Goal: Transaction & Acquisition: Purchase product/service

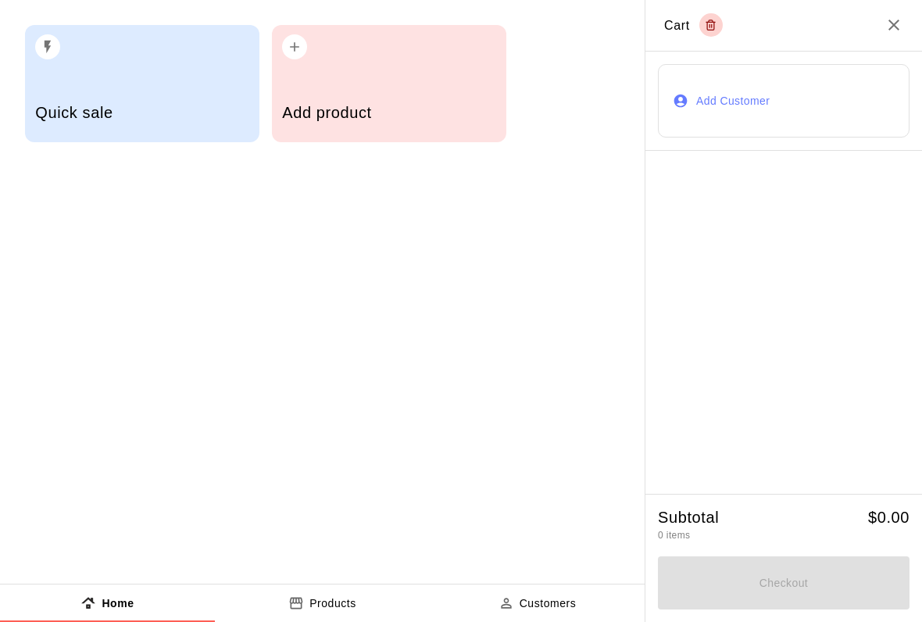
click at [372, 80] on div "Add product" at bounding box center [389, 83] width 234 height 117
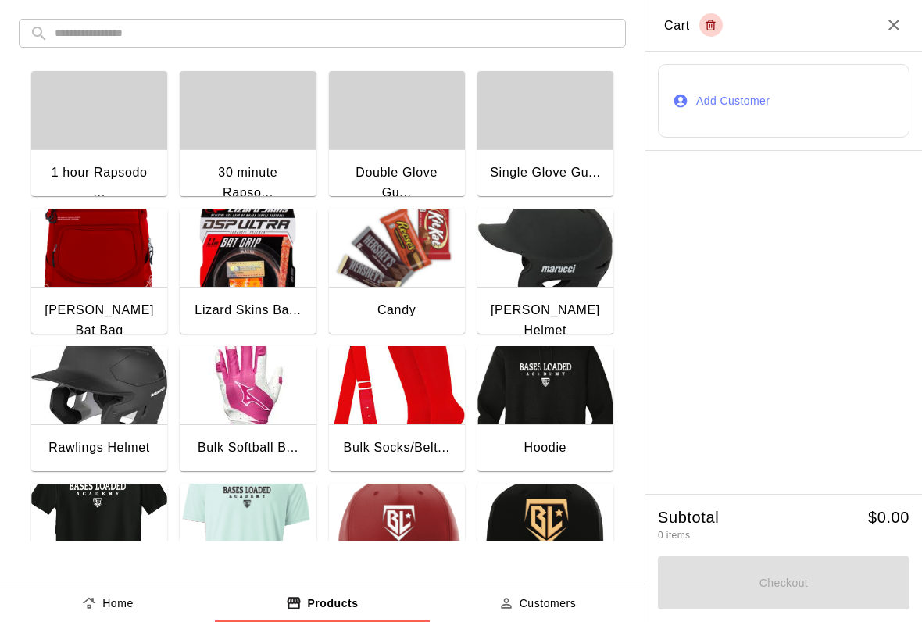
click at [900, 22] on icon "Close" at bounding box center [893, 25] width 19 height 19
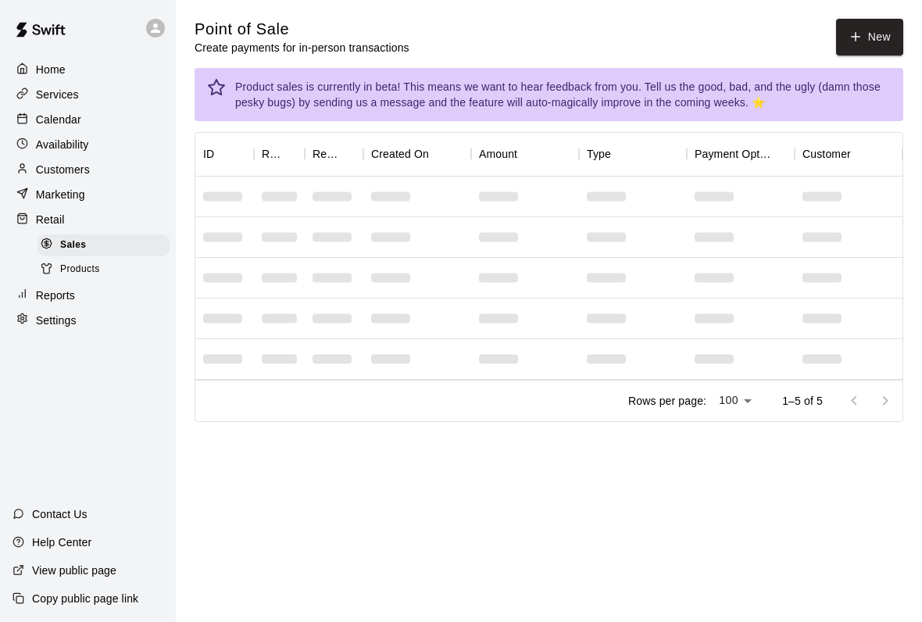
click at [871, 20] on button "New" at bounding box center [869, 37] width 67 height 37
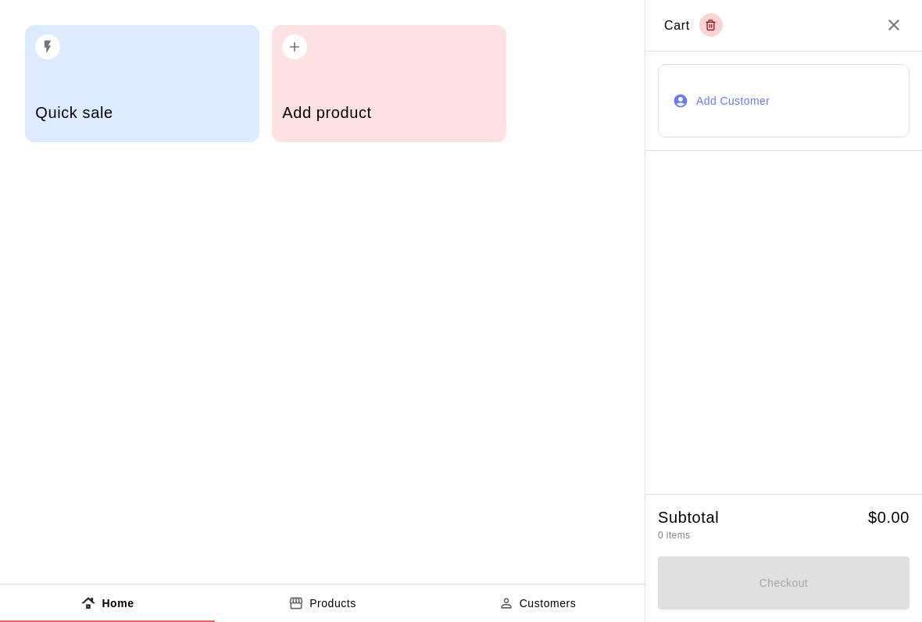
click at [159, 72] on div "Quick sale" at bounding box center [142, 83] width 234 height 117
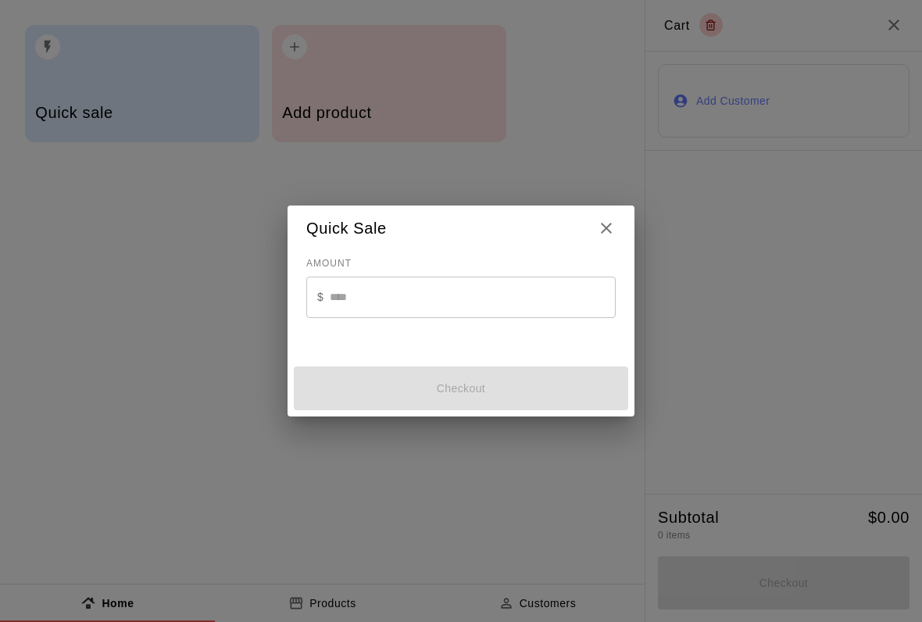
click at [605, 224] on icon "Close" at bounding box center [606, 228] width 11 height 11
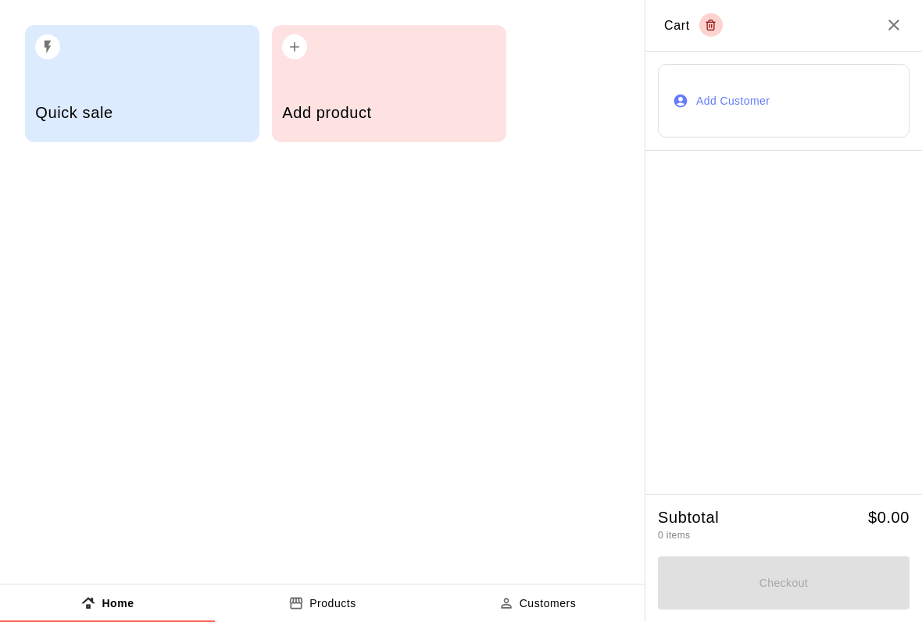
click at [728, 112] on button "Add Customer" at bounding box center [784, 101] width 252 height 74
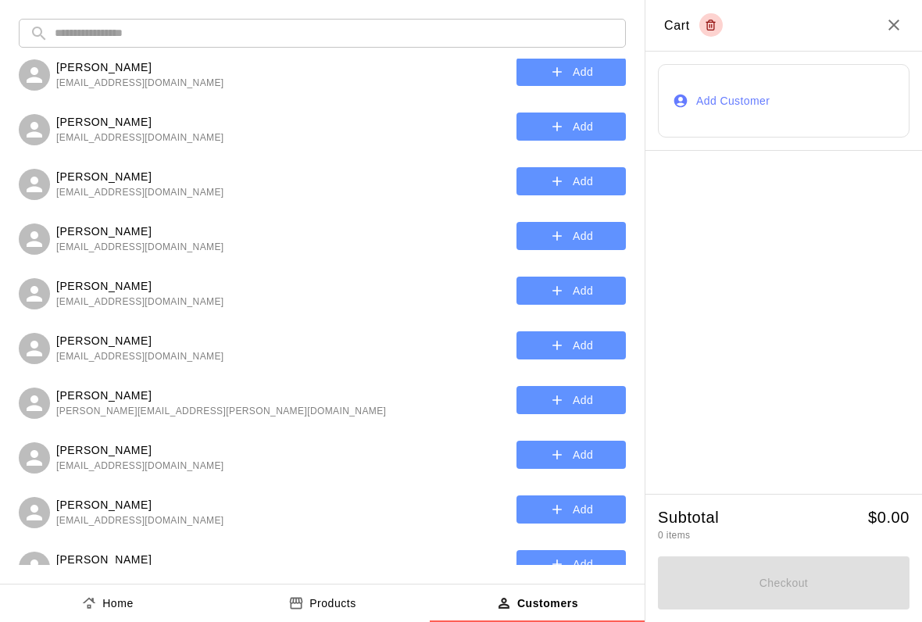
scroll to position [1053, 0]
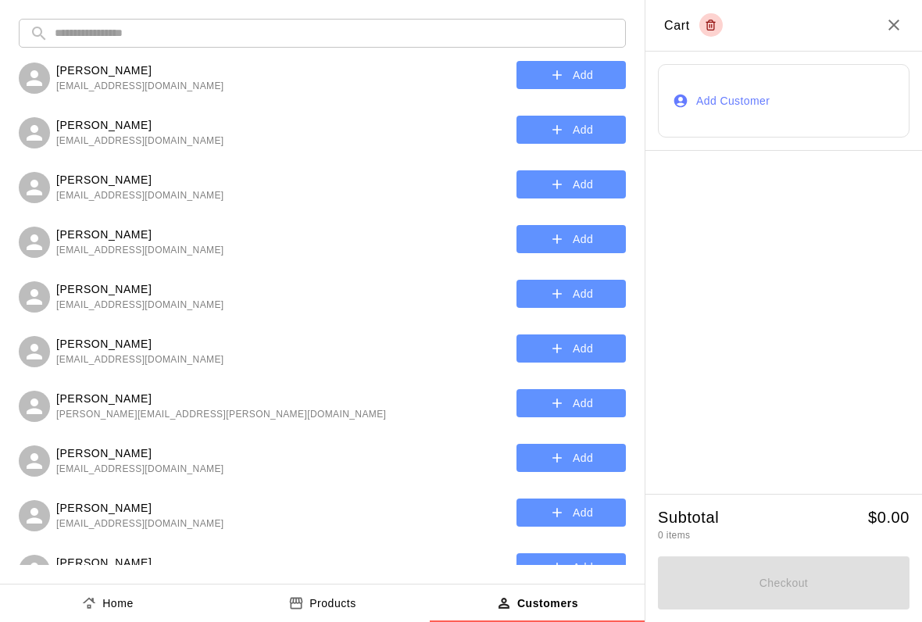
click at [141, 358] on span "[EMAIL_ADDRESS][DOMAIN_NAME]" at bounding box center [140, 360] width 168 height 16
click at [574, 342] on button "Add" at bounding box center [570, 348] width 109 height 29
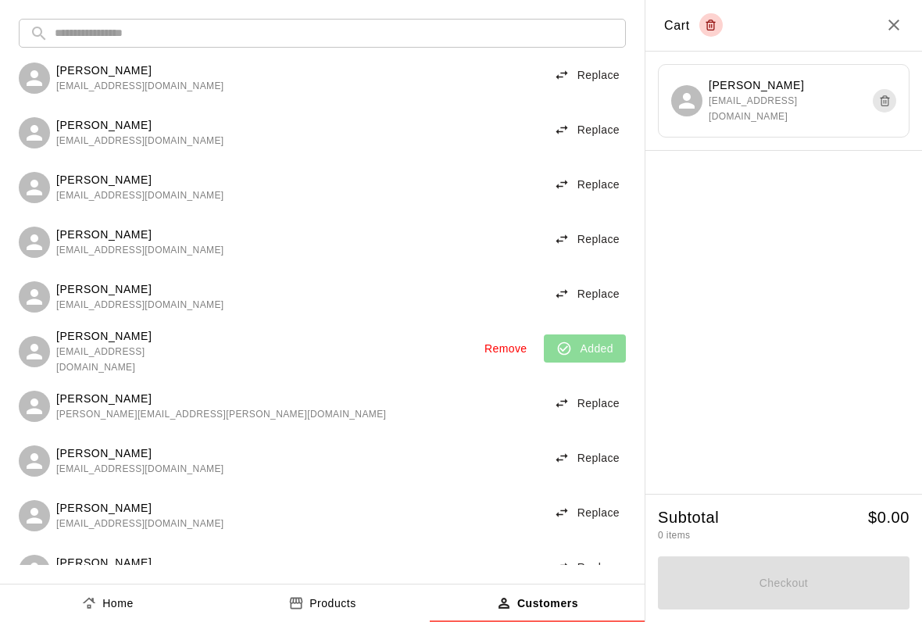
click at [336, 592] on button "Products" at bounding box center [322, 602] width 215 height 37
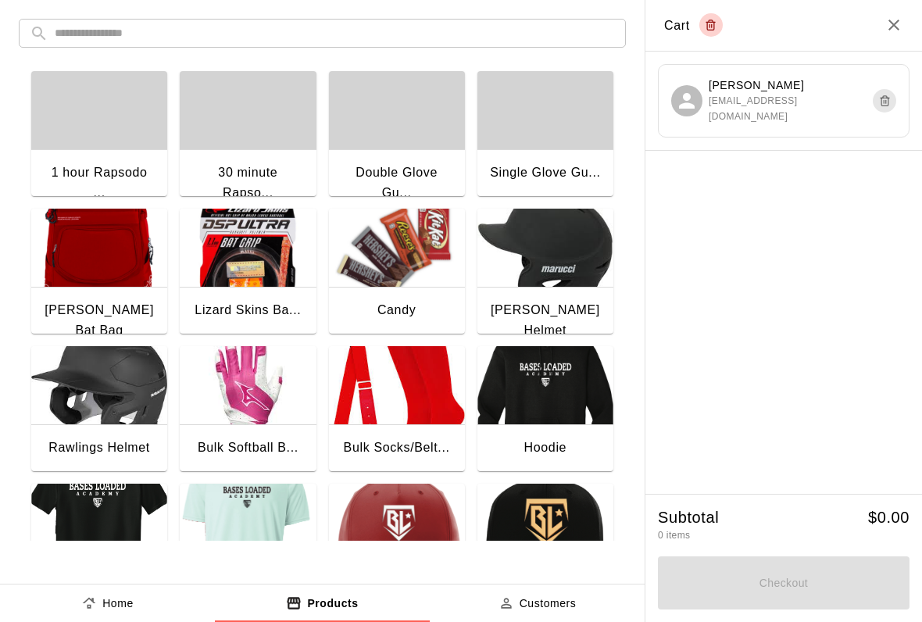
click at [901, 20] on icon "Close" at bounding box center [893, 25] width 19 height 19
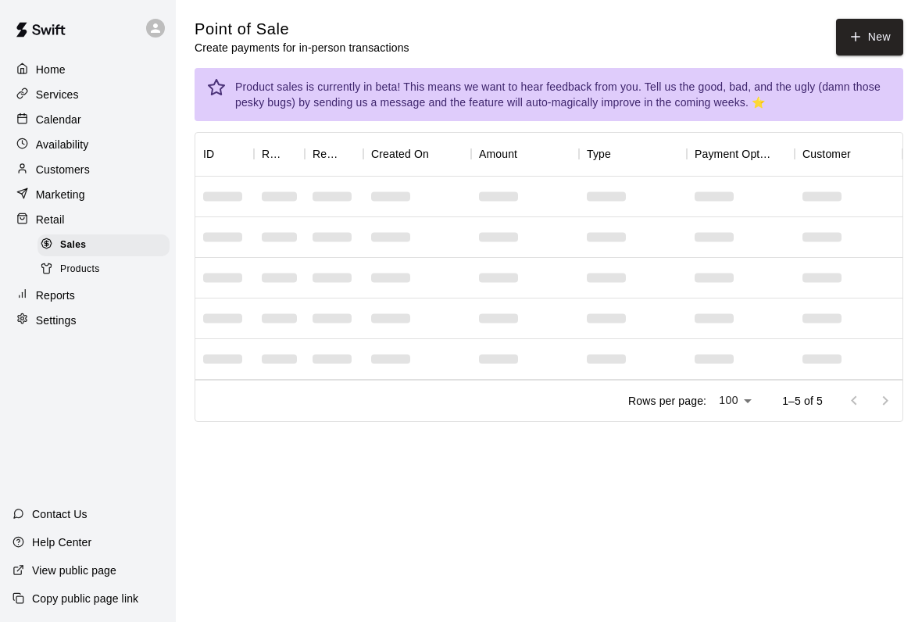
click at [877, 43] on button "New" at bounding box center [869, 37] width 67 height 37
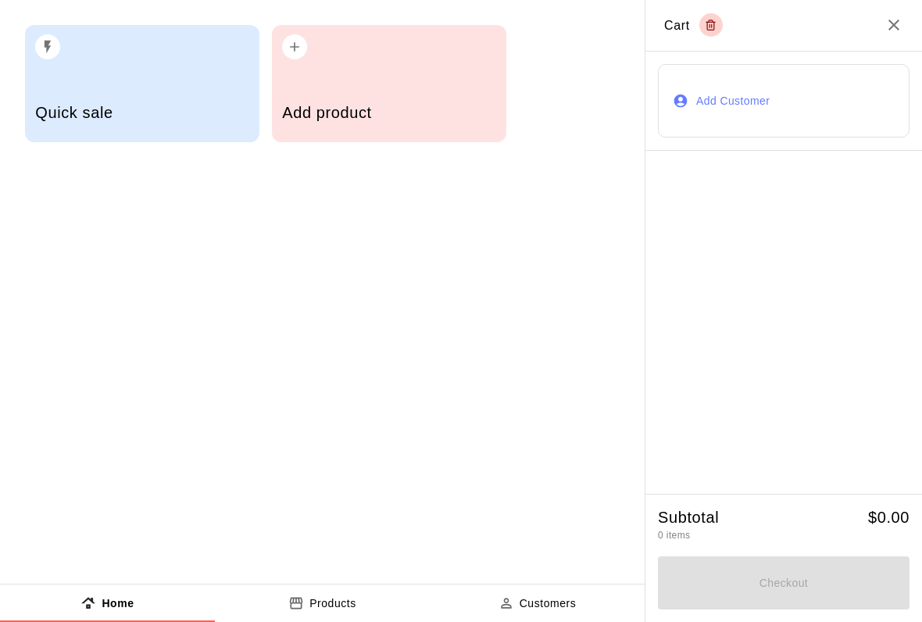
click at [432, 70] on div "Add product" at bounding box center [389, 83] width 234 height 117
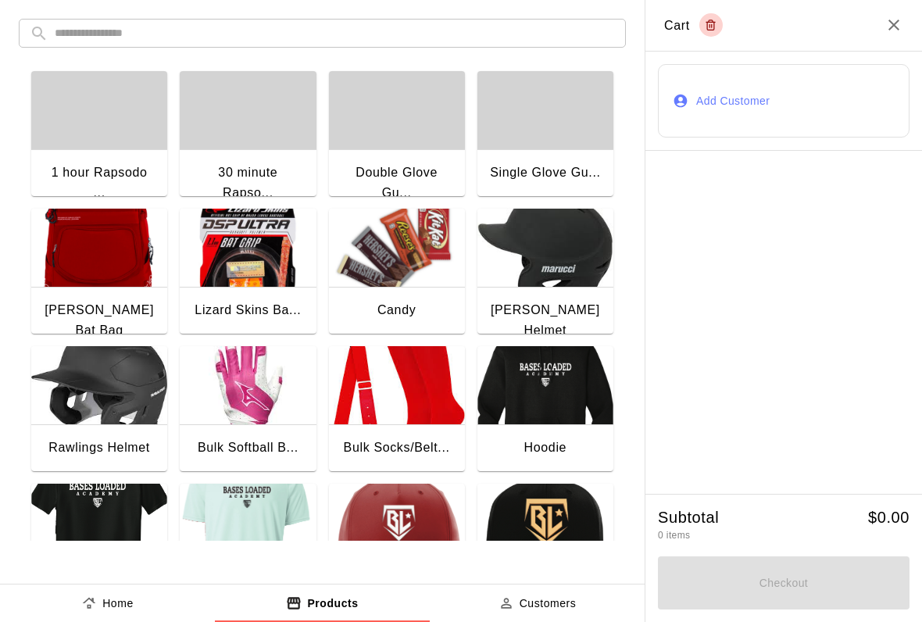
click at [395, 255] on img "button" at bounding box center [397, 248] width 136 height 78
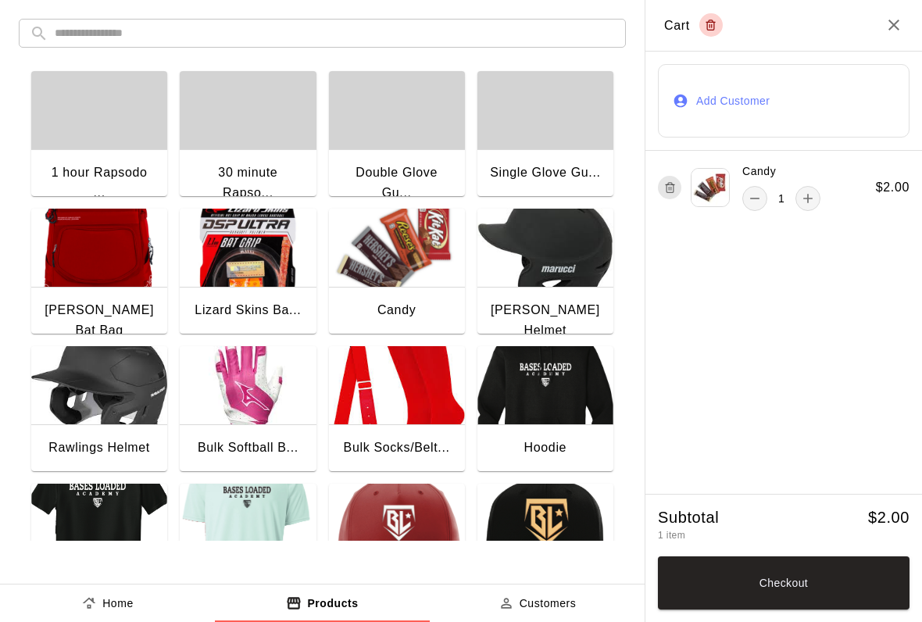
click at [395, 254] on img "button" at bounding box center [397, 248] width 136 height 78
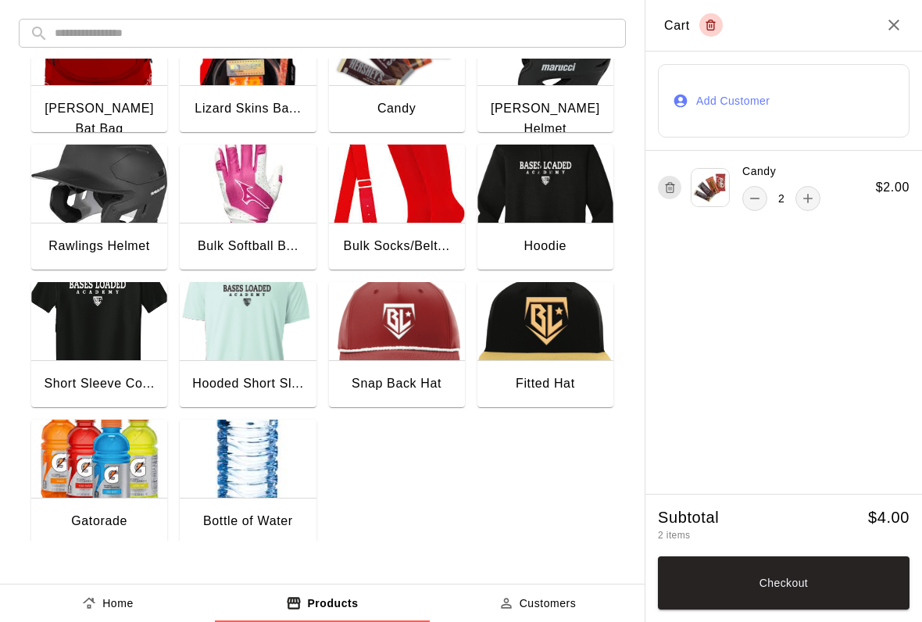
scroll to position [201, 0]
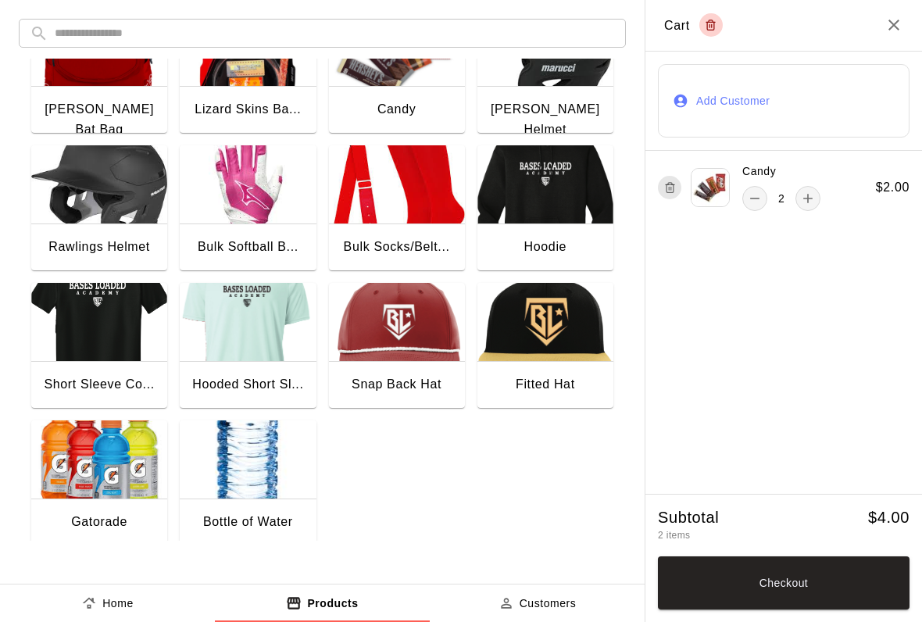
click at [86, 461] on img "button" at bounding box center [99, 459] width 136 height 78
click at [809, 584] on button "Checkout" at bounding box center [784, 582] width 252 height 53
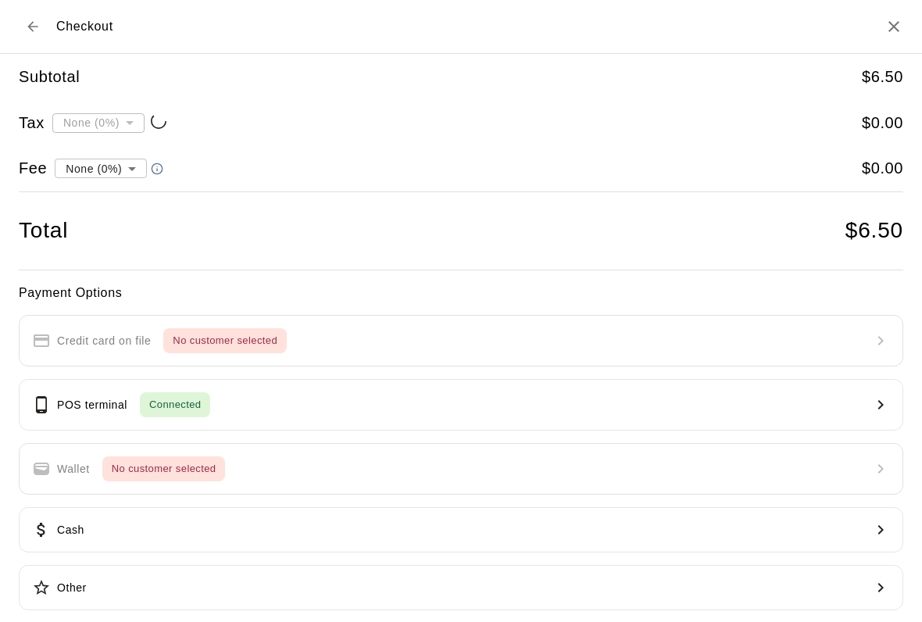
type input "**********"
click at [220, 404] on button "POS terminal Connected" at bounding box center [461, 405] width 884 height 52
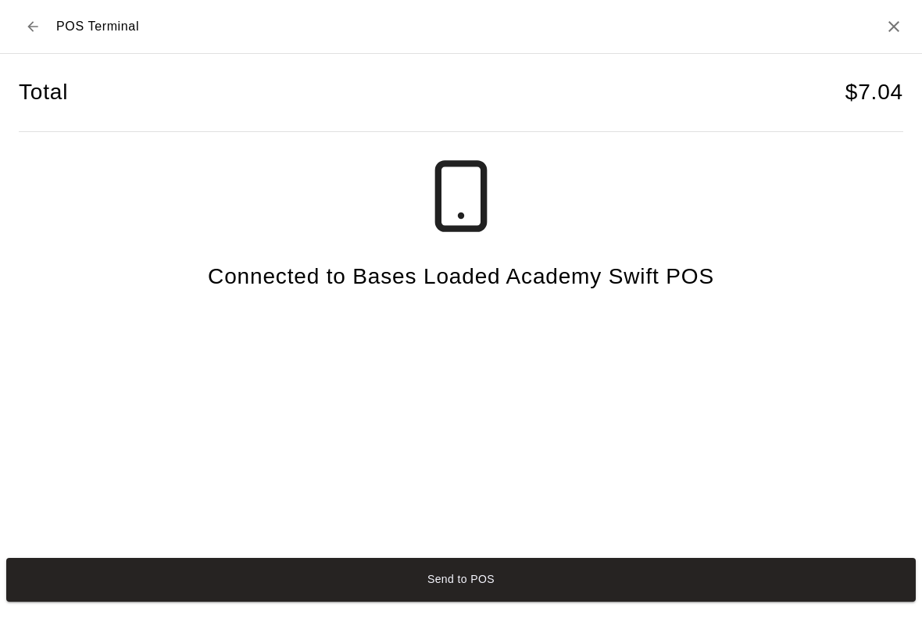
click at [915, 9] on h2 "POS Terminal" at bounding box center [461, 27] width 922 height 54
click at [896, 27] on icon "Close" at bounding box center [893, 26] width 19 height 19
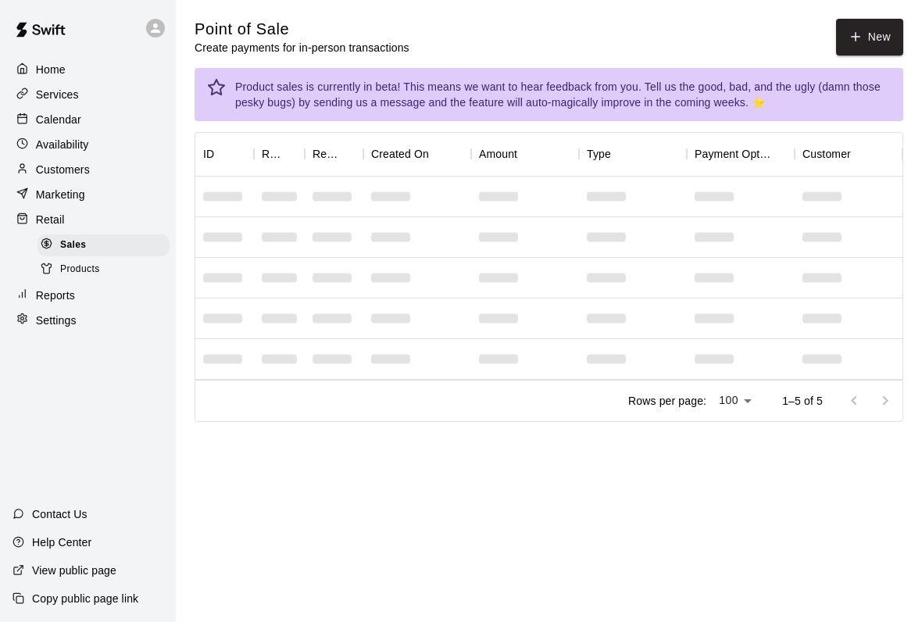
click at [55, 102] on p "Services" at bounding box center [57, 95] width 43 height 16
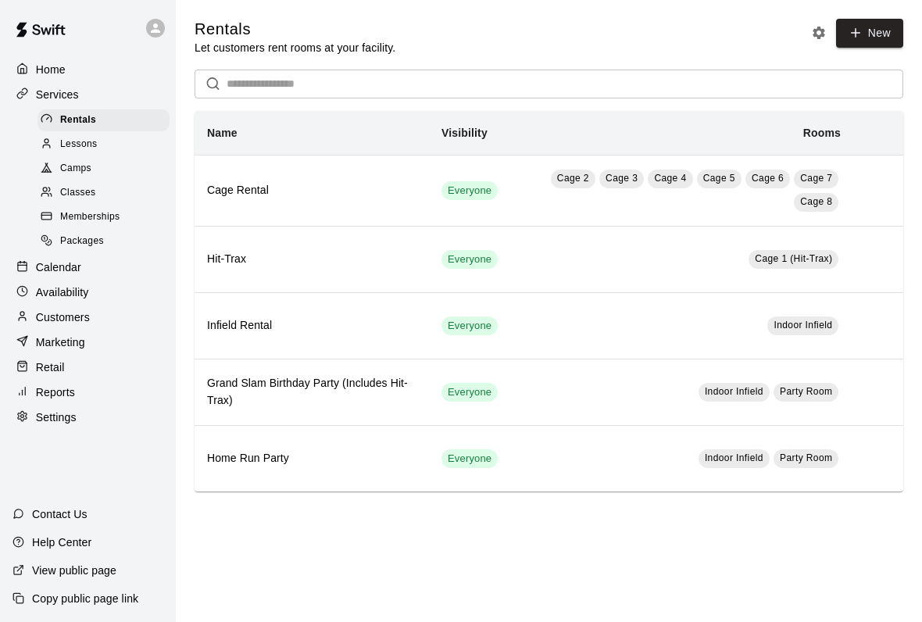
scroll to position [19, 0]
click at [41, 309] on p "Customers" at bounding box center [63, 317] width 54 height 16
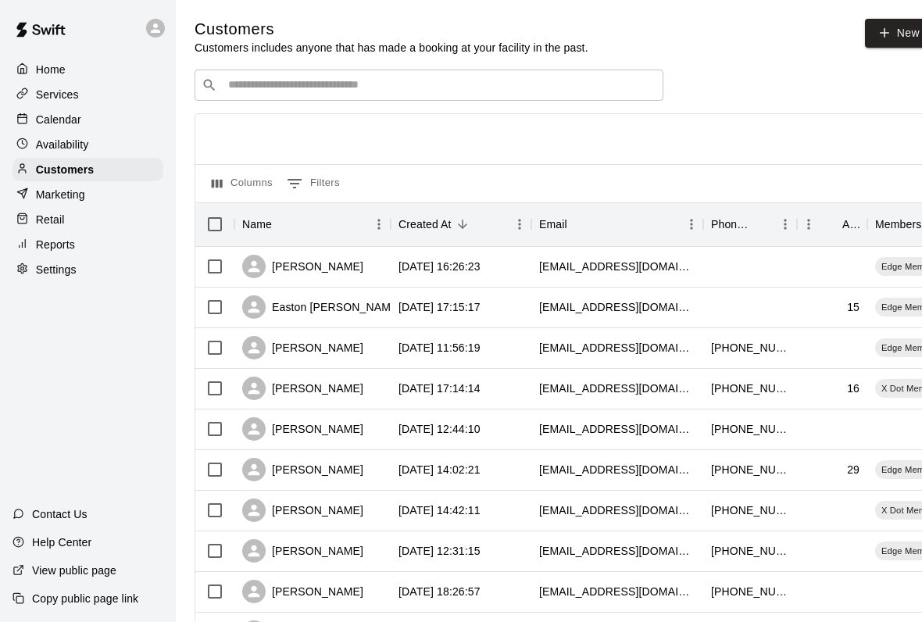
scroll to position [2, 0]
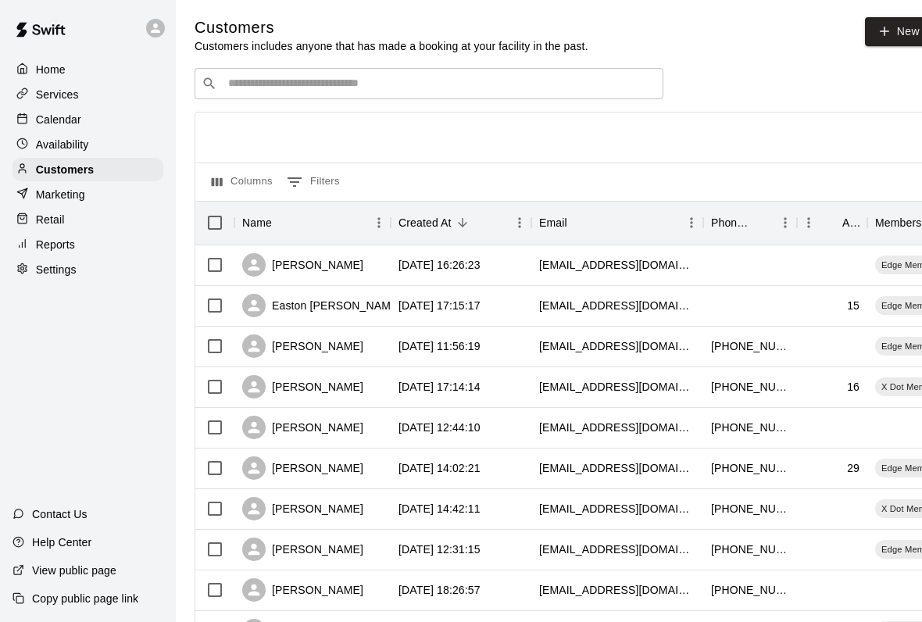
click at [883, 24] on icon at bounding box center [884, 31] width 14 height 14
select select "**"
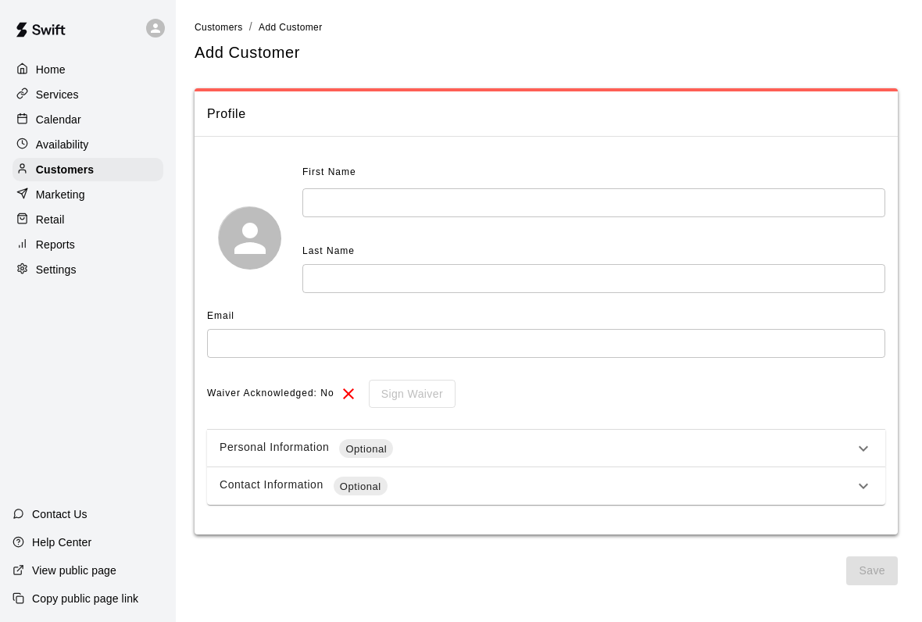
click at [61, 158] on div "Customers" at bounding box center [87, 169] width 151 height 23
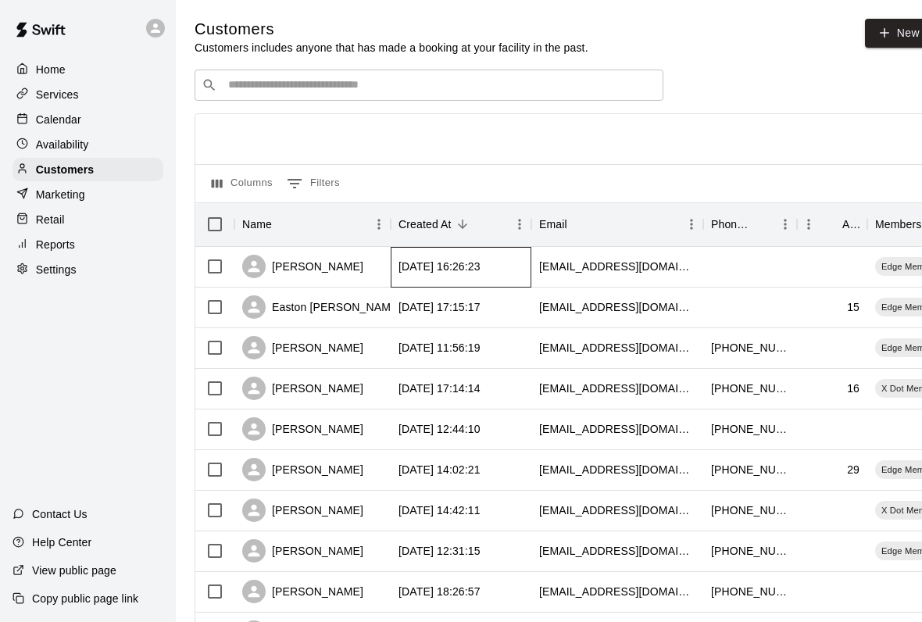
click at [474, 263] on div "[DATE] 16:26:23" at bounding box center [439, 267] width 82 height 16
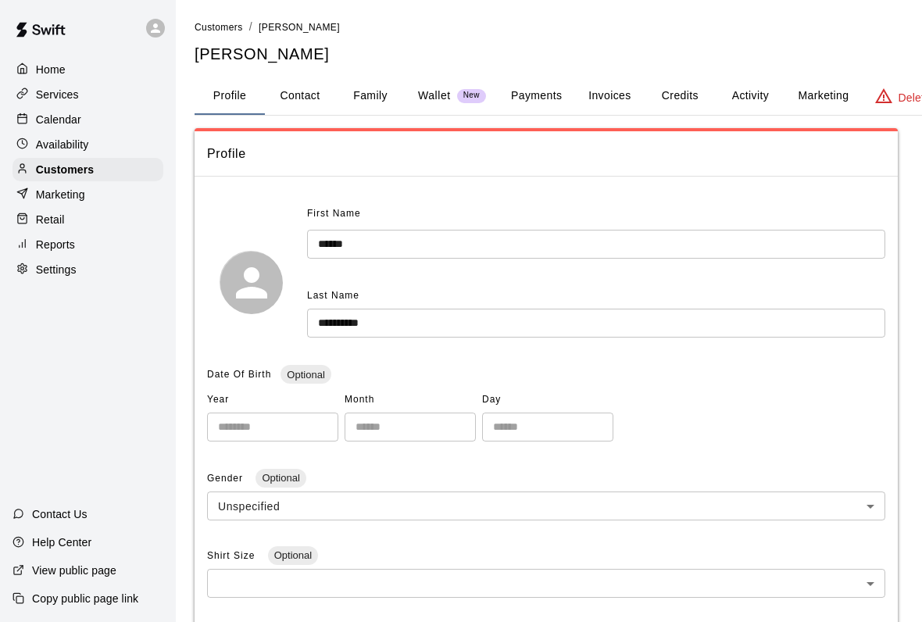
click at [541, 87] on button "Payments" at bounding box center [536, 95] width 76 height 37
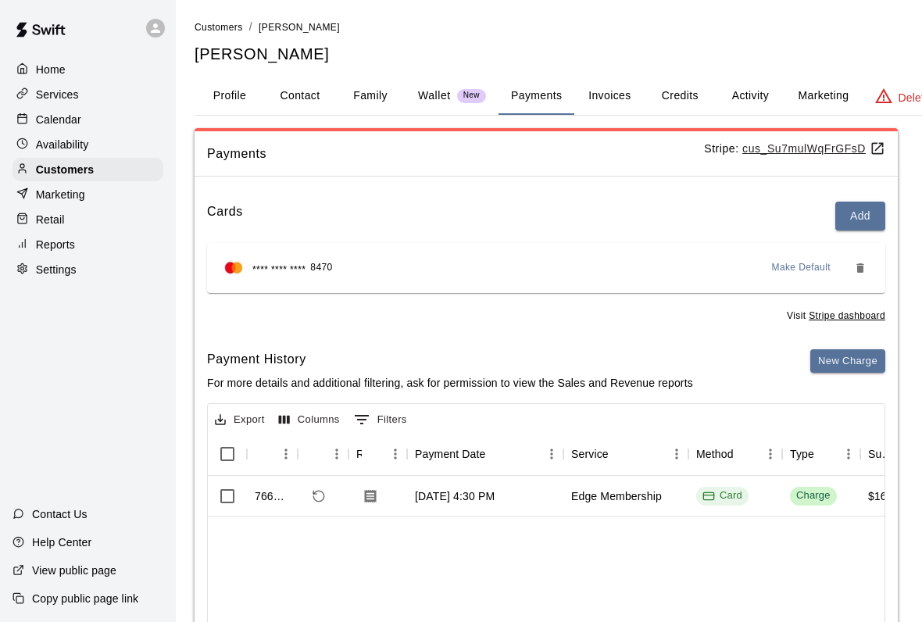
click at [764, 81] on button "Activity" at bounding box center [750, 95] width 70 height 37
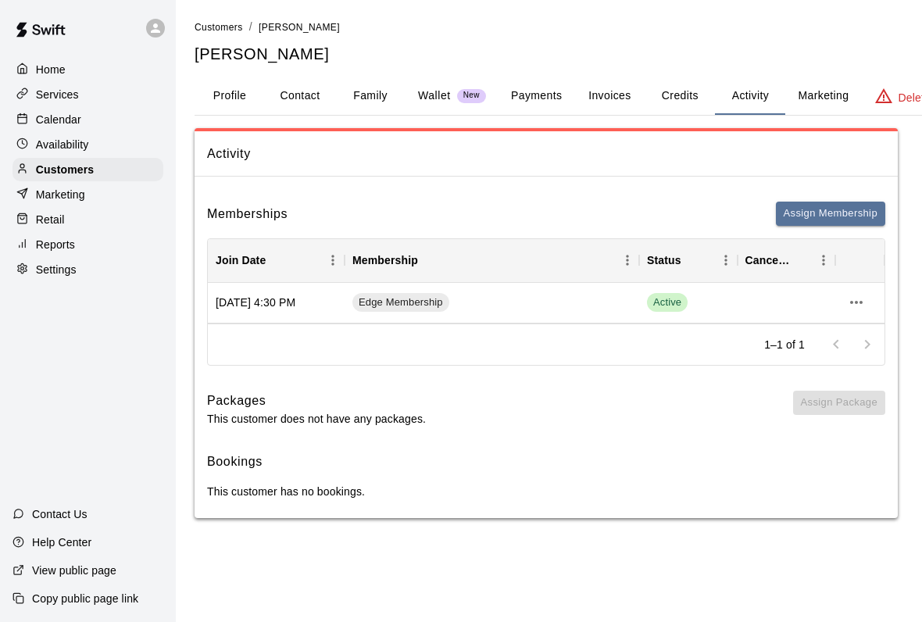
click at [70, 162] on p "Customers" at bounding box center [65, 170] width 58 height 16
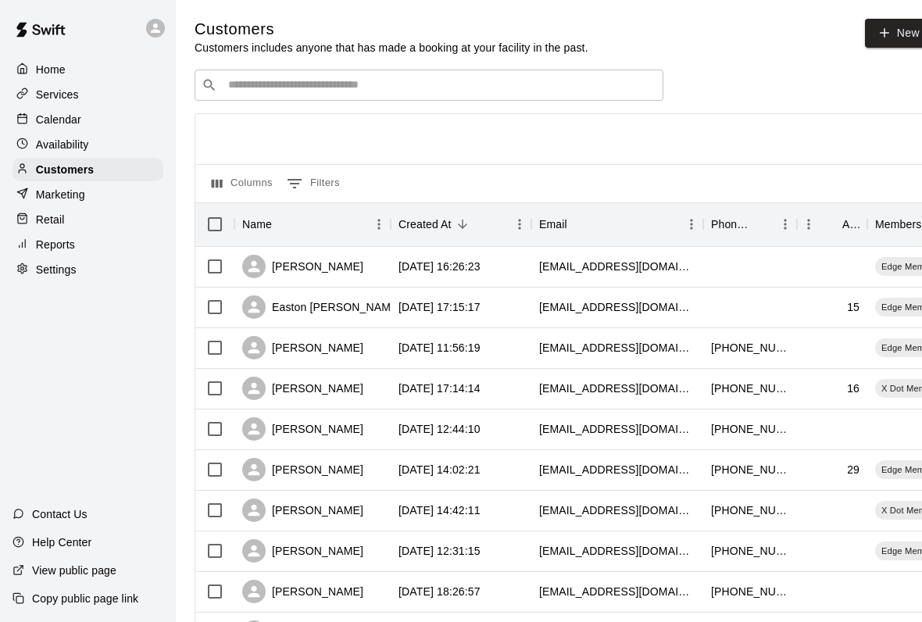
click at [45, 187] on p "Marketing" at bounding box center [60, 195] width 49 height 16
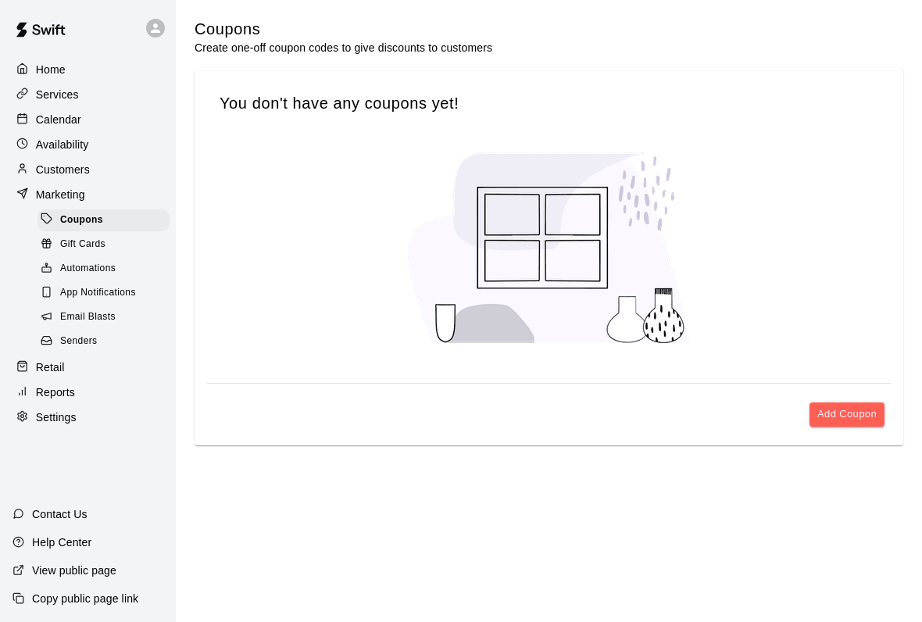
click at [66, 355] on div "Retail" at bounding box center [87, 366] width 151 height 23
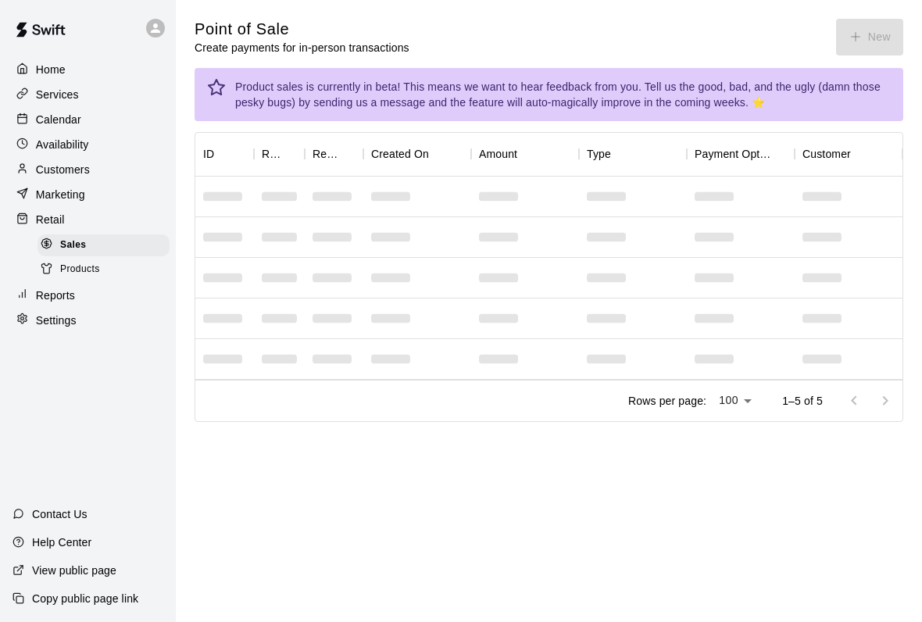
click at [70, 237] on span "Sales" at bounding box center [73, 245] width 26 height 16
click at [853, 37] on div "Point of Sale Create payments for in-person transactions New" at bounding box center [549, 37] width 709 height 37
click at [89, 262] on span "Products" at bounding box center [80, 270] width 40 height 16
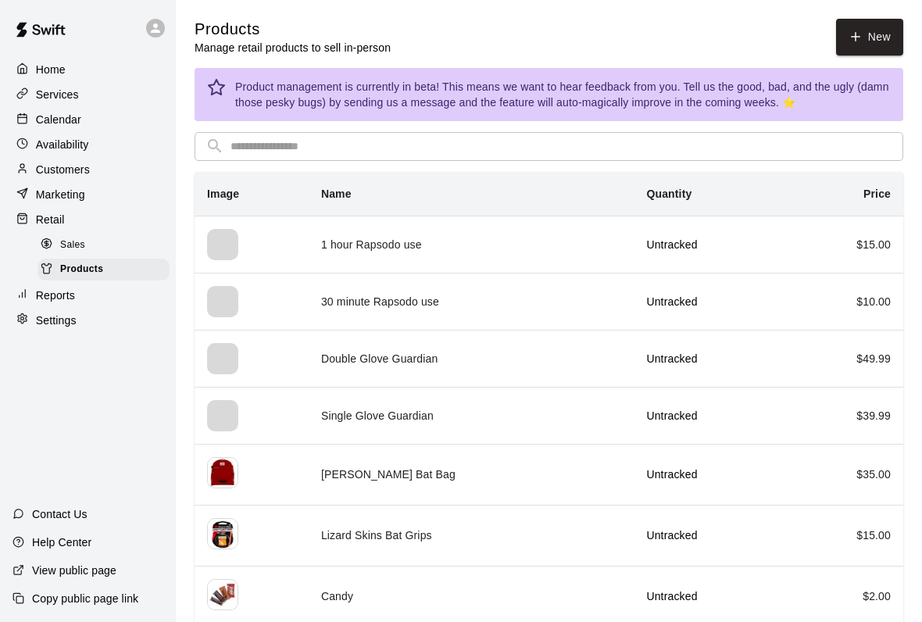
click at [48, 287] on p "Reports" at bounding box center [55, 295] width 39 height 16
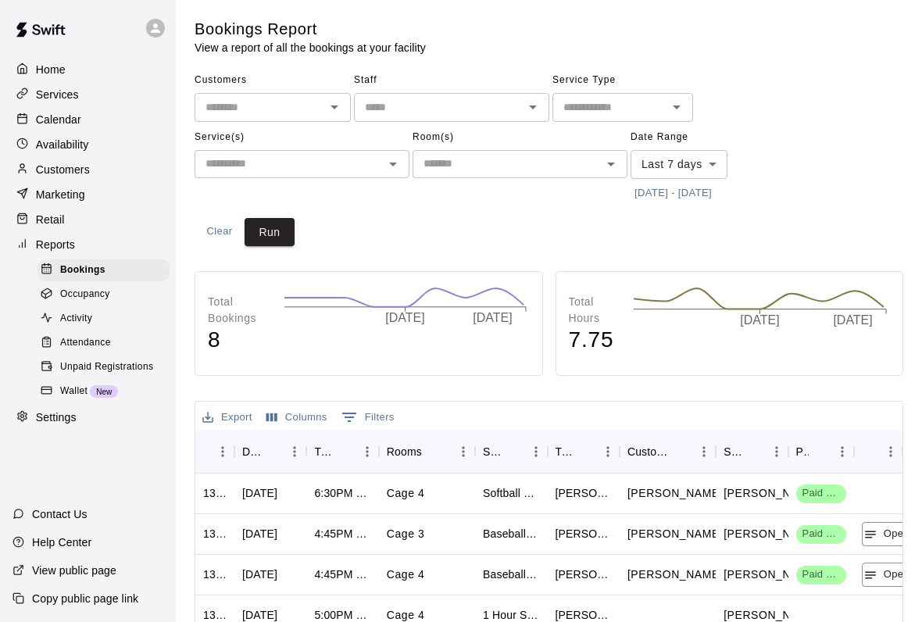
click at [48, 212] on p "Retail" at bounding box center [50, 220] width 29 height 16
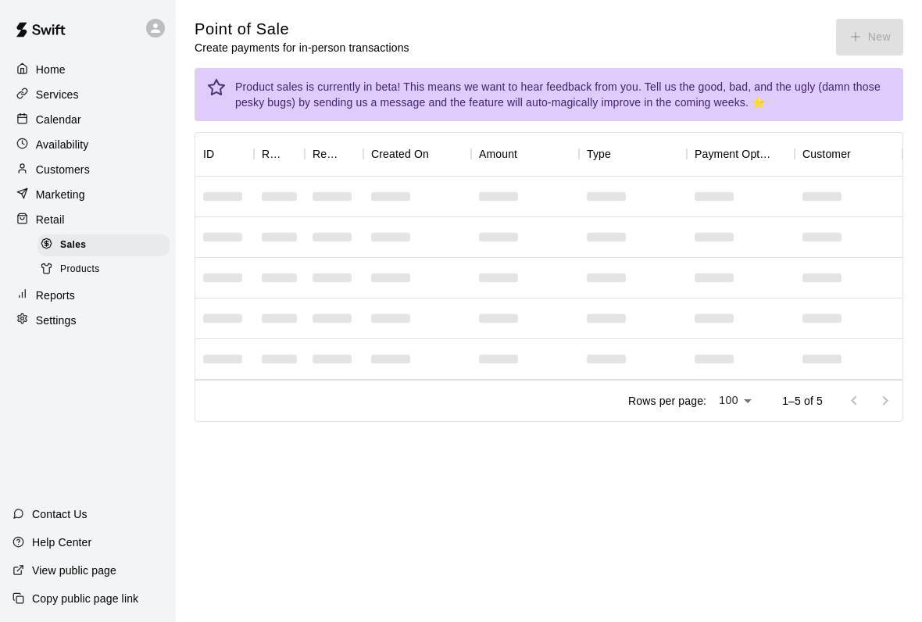
click at [86, 237] on span "Sales" at bounding box center [73, 245] width 26 height 16
click at [64, 287] on p "Reports" at bounding box center [55, 295] width 39 height 16
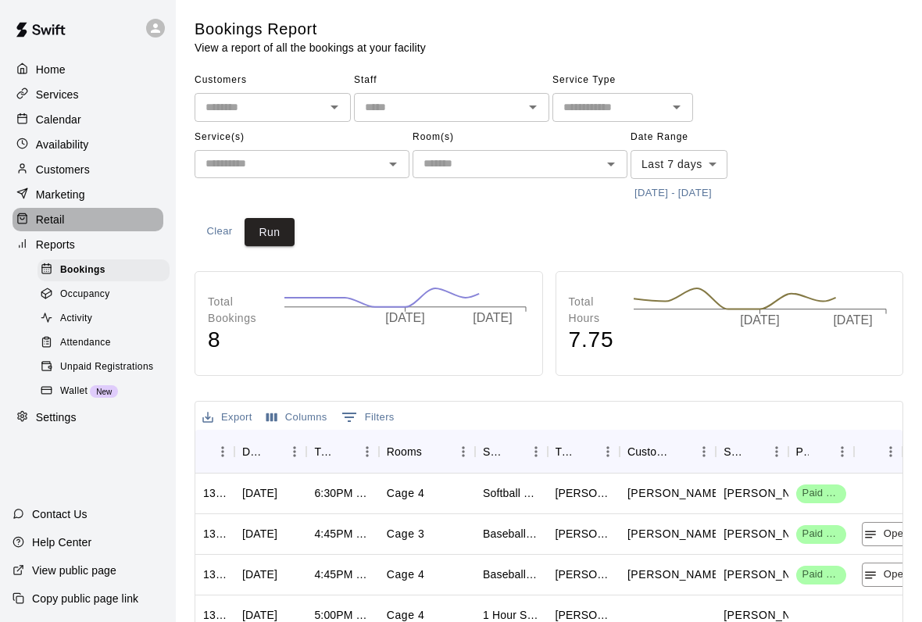
click at [53, 212] on p "Retail" at bounding box center [50, 220] width 29 height 16
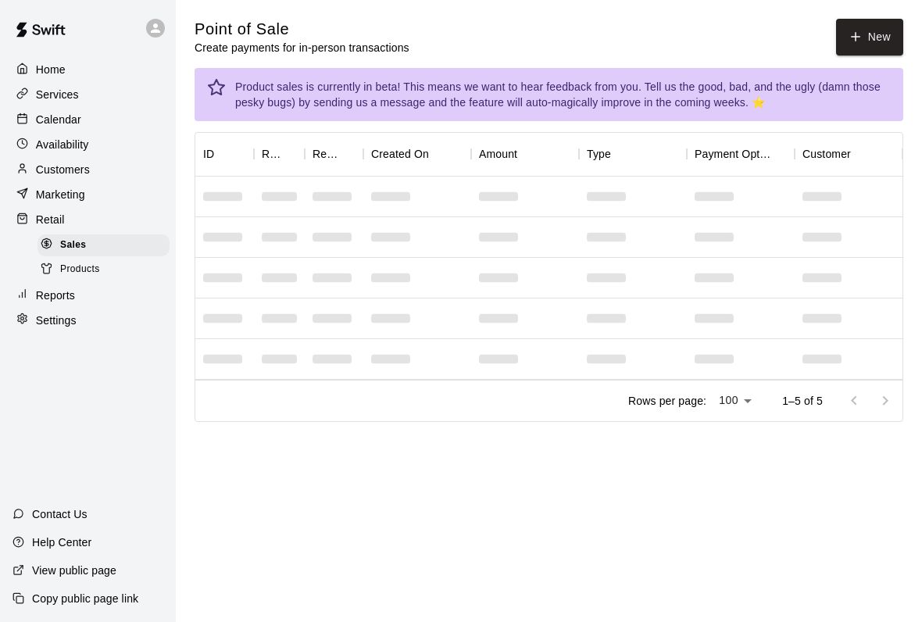
click at [46, 208] on div "Retail" at bounding box center [87, 219] width 151 height 23
click at [861, 43] on icon "button" at bounding box center [855, 37] width 14 height 14
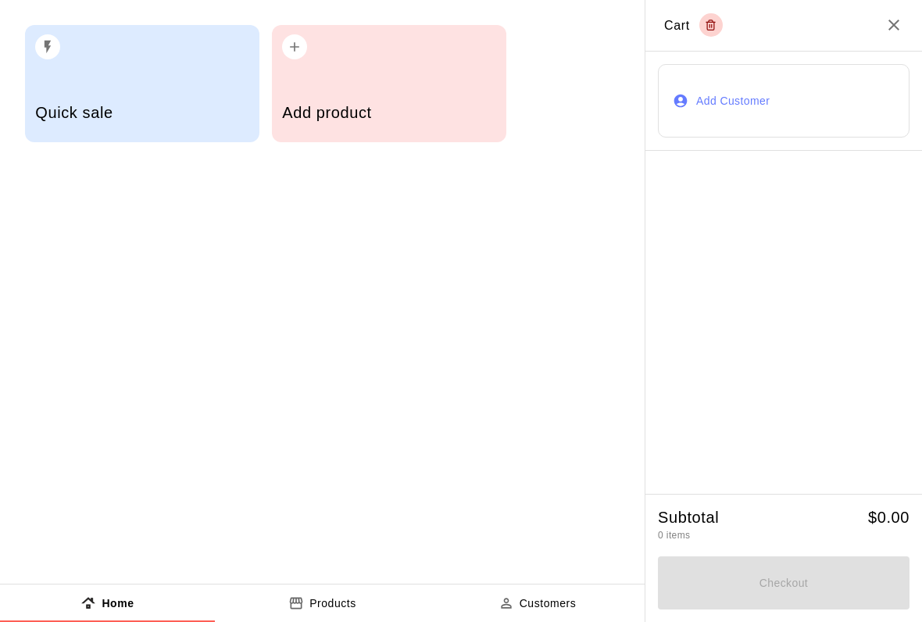
click at [395, 95] on div "Add product" at bounding box center [388, 114] width 213 height 55
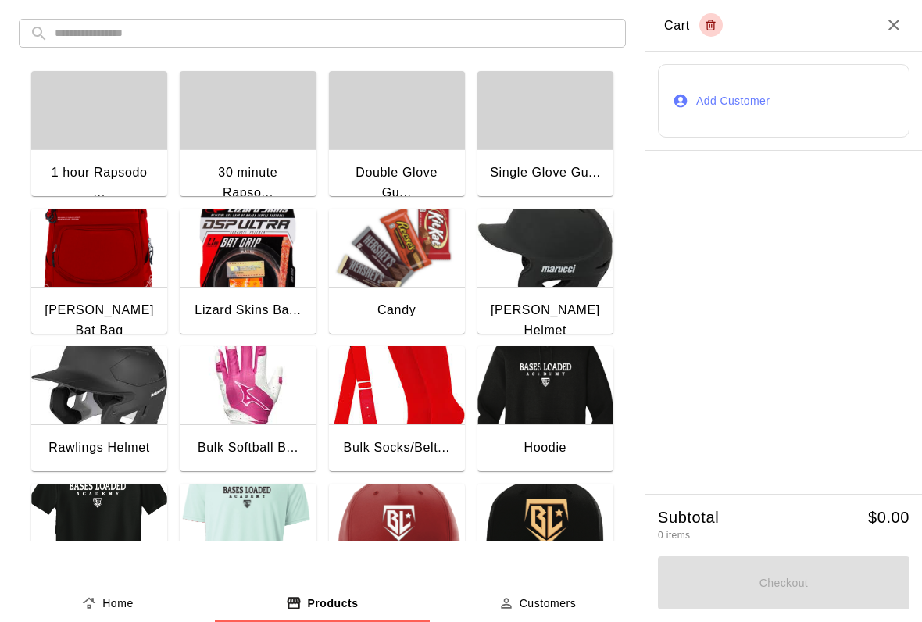
click at [886, 20] on icon "Close" at bounding box center [893, 25] width 19 height 19
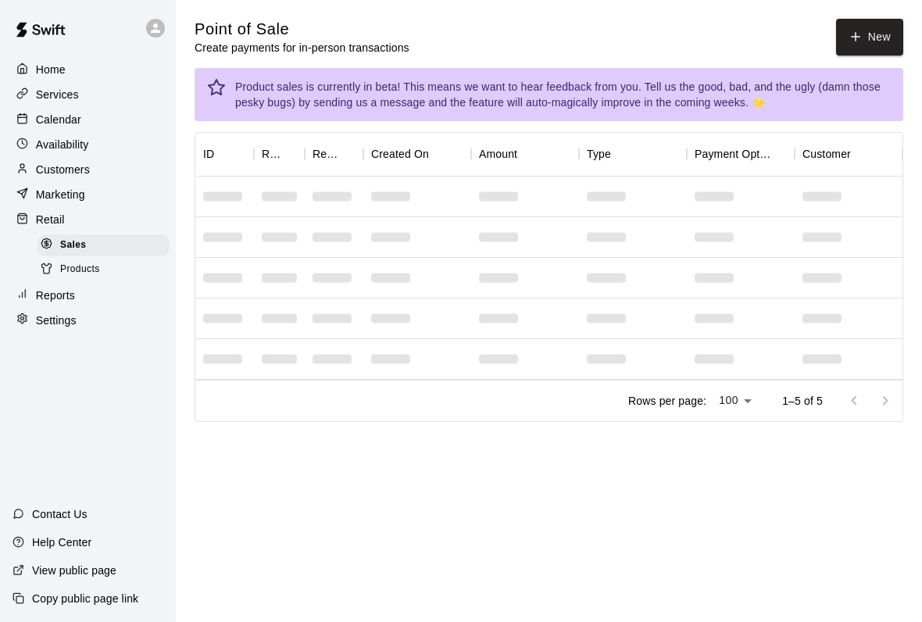
click at [869, 45] on button "New" at bounding box center [869, 37] width 67 height 37
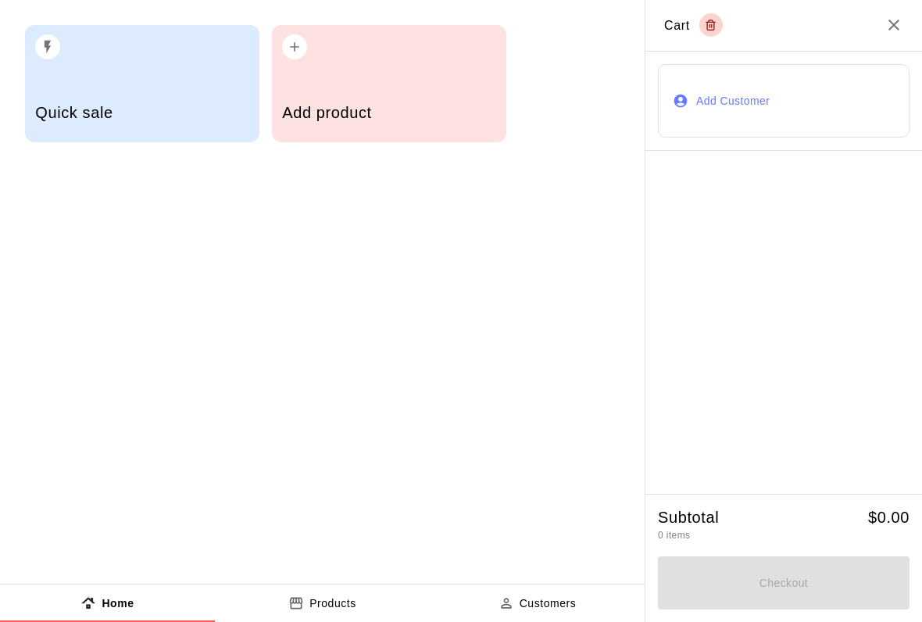
click at [172, 98] on div "Quick sale" at bounding box center [141, 114] width 213 height 55
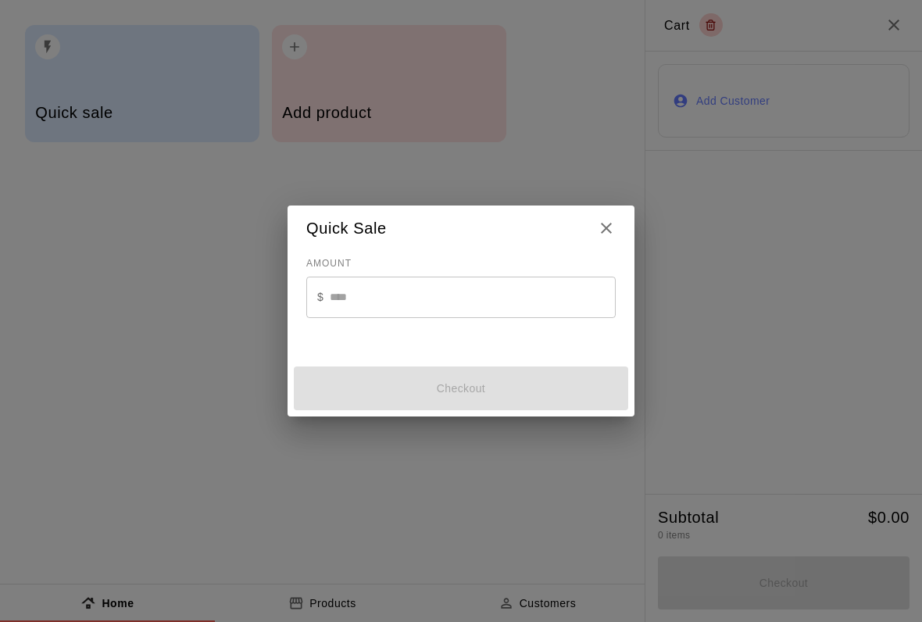
click at [439, 306] on input "text" at bounding box center [473, 297] width 286 height 41
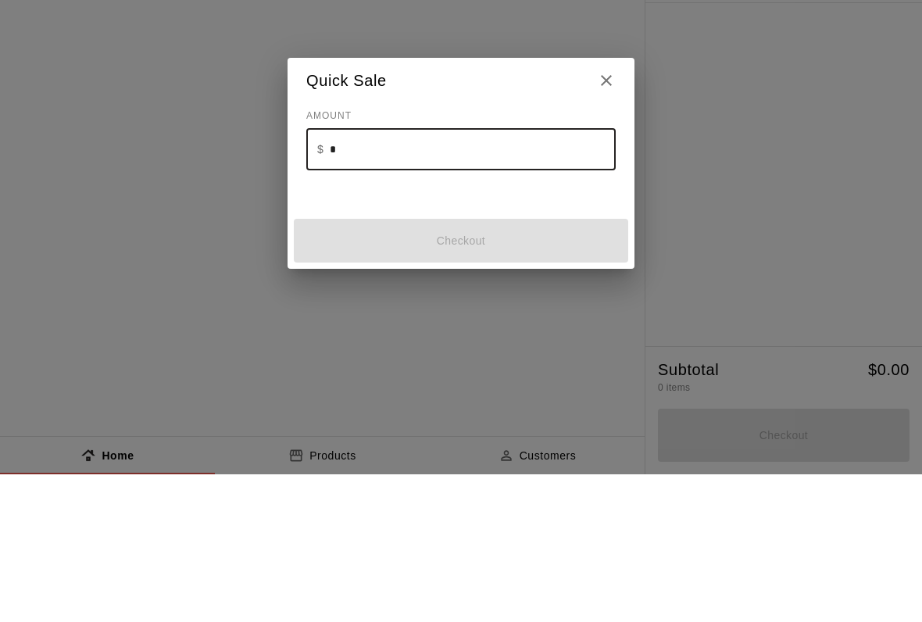
type input "**"
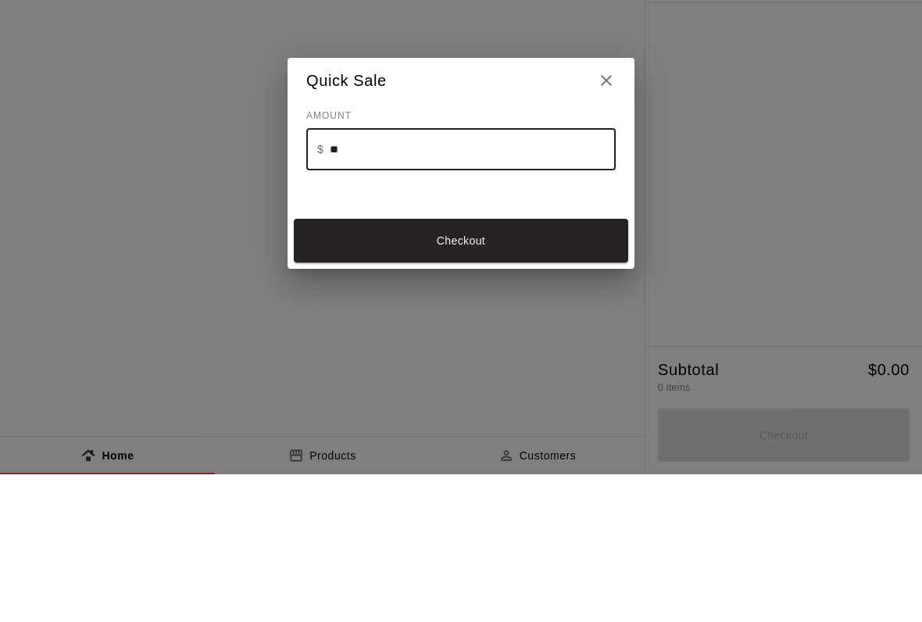
click at [508, 366] on button "Checkout" at bounding box center [461, 388] width 334 height 44
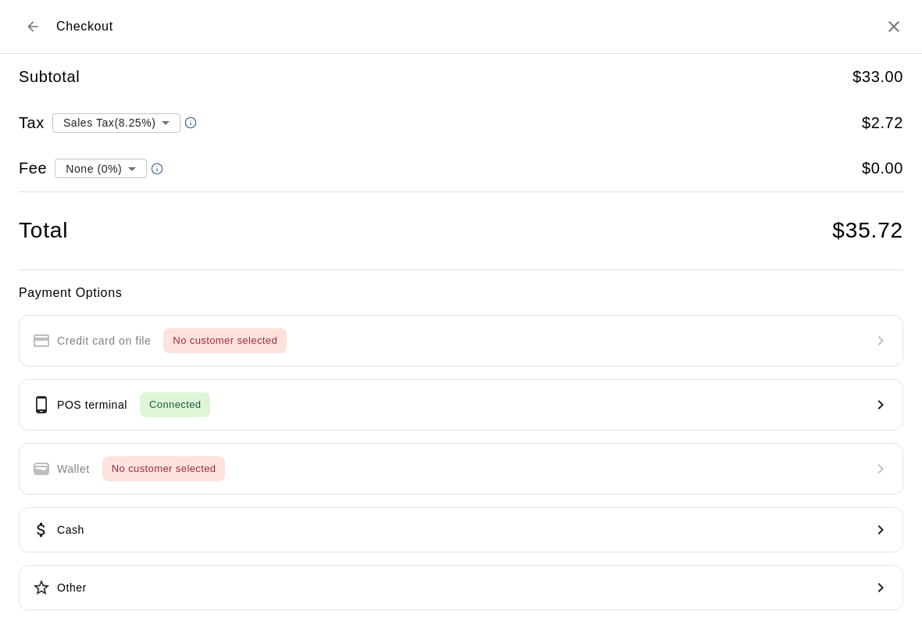
click at [43, 30] on button "Back to cart" at bounding box center [33, 26] width 28 height 28
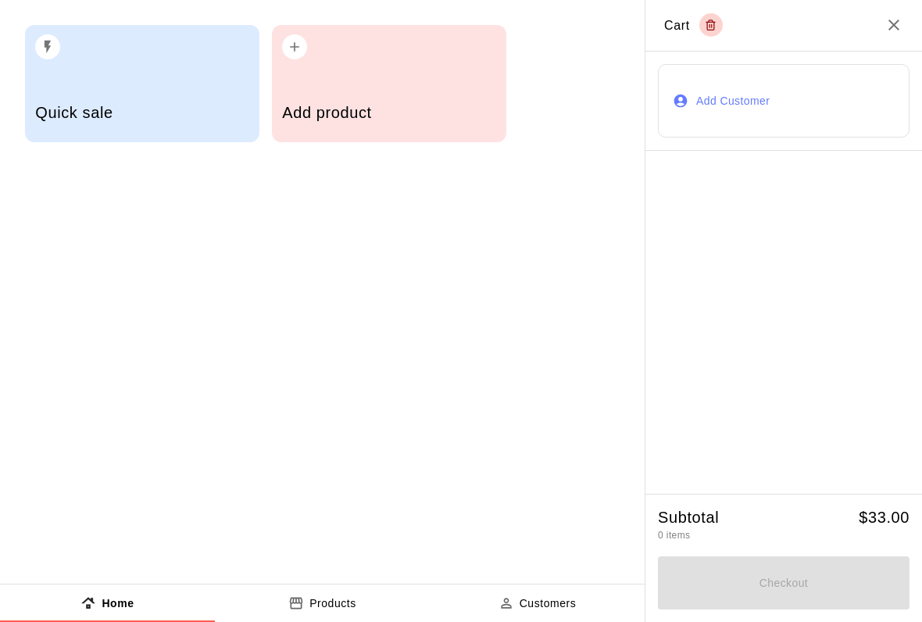
click at [182, 98] on div "Quick sale" at bounding box center [141, 114] width 213 height 55
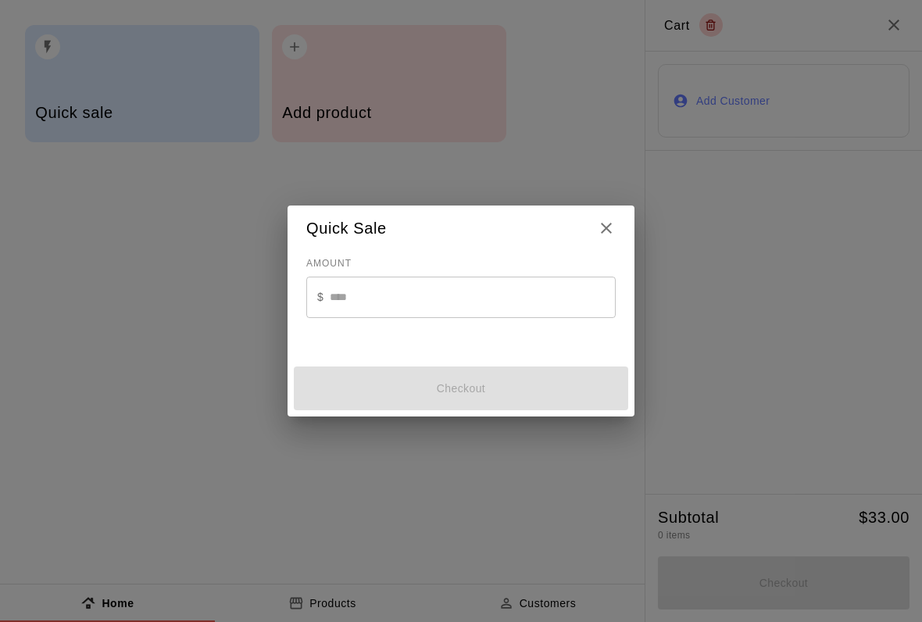
click at [598, 234] on icon "Close" at bounding box center [606, 228] width 19 height 19
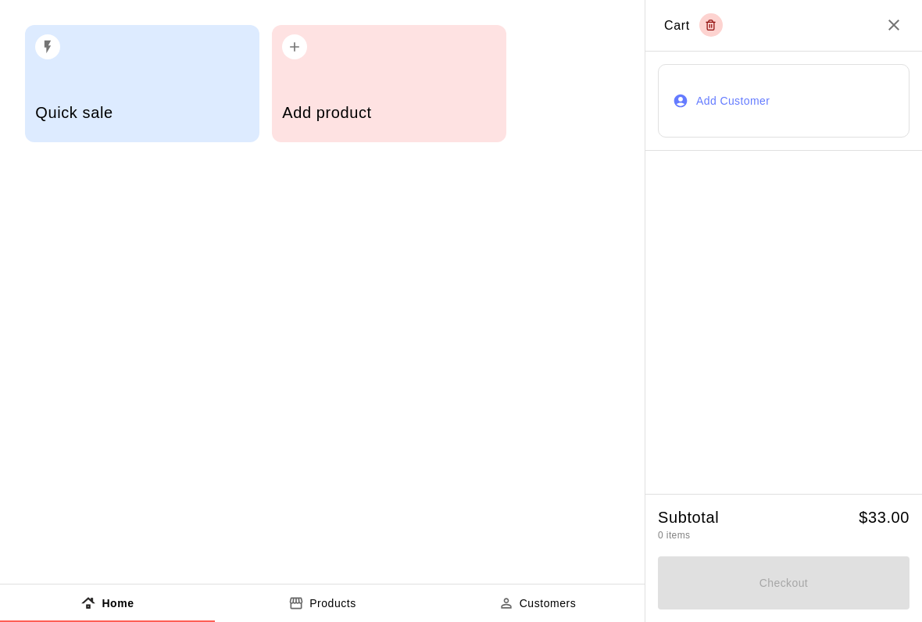
click at [822, 522] on div "Subtotal 0 items $ 33.00" at bounding box center [784, 529] width 252 height 44
click at [889, 517] on h5 "$ 33.00" at bounding box center [884, 517] width 51 height 21
click at [883, 516] on h5 "$ 33.00" at bounding box center [884, 517] width 51 height 21
click at [884, 518] on h5 "$ 33.00" at bounding box center [884, 517] width 51 height 21
click at [887, 518] on h5 "$ 33.00" at bounding box center [884, 517] width 51 height 21
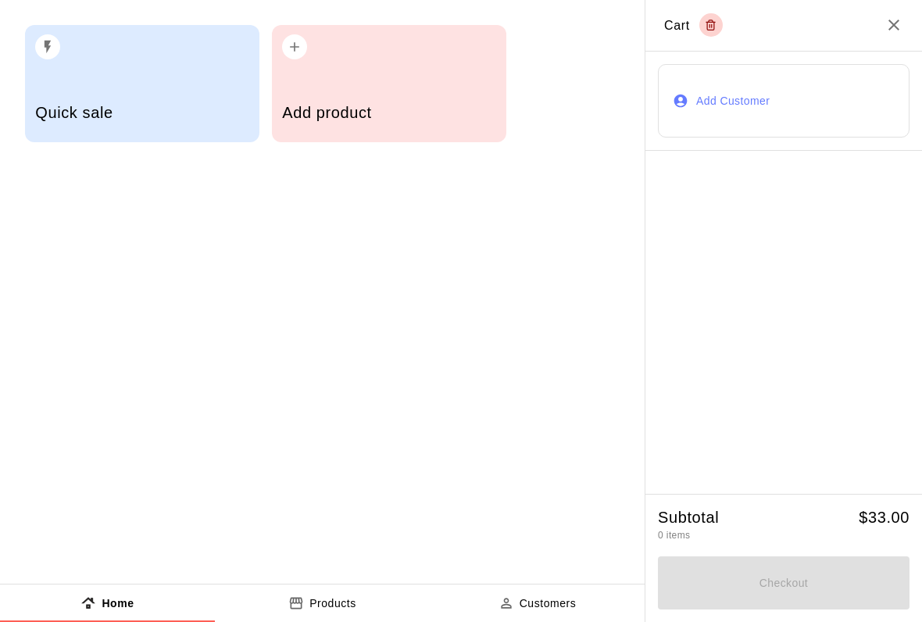
click at [108, 75] on div "Quick sale" at bounding box center [142, 83] width 234 height 117
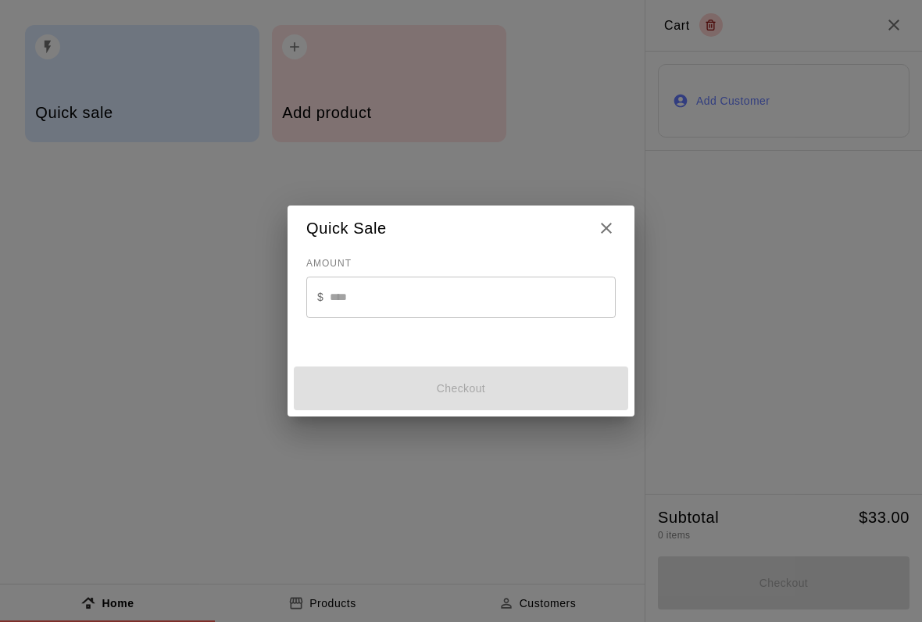
click at [436, 297] on input "text" at bounding box center [473, 297] width 286 height 41
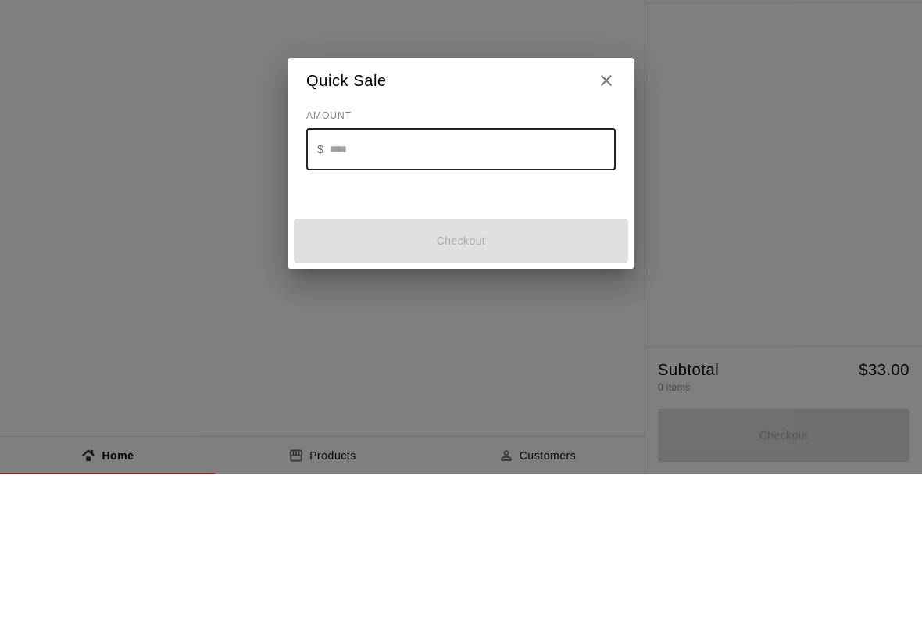
click at [875, 237] on div "Quick Sale AMOUNT $ ​ Checkout" at bounding box center [461, 311] width 922 height 622
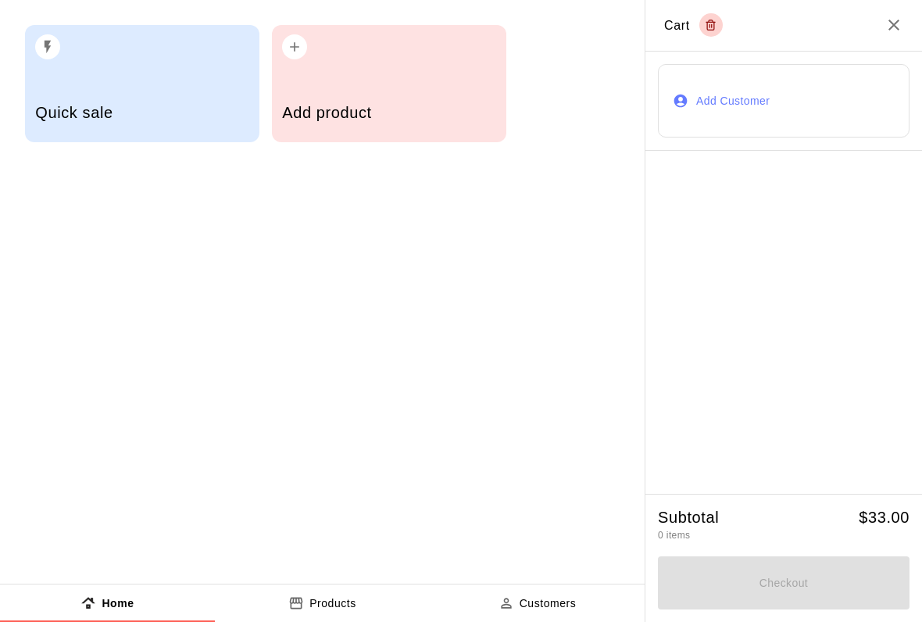
click at [414, 90] on div "Add product" at bounding box center [388, 114] width 213 height 55
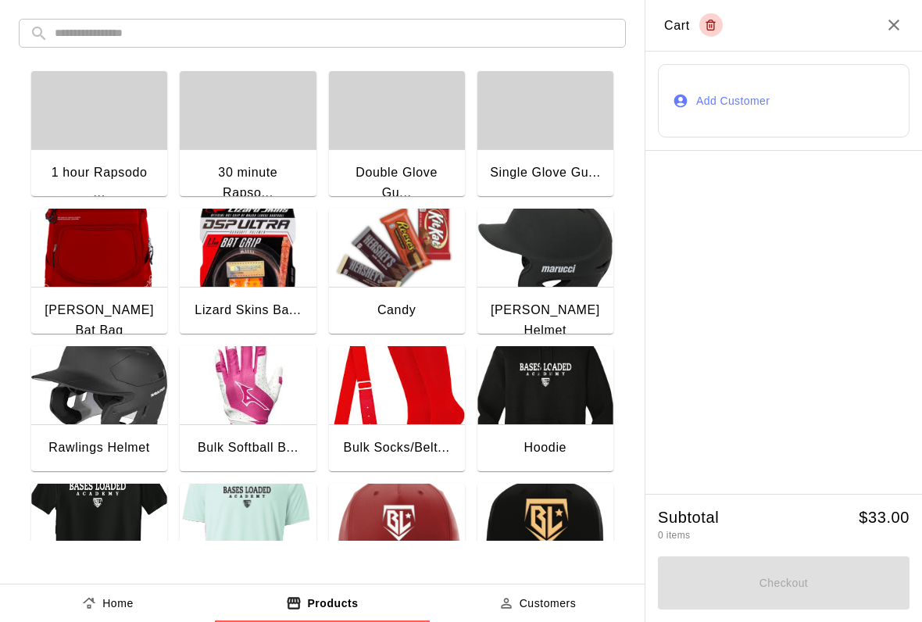
click at [477, 283] on img "button" at bounding box center [545, 248] width 136 height 78
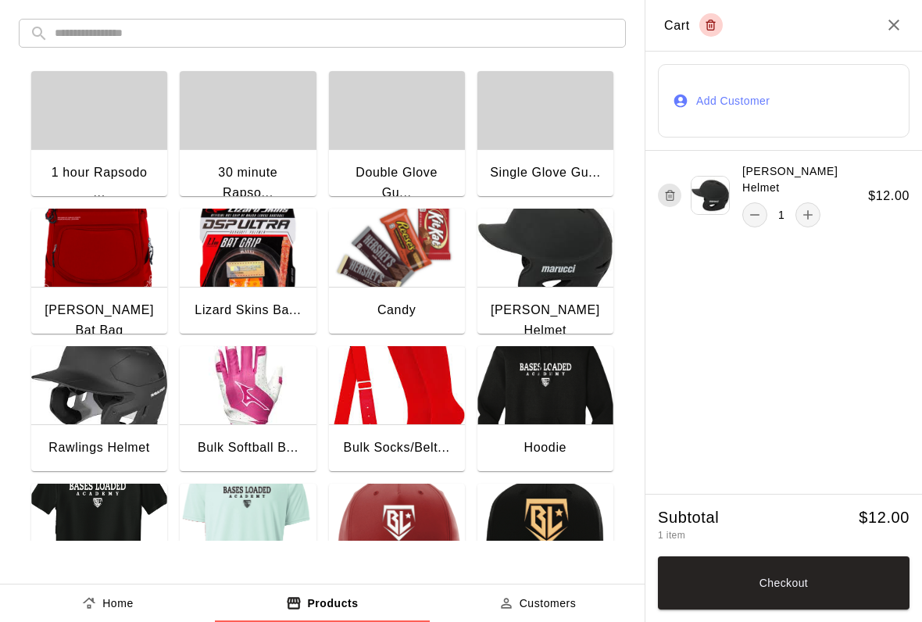
click at [795, 586] on button "Checkout" at bounding box center [784, 582] width 252 height 53
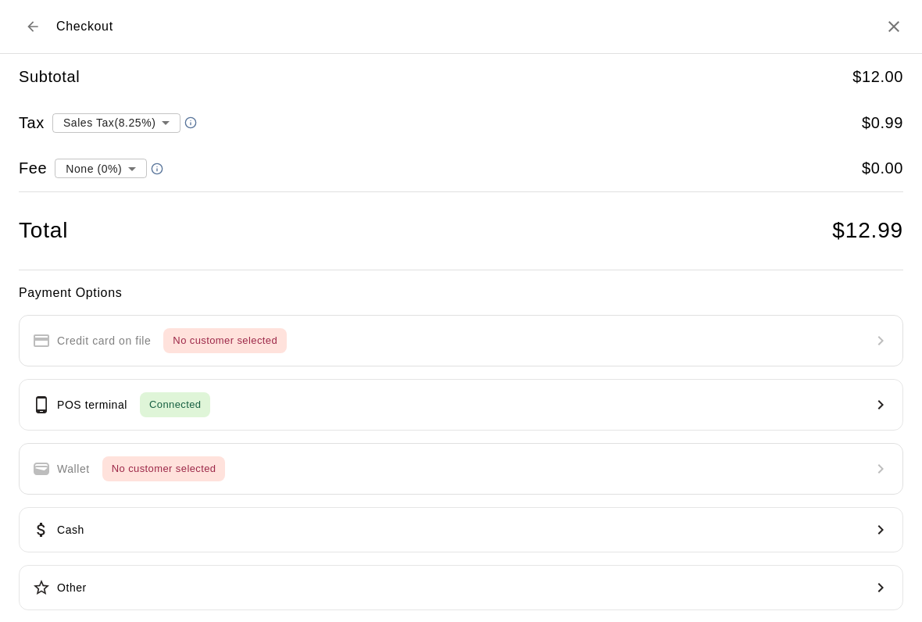
click at [902, 22] on icon "Close" at bounding box center [893, 26] width 19 height 19
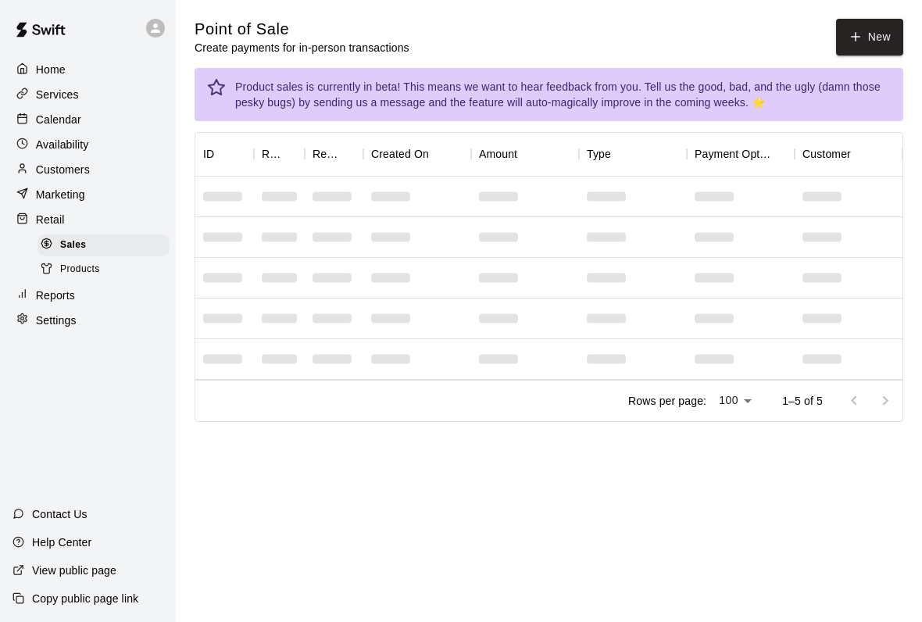
click at [848, 45] on button "New" at bounding box center [869, 37] width 67 height 37
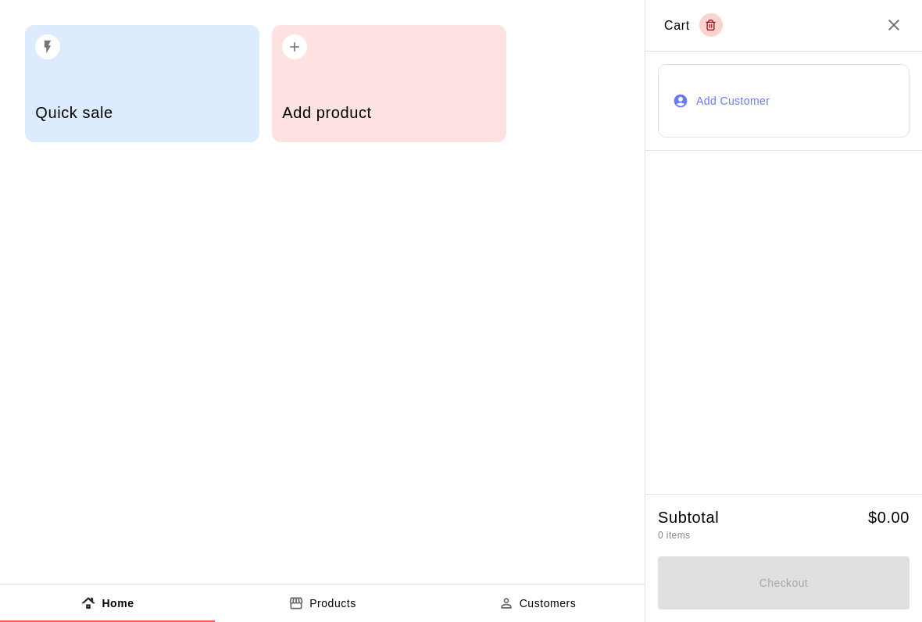
click at [143, 84] on div "Quick sale" at bounding box center [142, 83] width 234 height 117
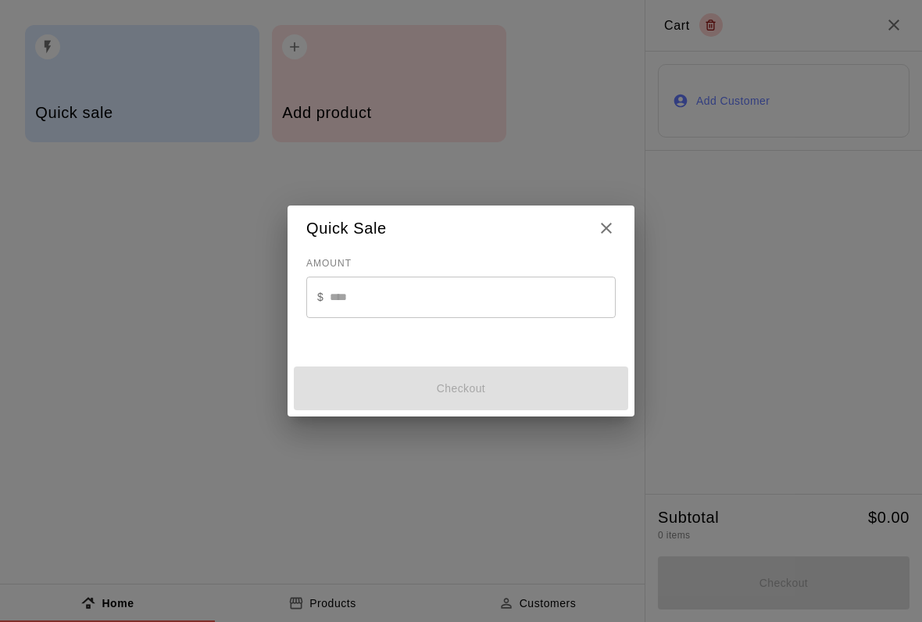
click at [608, 224] on icon "Close" at bounding box center [606, 228] width 11 height 11
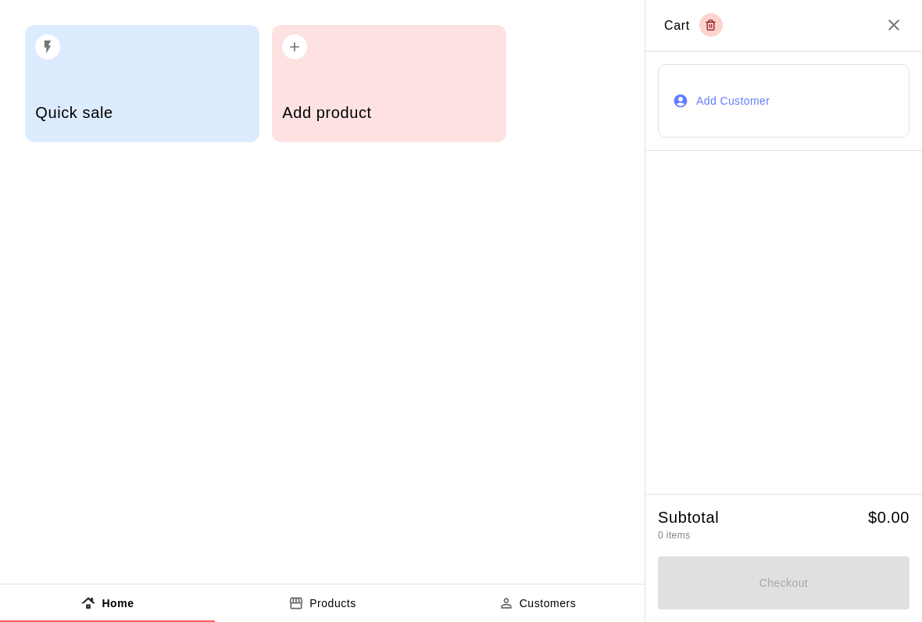
click at [98, 595] on div "Home" at bounding box center [106, 603] width 53 height 16
click at [886, 20] on icon "Close" at bounding box center [893, 25] width 19 height 19
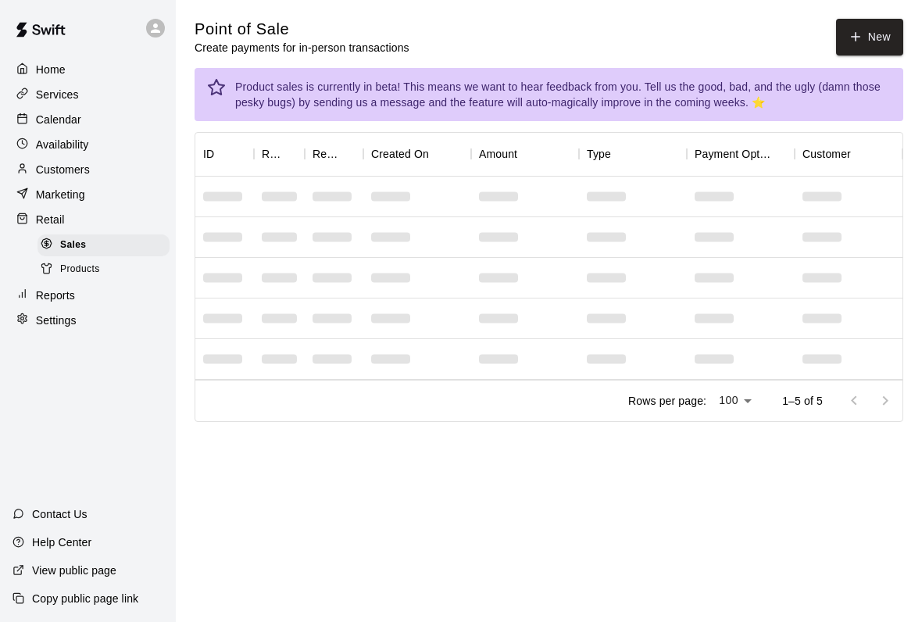
click at [128, 234] on div "Sales" at bounding box center [103, 245] width 132 height 22
click at [88, 234] on div "Sales" at bounding box center [103, 245] width 132 height 22
click at [868, 27] on button "New" at bounding box center [869, 37] width 67 height 37
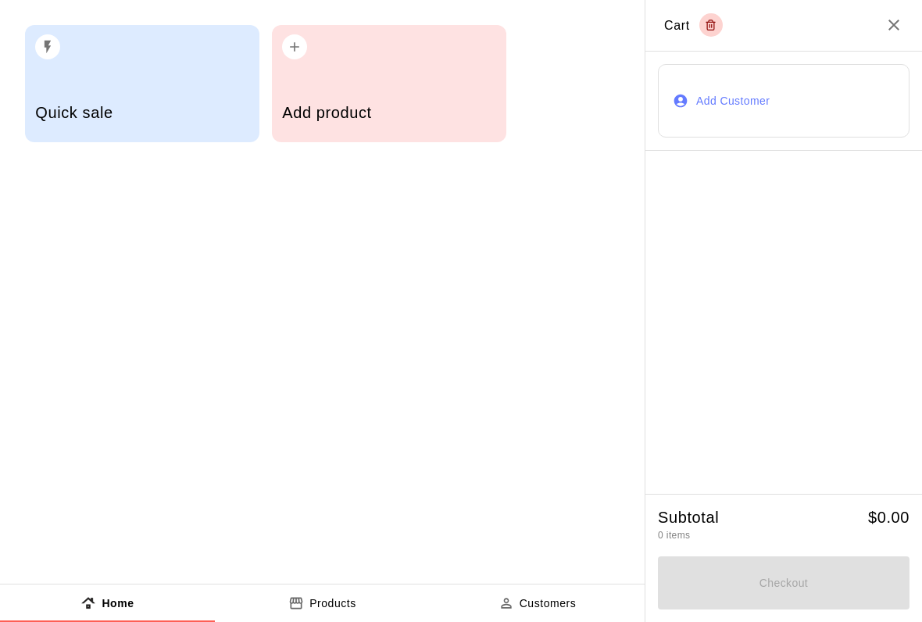
click at [381, 98] on div "Add product" at bounding box center [388, 114] width 213 height 55
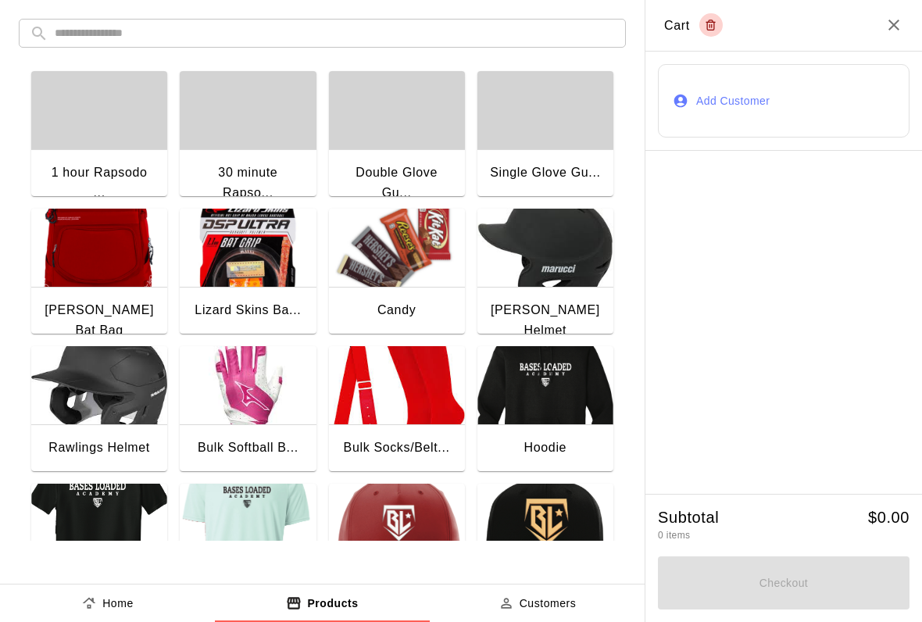
click at [76, 126] on div "button" at bounding box center [99, 110] width 136 height 78
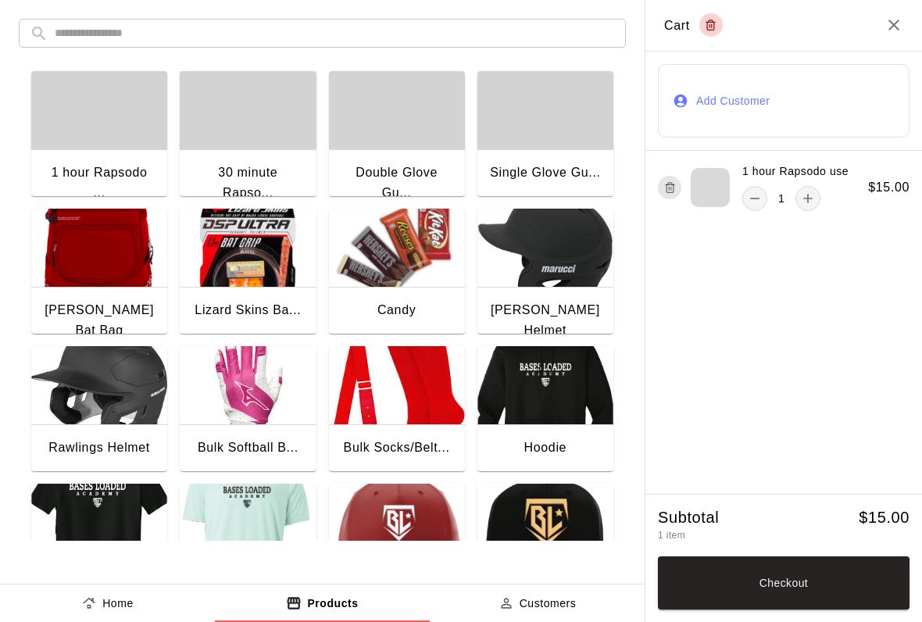
click at [887, 23] on icon "Close" at bounding box center [893, 25] width 19 height 19
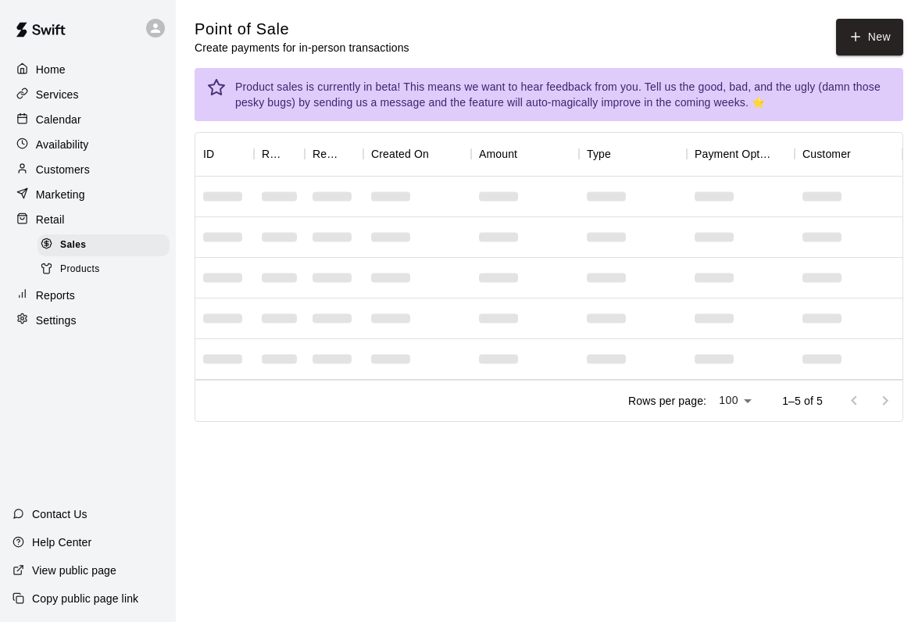
click at [61, 162] on p "Customers" at bounding box center [63, 170] width 54 height 16
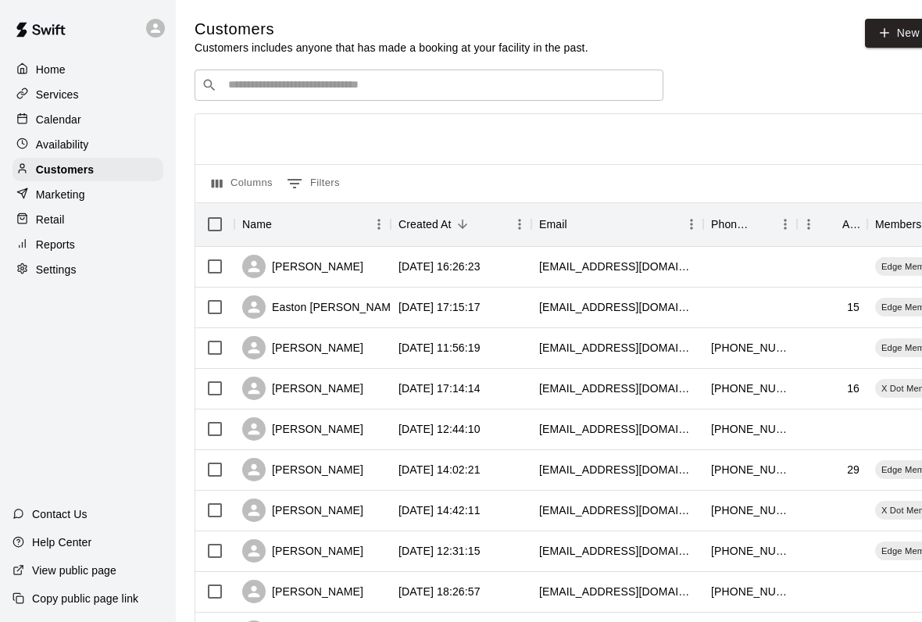
click at [59, 187] on p "Marketing" at bounding box center [60, 195] width 49 height 16
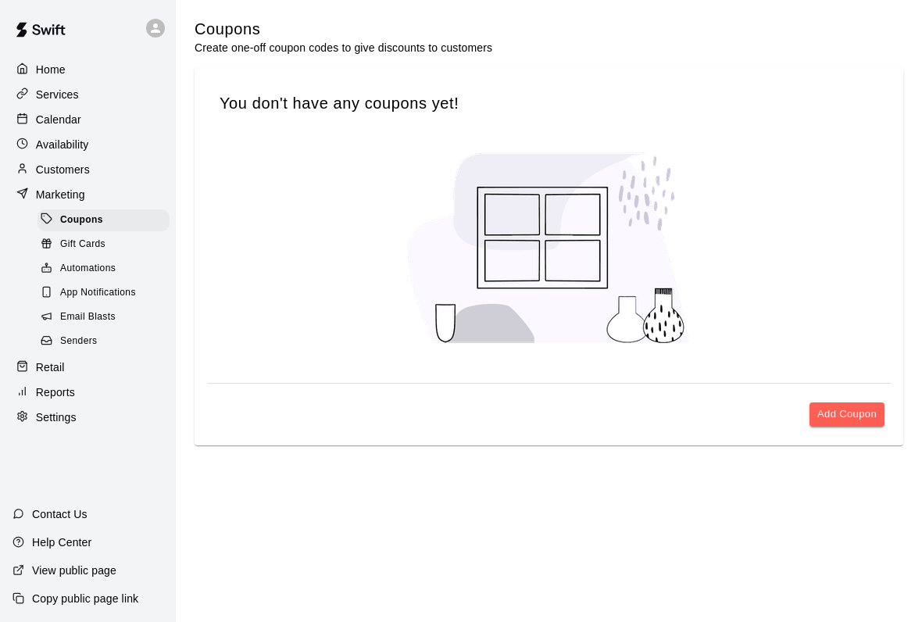
click at [47, 158] on div "Customers" at bounding box center [87, 169] width 151 height 23
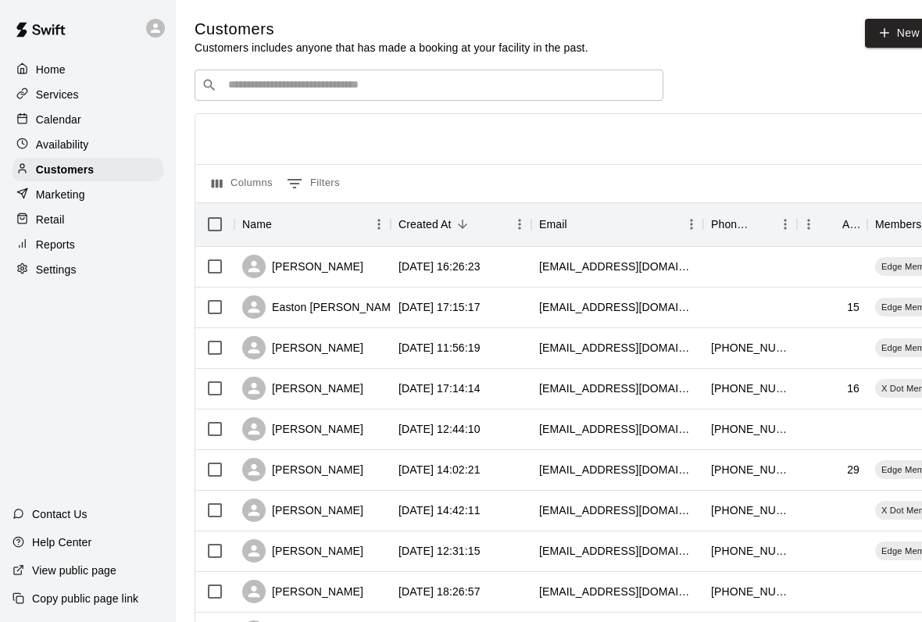
click at [52, 212] on p "Retail" at bounding box center [50, 220] width 29 height 16
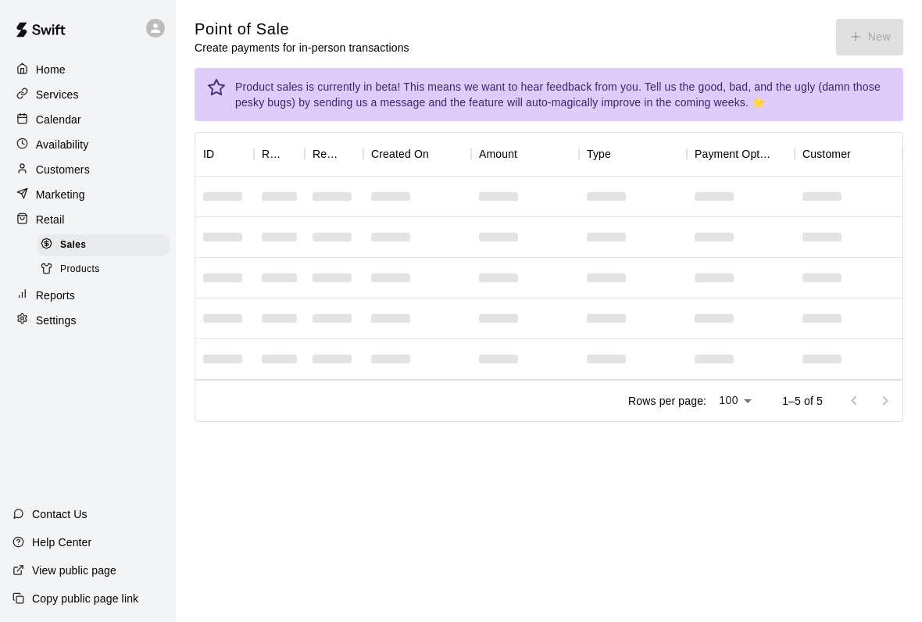
click at [83, 237] on span "Sales" at bounding box center [73, 245] width 26 height 16
click at [76, 237] on span "Sales" at bounding box center [73, 245] width 26 height 16
click at [861, 37] on icon "button" at bounding box center [855, 37] width 14 height 14
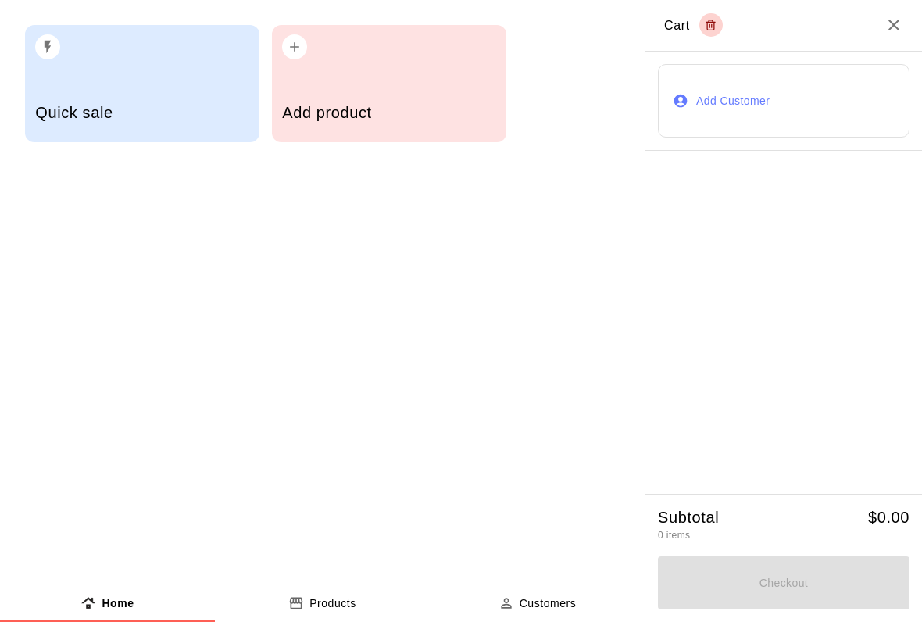
click at [110, 72] on div "Quick sale" at bounding box center [142, 83] width 234 height 117
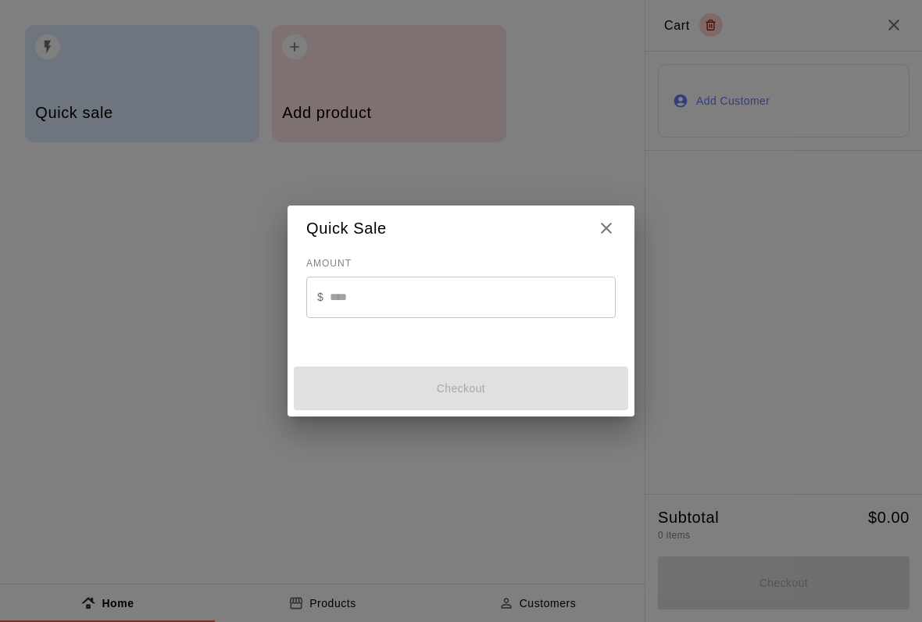
click at [602, 229] on icon "Close" at bounding box center [606, 228] width 19 height 19
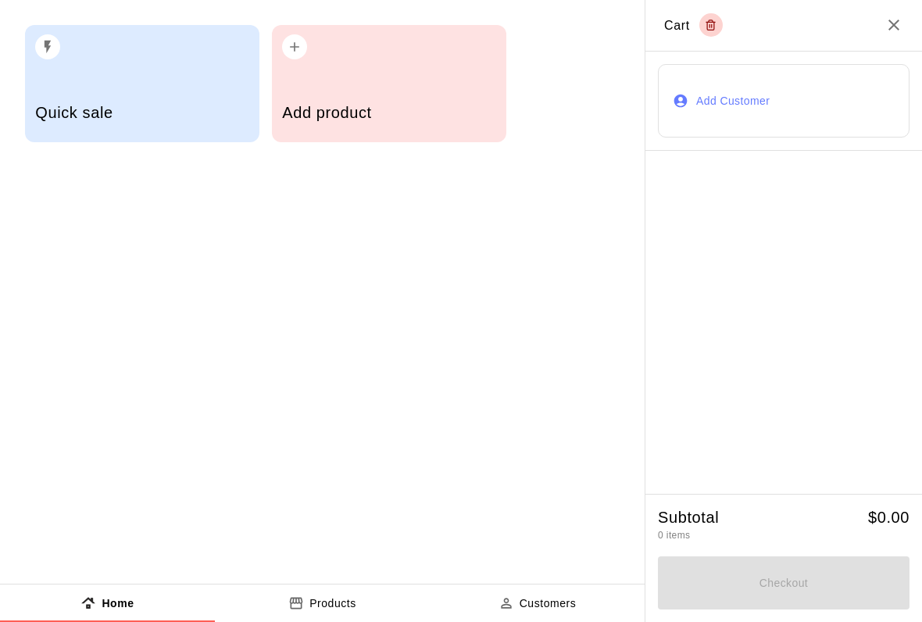
click at [420, 56] on div "button" at bounding box center [388, 42] width 213 height 34
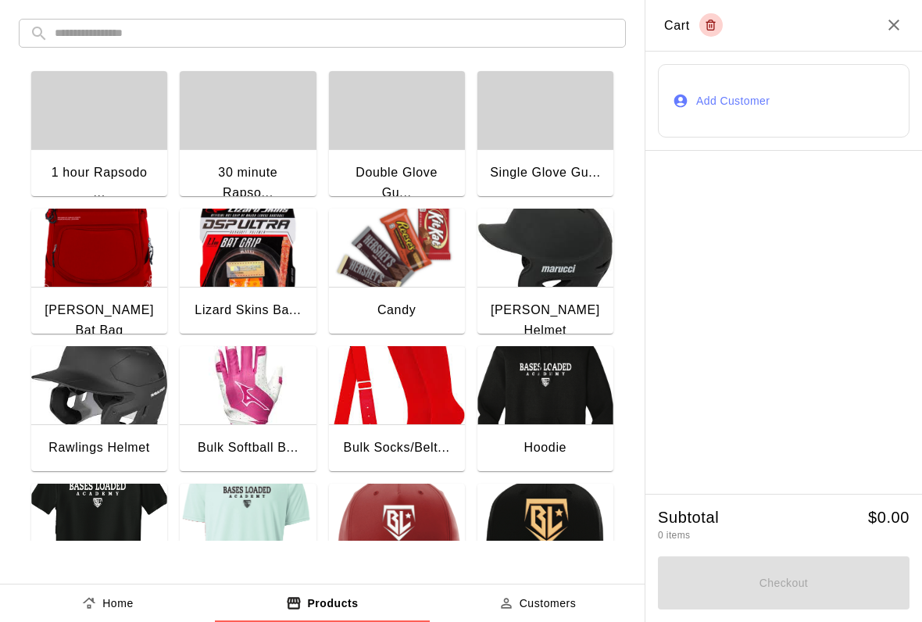
click at [130, 173] on div "1 hour Rapsodo ..." at bounding box center [99, 182] width 111 height 40
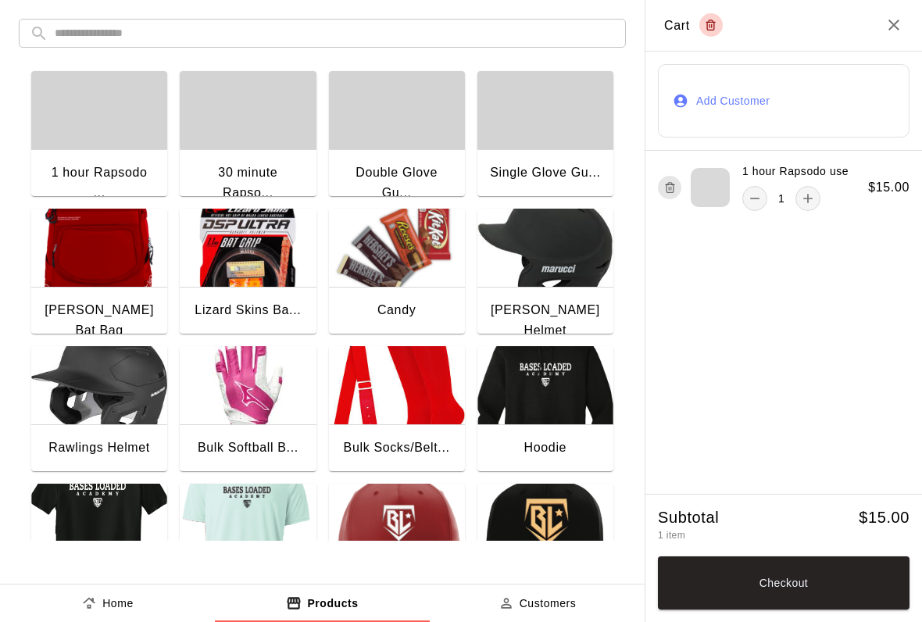
click at [892, 27] on icon "Close" at bounding box center [893, 25] width 11 height 11
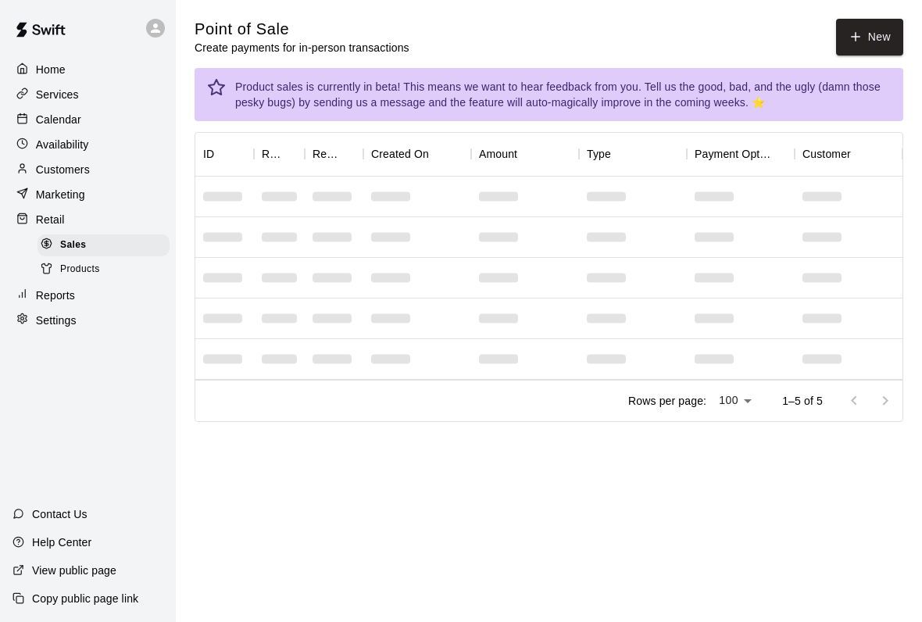
click at [64, 183] on div "Marketing" at bounding box center [87, 194] width 151 height 23
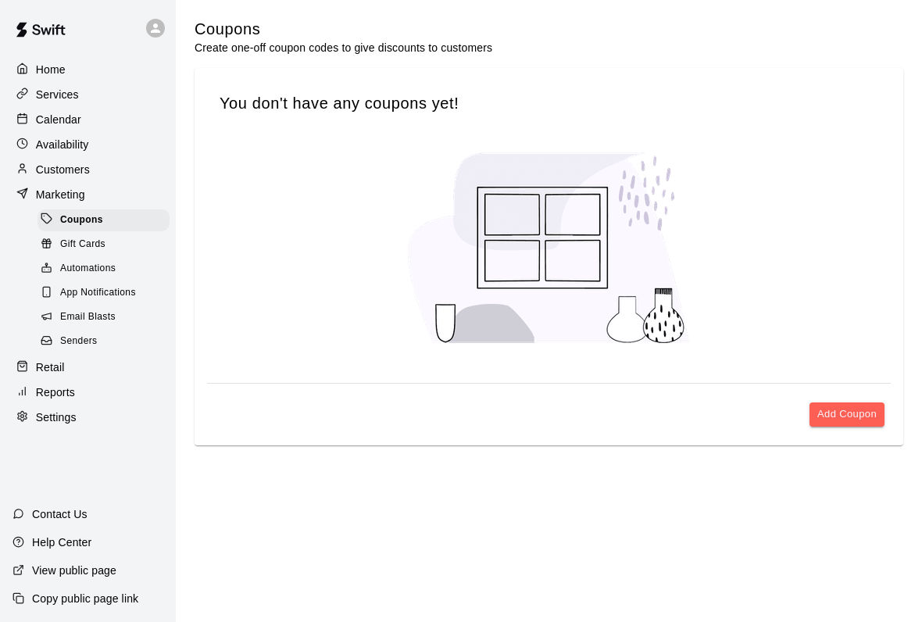
click at [79, 162] on p "Customers" at bounding box center [63, 170] width 54 height 16
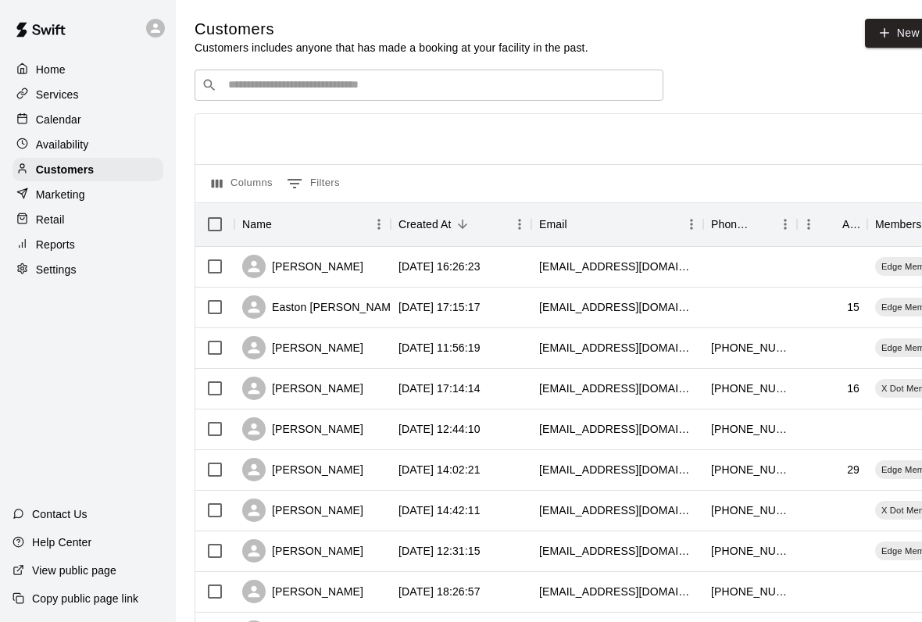
click at [893, 34] on link "New" at bounding box center [898, 33] width 67 height 29
select select "**"
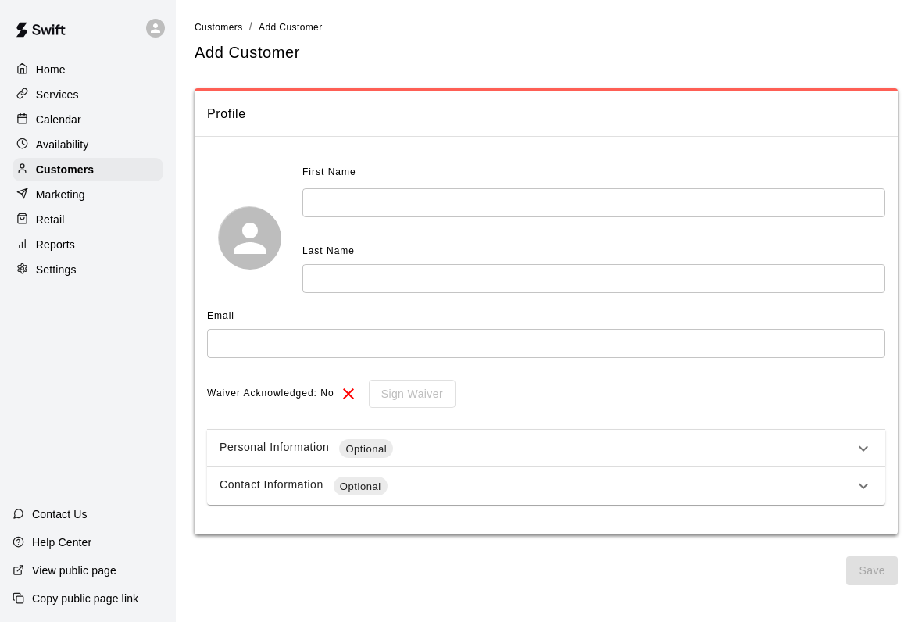
click at [93, 133] on div "Availability" at bounding box center [87, 144] width 151 height 23
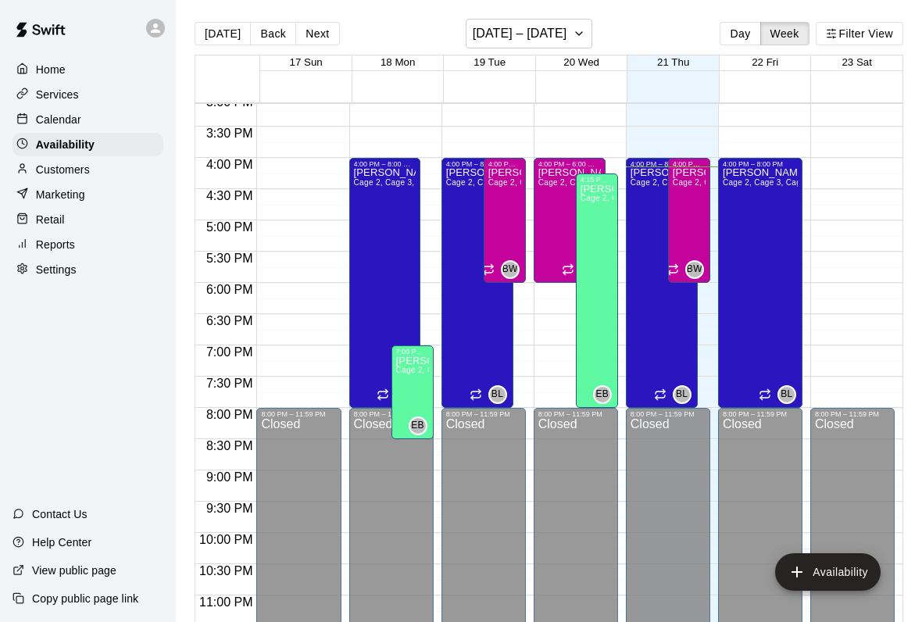
click at [51, 178] on div "Customers" at bounding box center [87, 169] width 151 height 23
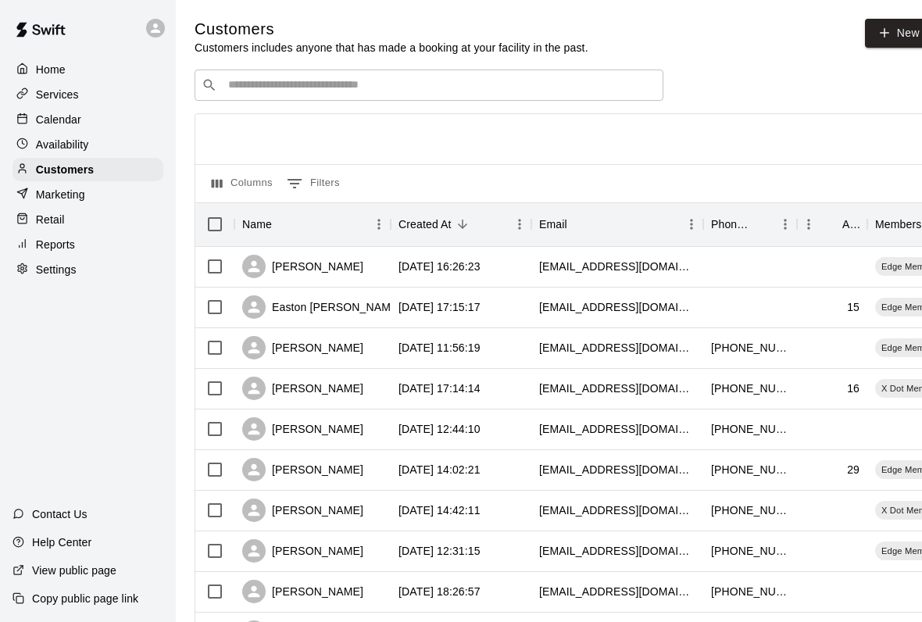
click at [48, 191] on p "Marketing" at bounding box center [60, 195] width 49 height 16
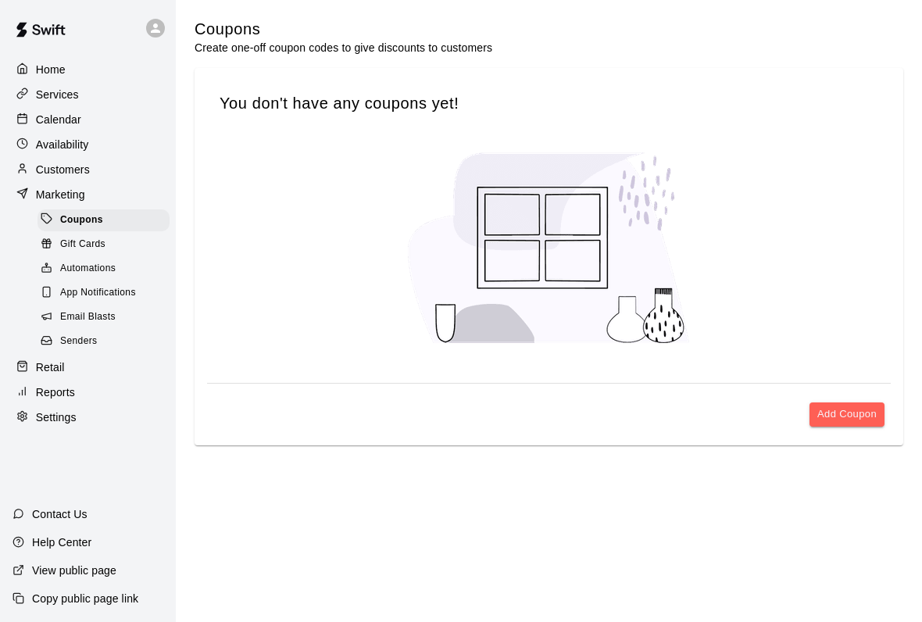
click at [54, 145] on p "Availability" at bounding box center [62, 145] width 53 height 16
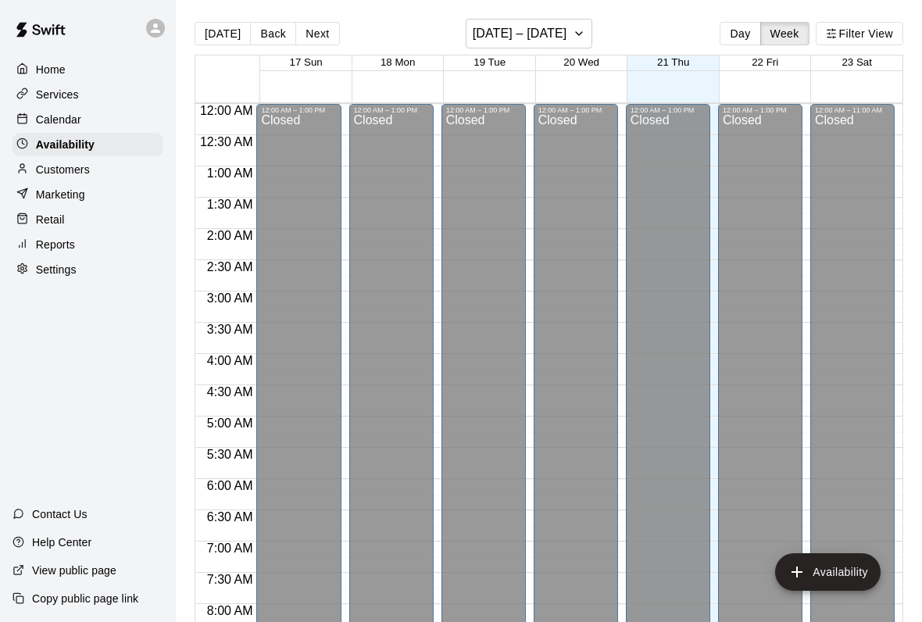
scroll to position [946, 0]
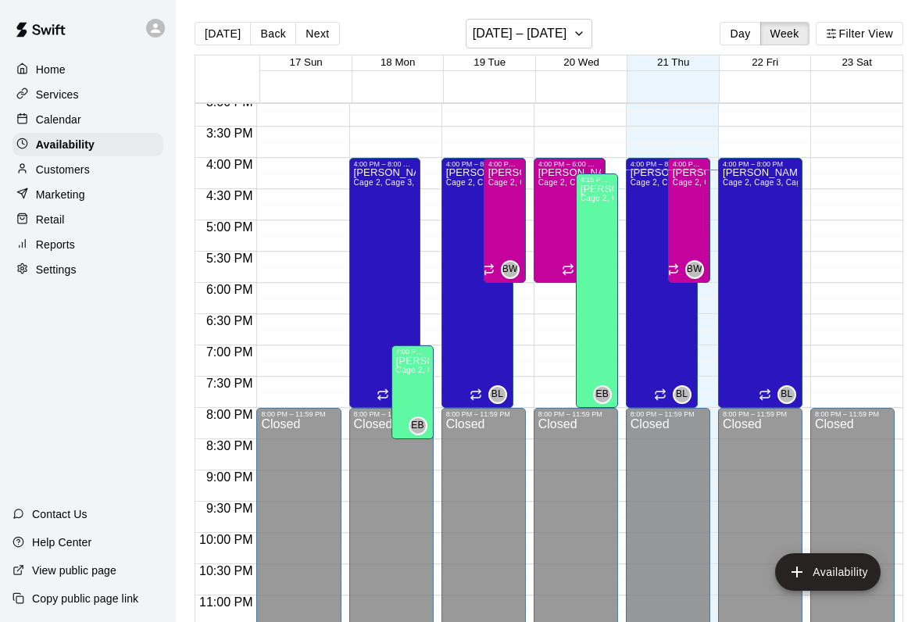
click at [53, 165] on p "Customers" at bounding box center [63, 170] width 54 height 16
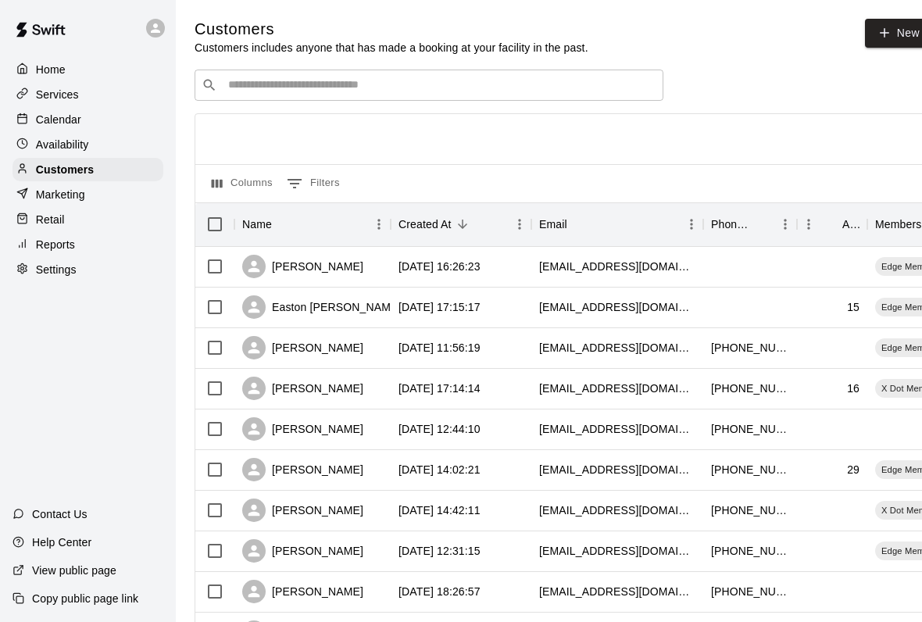
click at [46, 223] on p "Retail" at bounding box center [50, 220] width 29 height 16
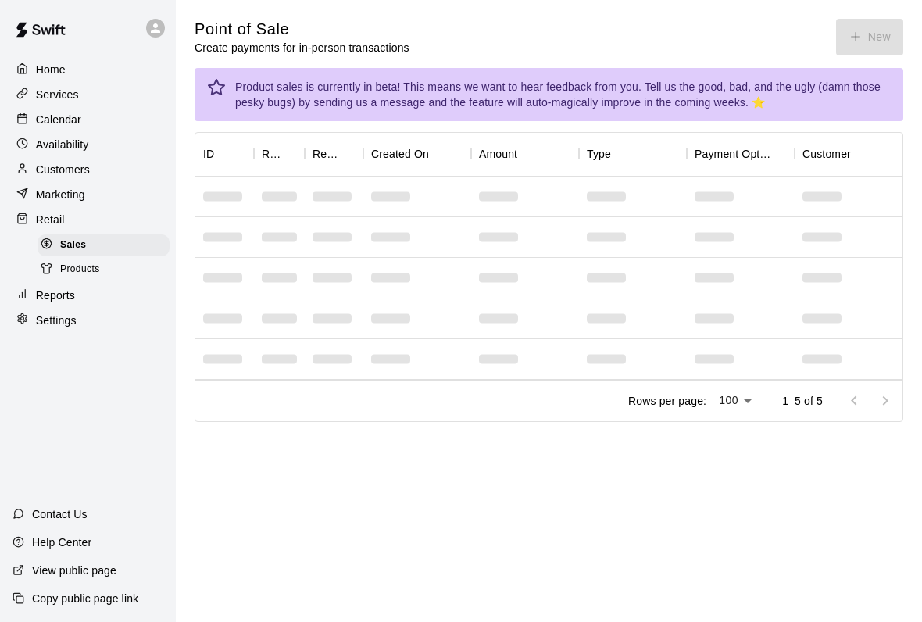
click at [75, 248] on span "Sales" at bounding box center [73, 245] width 26 height 16
click at [77, 270] on span "Products" at bounding box center [80, 270] width 40 height 16
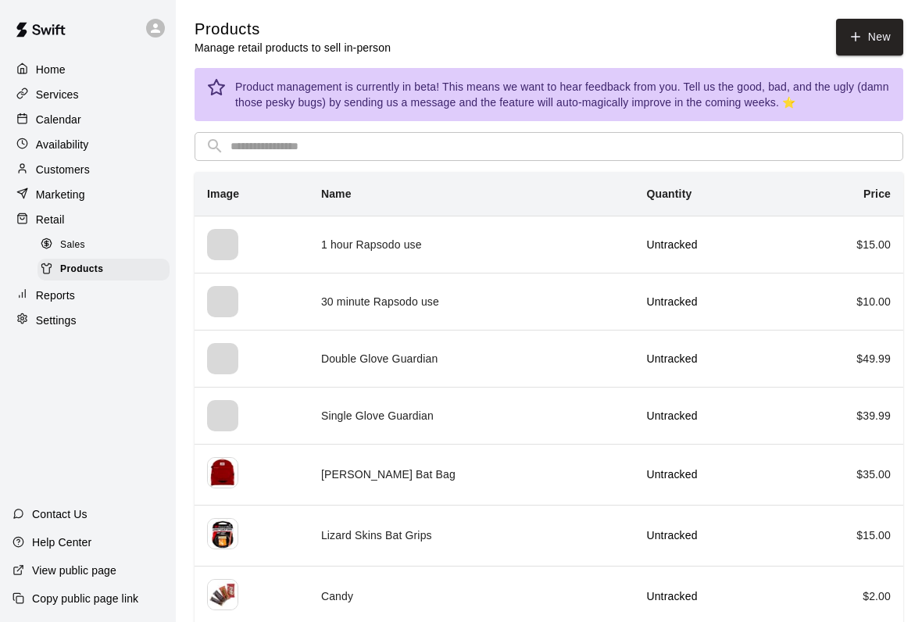
click at [109, 110] on div "Calendar" at bounding box center [87, 119] width 151 height 23
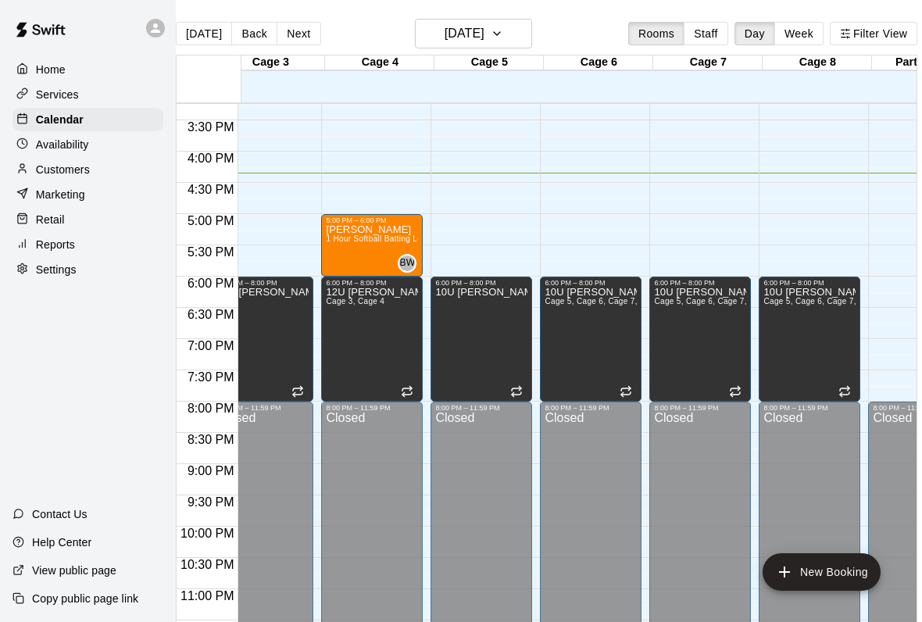
scroll to position [0, 278]
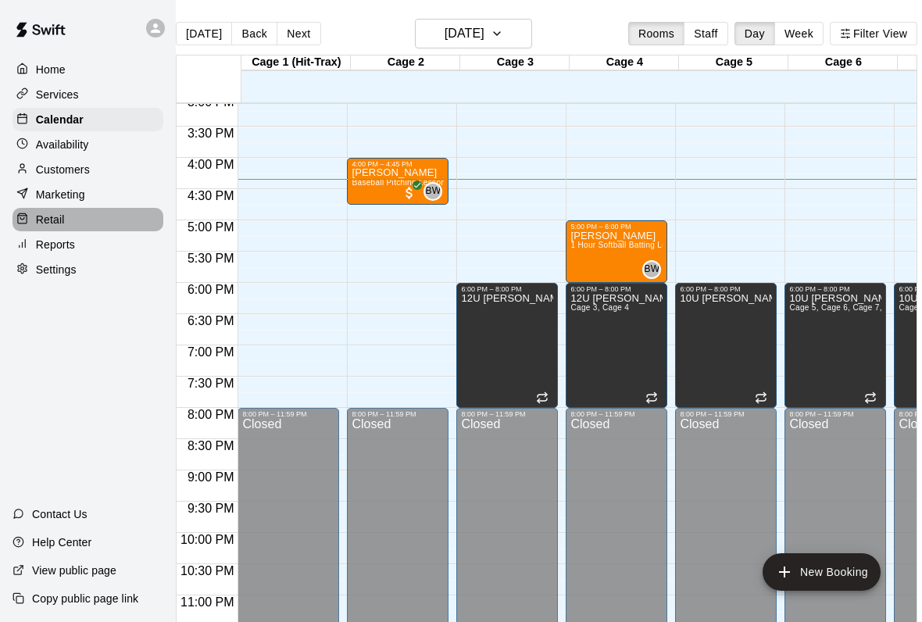
click at [70, 224] on div "Retail" at bounding box center [87, 219] width 151 height 23
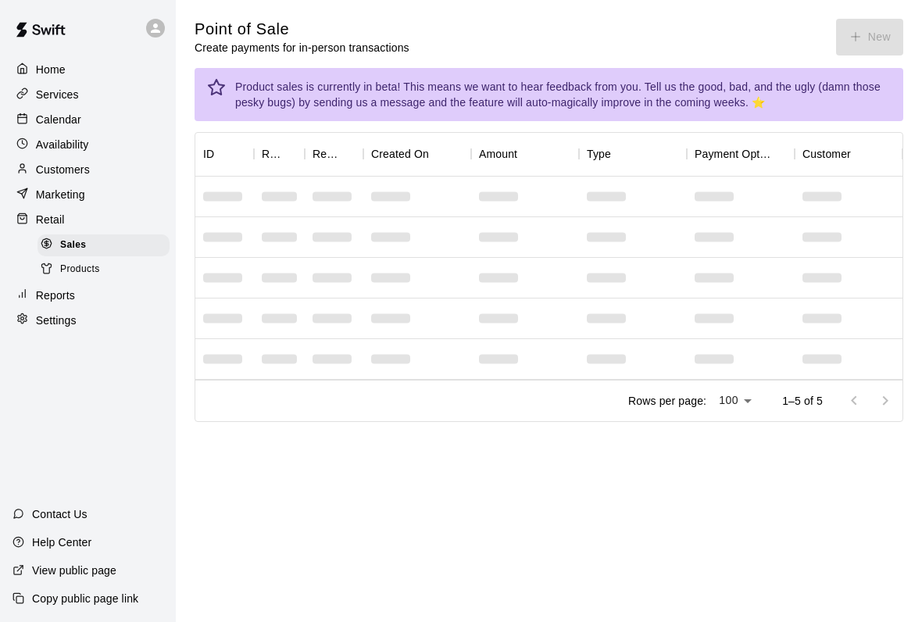
click at [112, 248] on div "Sales" at bounding box center [103, 245] width 132 height 22
click at [863, 41] on div "Point of Sale Create payments for in-person transactions New" at bounding box center [549, 37] width 709 height 37
click at [120, 248] on div "Sales" at bounding box center [103, 245] width 132 height 22
click at [120, 251] on div "Sales" at bounding box center [103, 245] width 132 height 22
click at [120, 250] on div "Sales" at bounding box center [103, 245] width 132 height 22
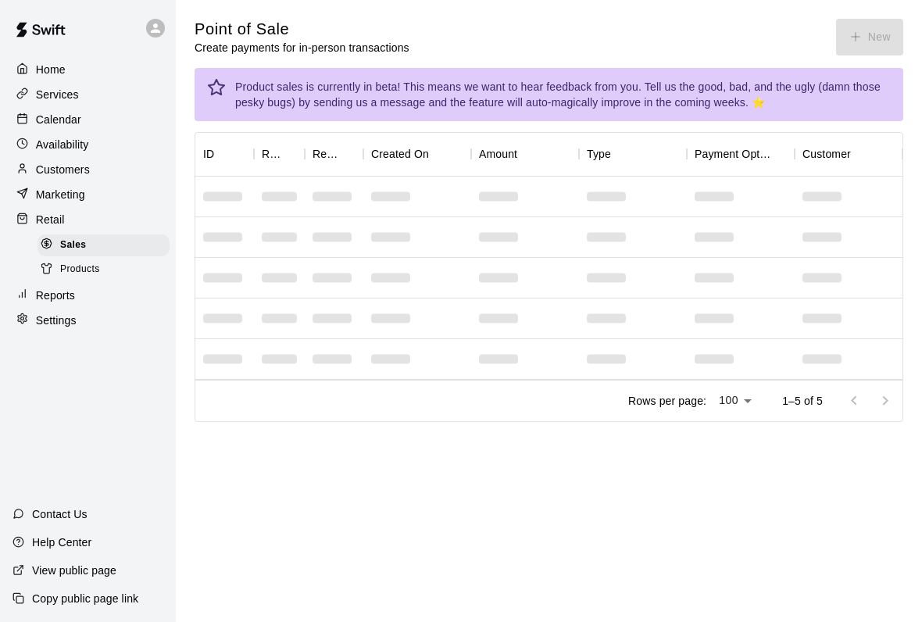
click at [98, 525] on div "Contact Us" at bounding box center [50, 514] width 100 height 28
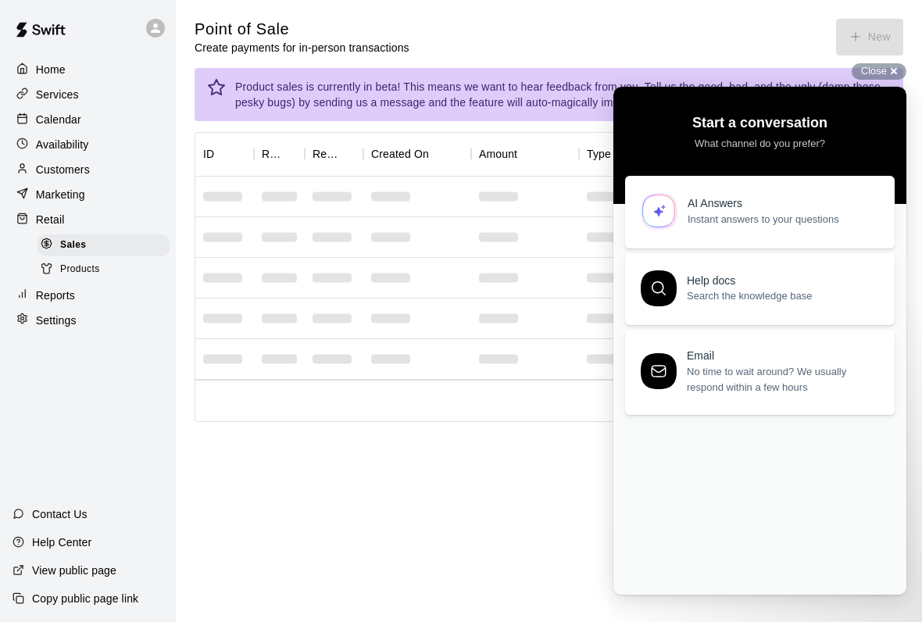
click at [90, 248] on div "Sales" at bounding box center [103, 245] width 132 height 22
click at [76, 241] on span "Sales" at bounding box center [73, 245] width 26 height 16
click at [875, 73] on span "Close" at bounding box center [874, 71] width 26 height 12
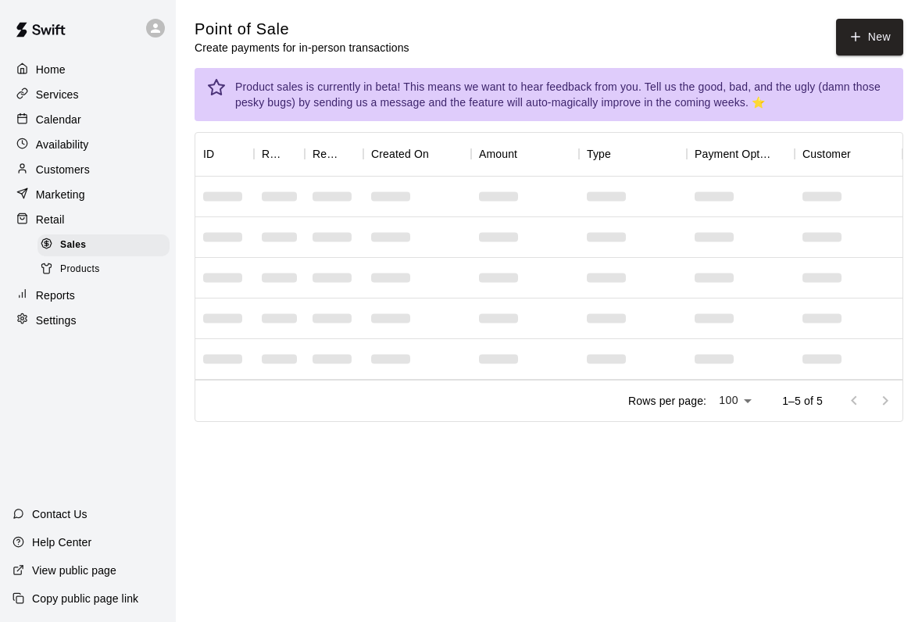
click at [863, 42] on button "New" at bounding box center [869, 37] width 67 height 37
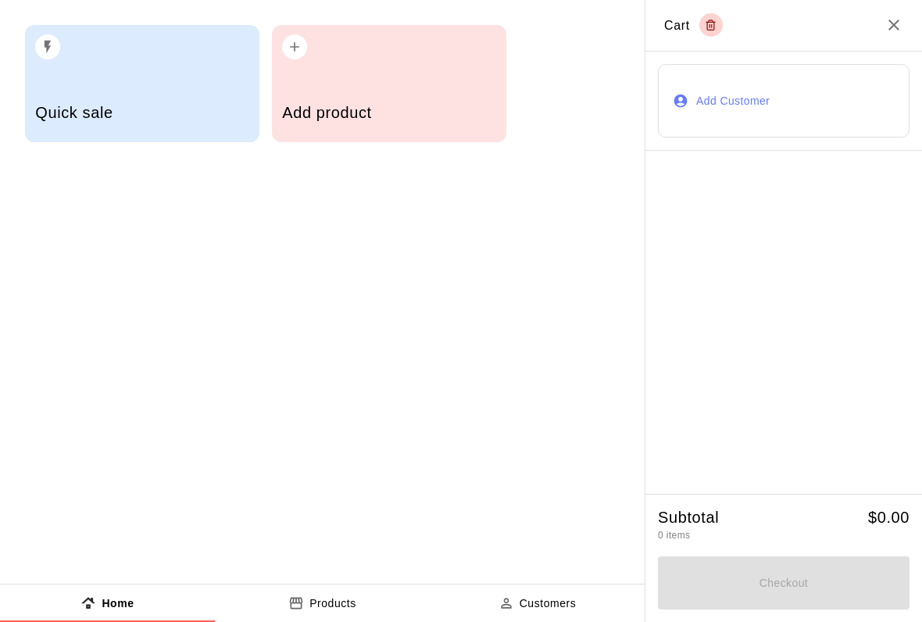
click at [367, 96] on div "Add product" at bounding box center [388, 114] width 213 height 55
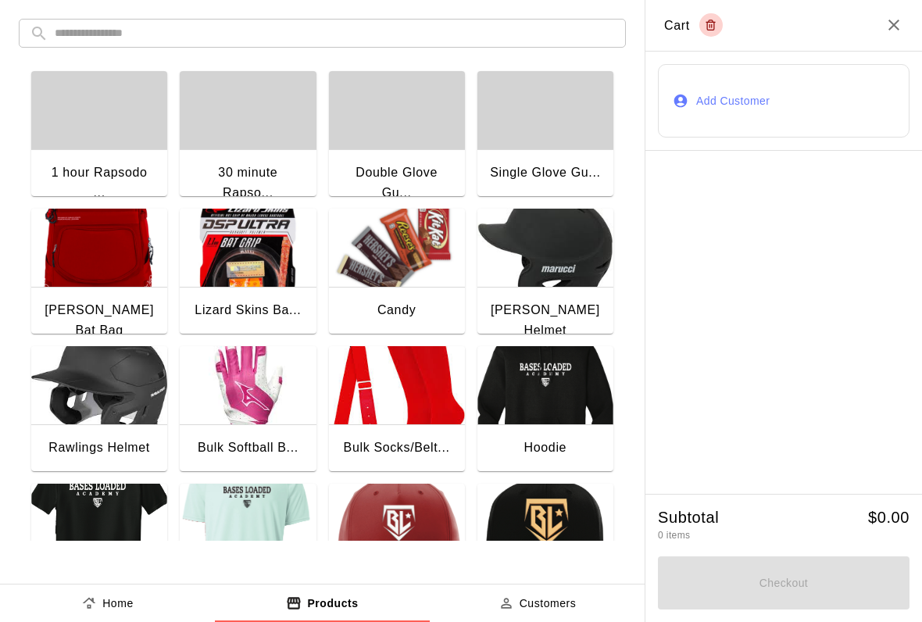
click at [427, 286] on img "button" at bounding box center [397, 248] width 136 height 78
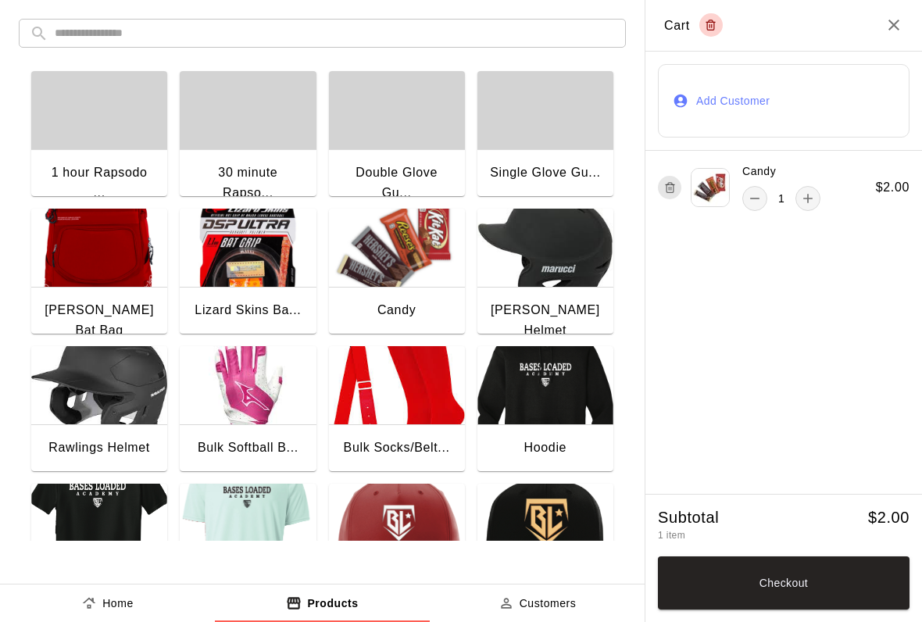
click at [750, 195] on icon "remove" at bounding box center [755, 199] width 16 height 16
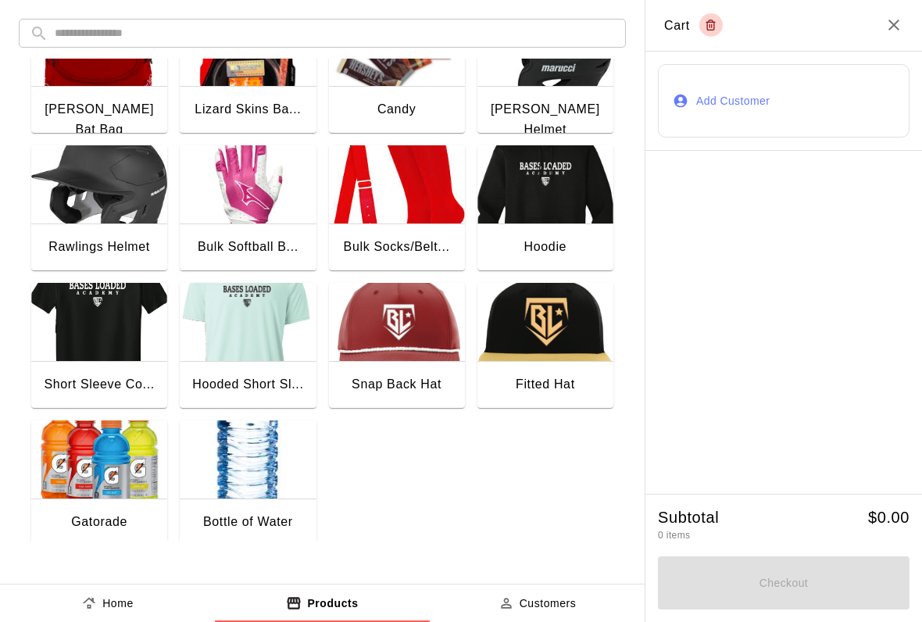
scroll to position [201, 0]
click at [120, 474] on img "button" at bounding box center [99, 459] width 136 height 78
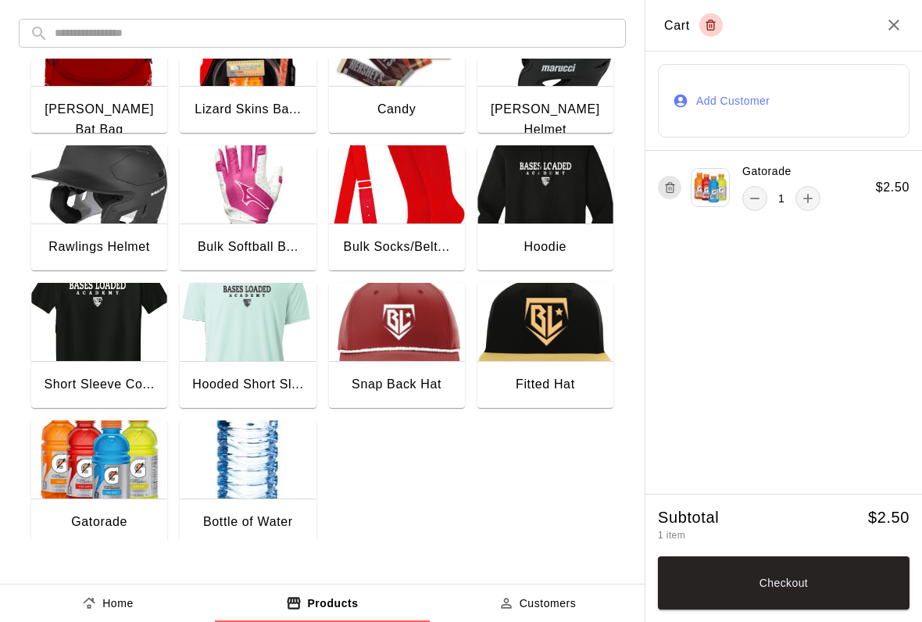
click at [754, 201] on icon "remove" at bounding box center [755, 199] width 16 height 16
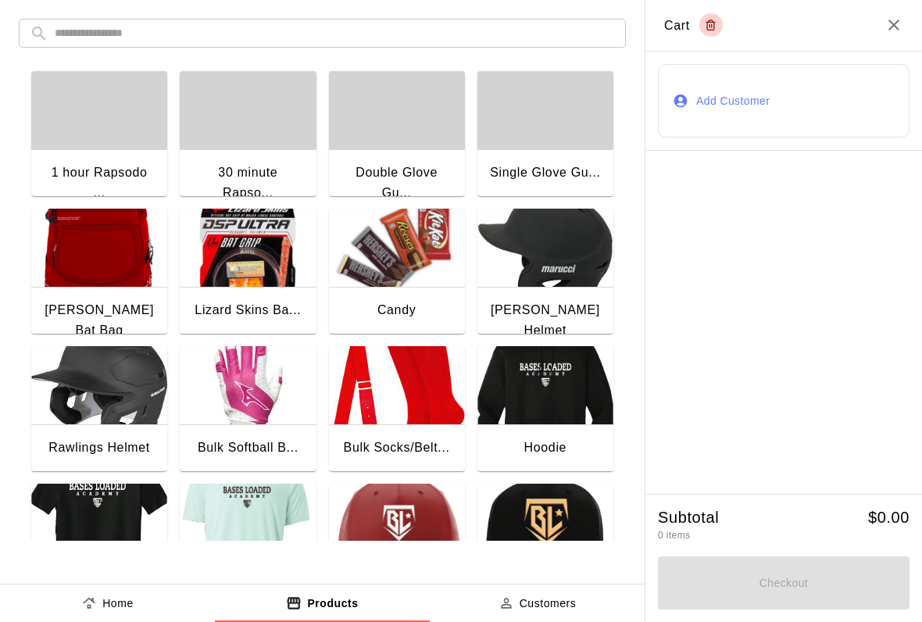
scroll to position [0, 0]
click at [880, 41] on h2 "Cart" at bounding box center [783, 26] width 277 height 52
click at [873, 11] on h2 "Cart" at bounding box center [783, 26] width 277 height 52
click at [872, 10] on h2 "Cart" at bounding box center [783, 26] width 277 height 52
click at [880, 23] on h2 "Cart" at bounding box center [783, 26] width 277 height 52
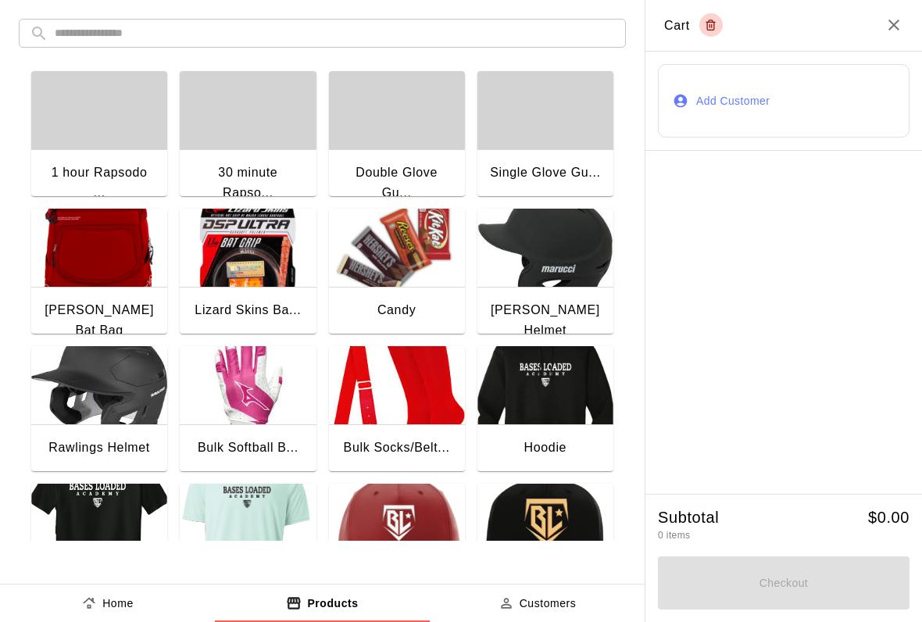
click at [896, 20] on icon "Close" at bounding box center [893, 25] width 19 height 19
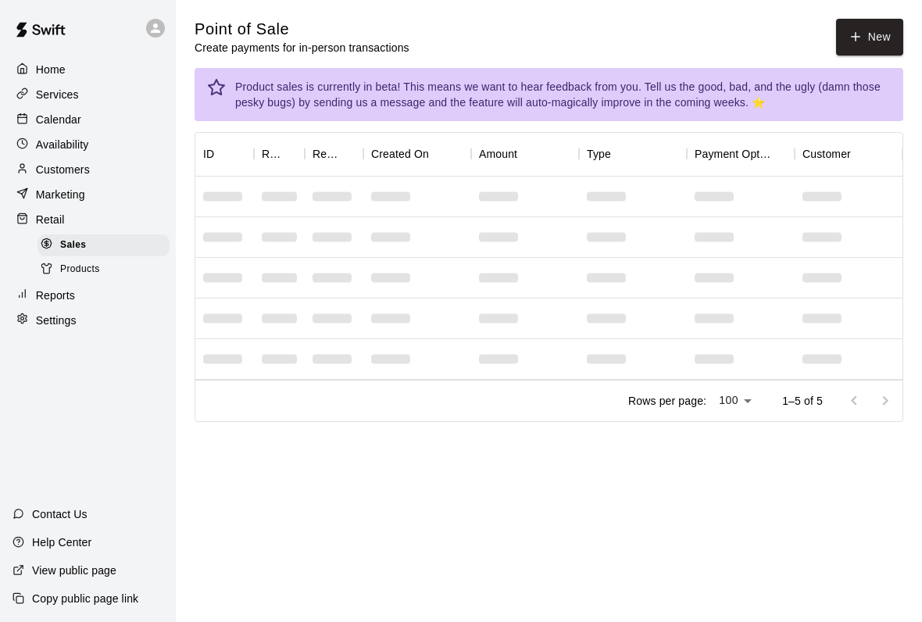
click at [72, 154] on div "Availability" at bounding box center [87, 144] width 151 height 23
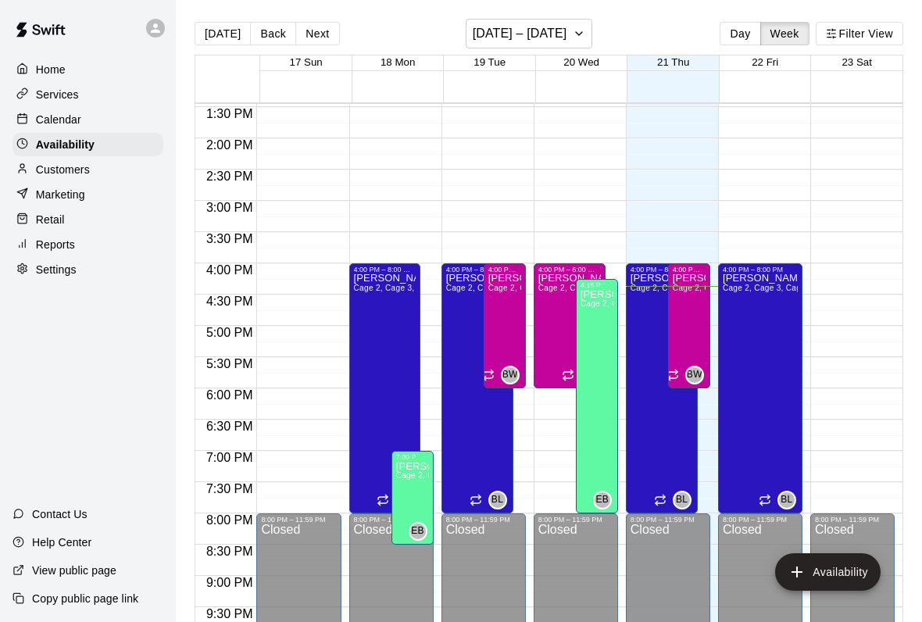
scroll to position [840, 0]
click at [43, 121] on p "Calendar" at bounding box center [58, 120] width 45 height 16
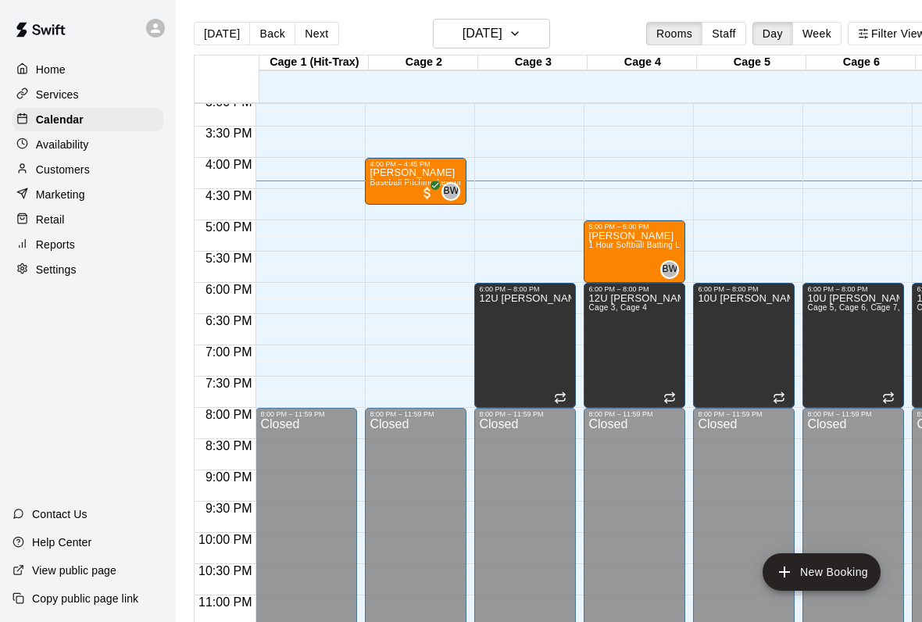
scroll to position [946, 0]
click at [152, 112] on div "Calendar" at bounding box center [87, 119] width 151 height 23
click at [152, 98] on div "Services" at bounding box center [87, 94] width 151 height 23
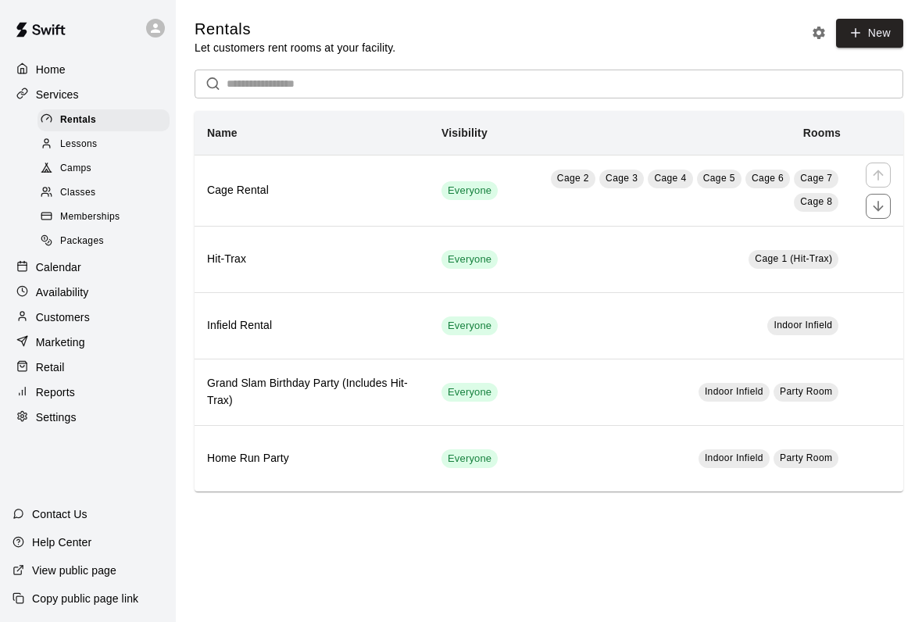
click at [673, 184] on span "Cage 4" at bounding box center [670, 178] width 32 height 11
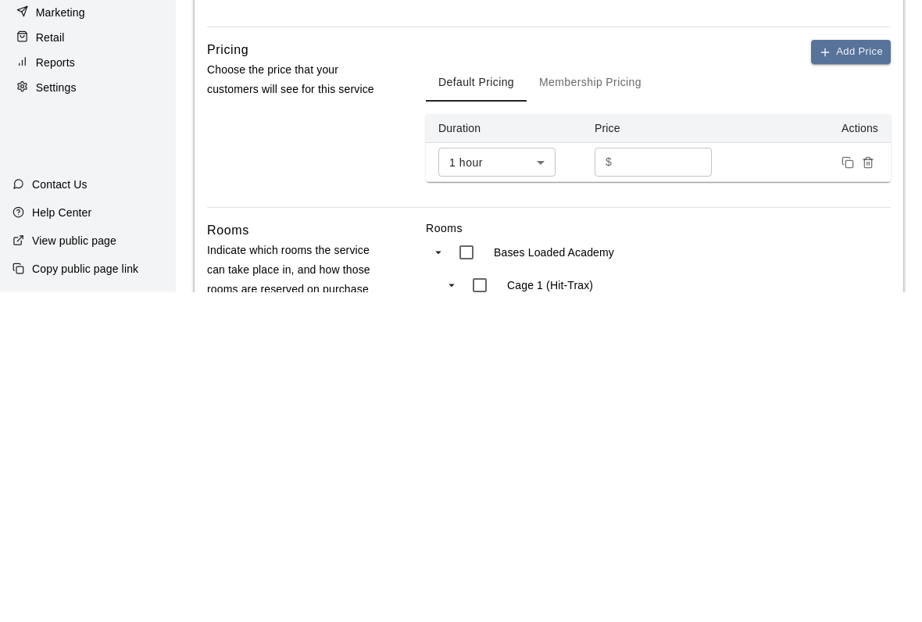
click at [612, 394] on button "Membership Pricing" at bounding box center [590, 412] width 127 height 37
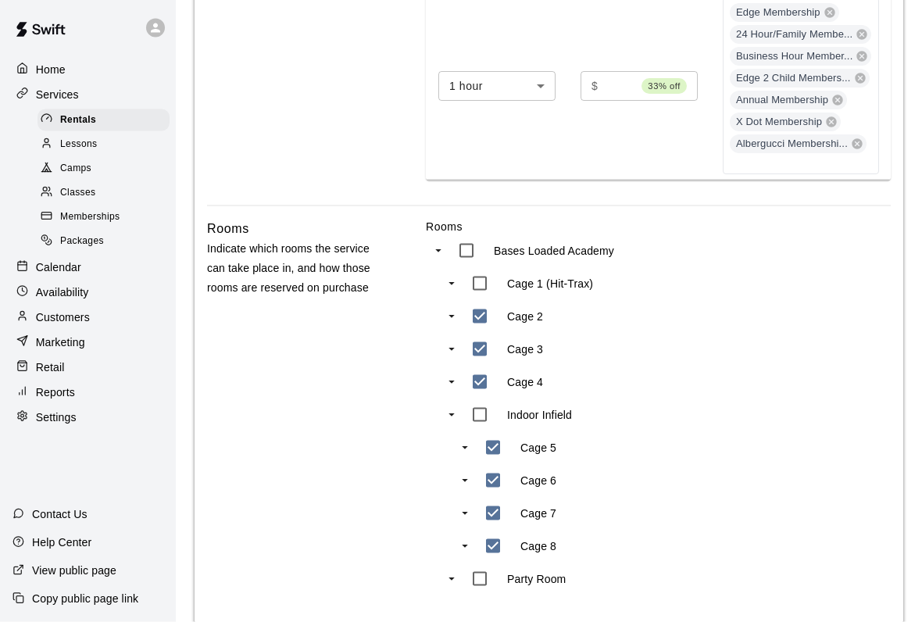
scroll to position [665, 0]
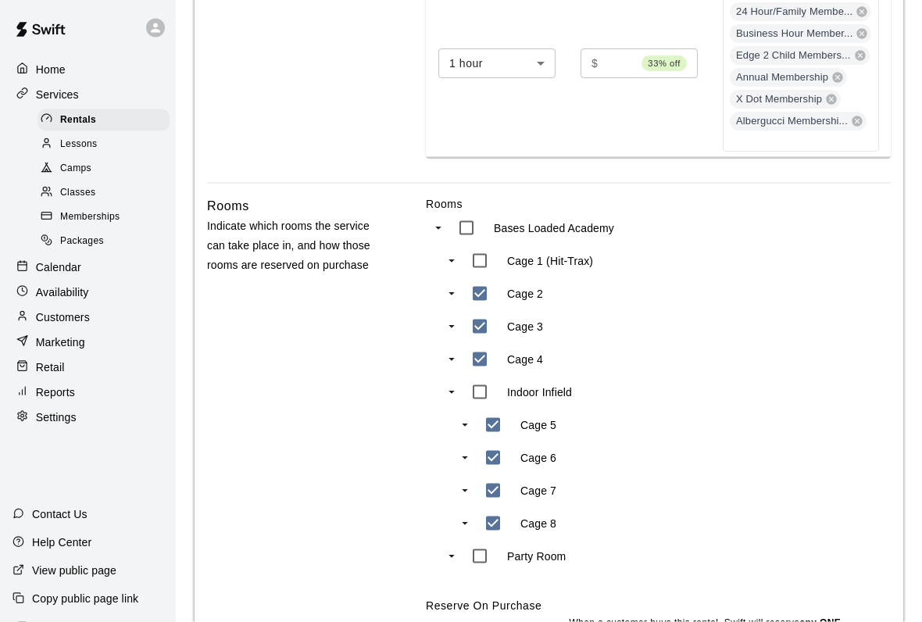
click at [37, 370] on p "Retail" at bounding box center [50, 367] width 29 height 16
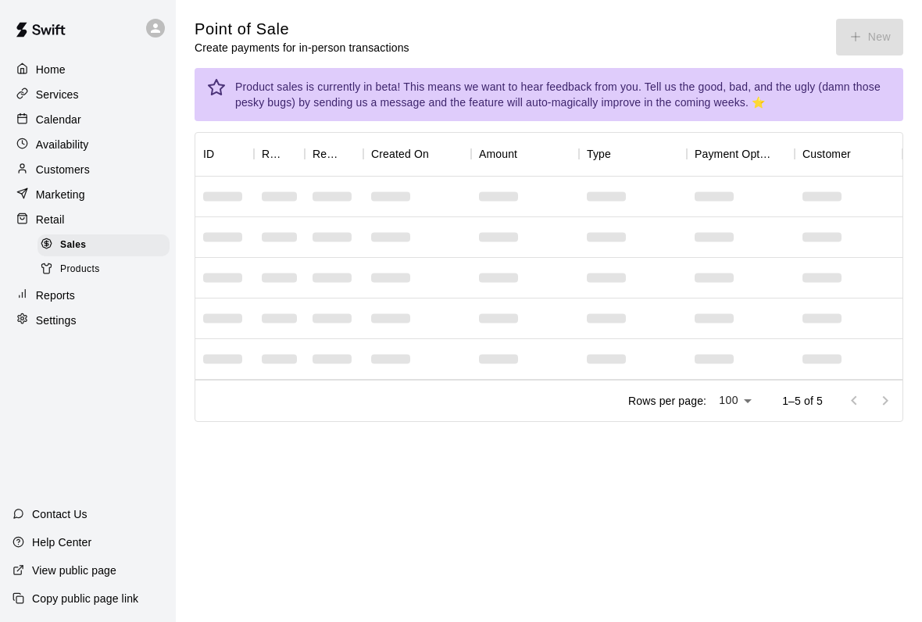
click at [81, 259] on div "Products" at bounding box center [103, 270] width 132 height 22
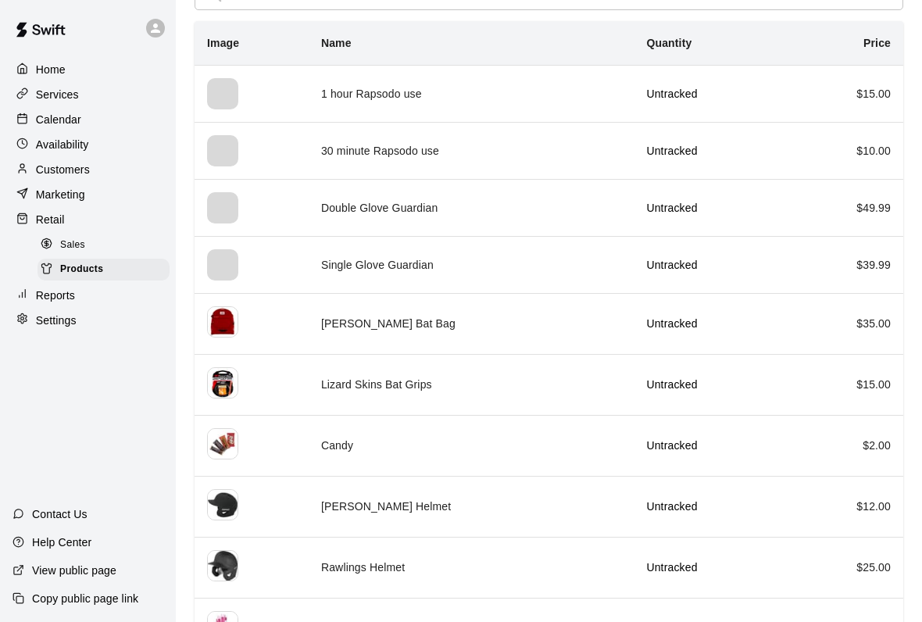
scroll to position [130, 0]
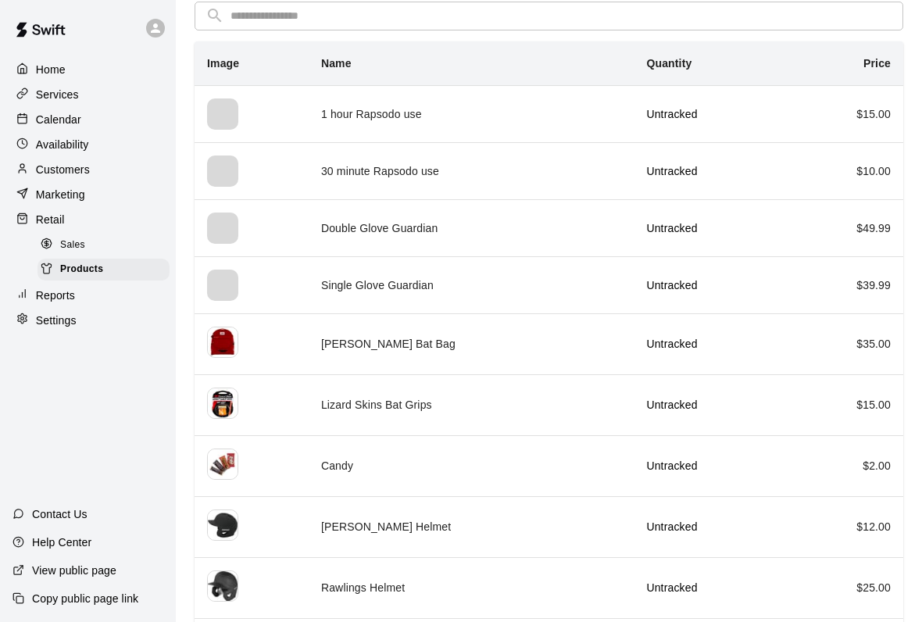
click at [70, 252] on span "Sales" at bounding box center [72, 245] width 25 height 16
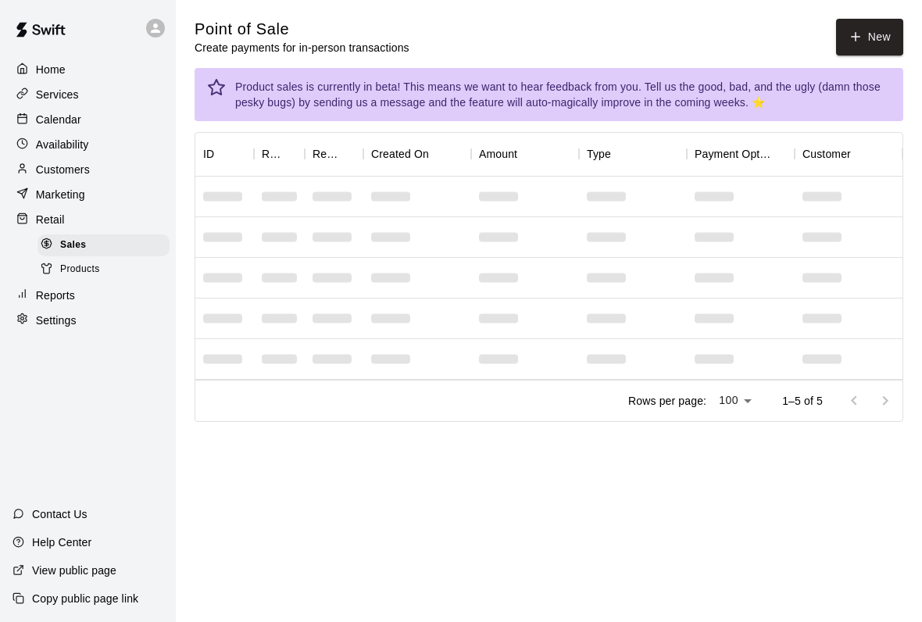
click at [42, 110] on div "Calendar" at bounding box center [87, 119] width 151 height 23
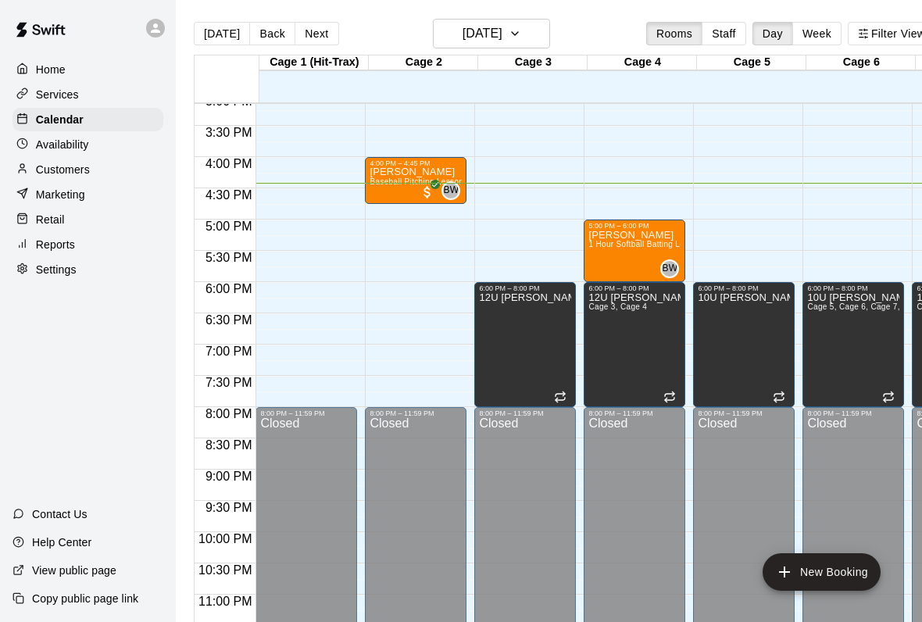
scroll to position [946, 0]
click at [49, 72] on p "Home" at bounding box center [51, 70] width 30 height 16
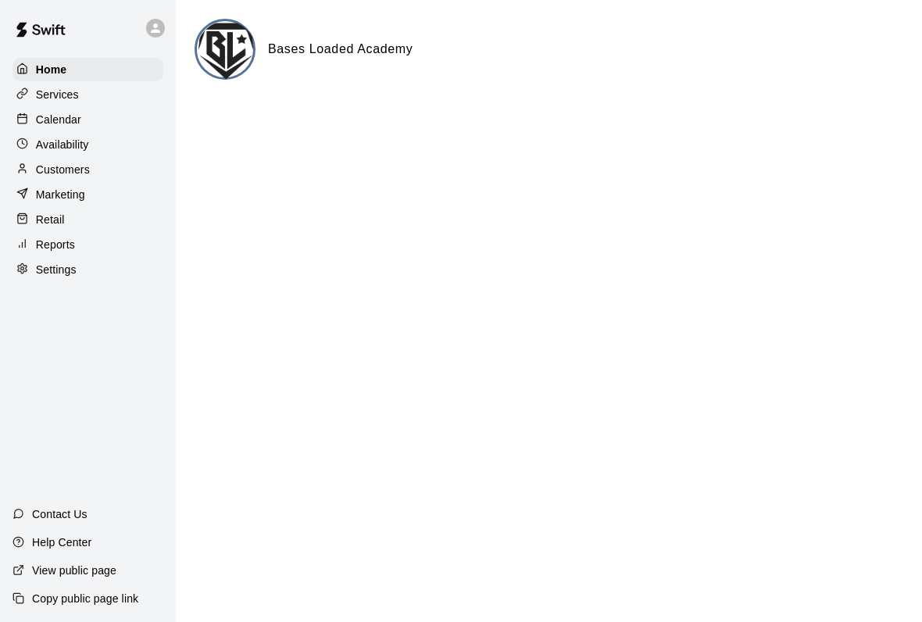
click at [53, 98] on p "Services" at bounding box center [57, 95] width 43 height 16
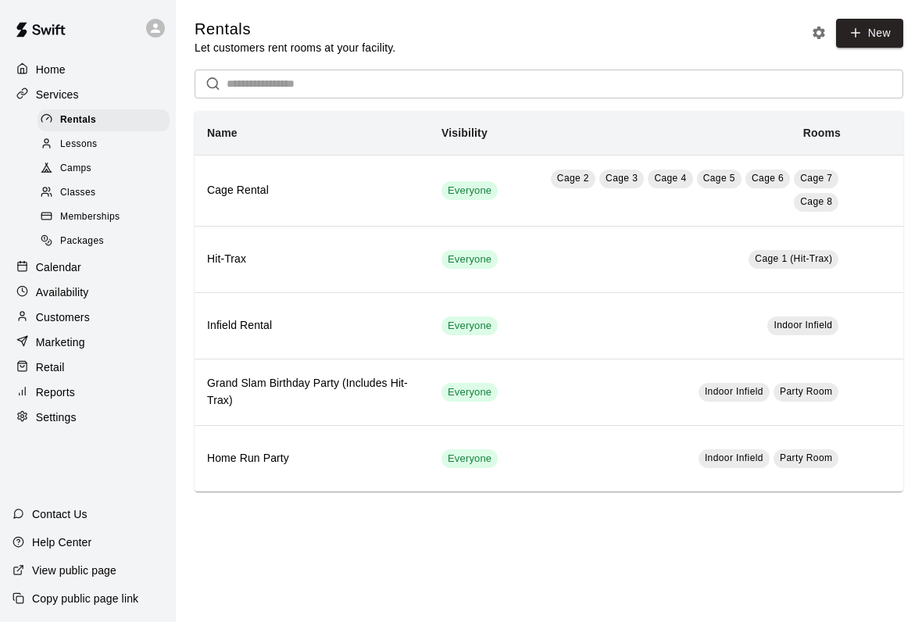
click at [857, 31] on icon at bounding box center [855, 33] width 14 height 14
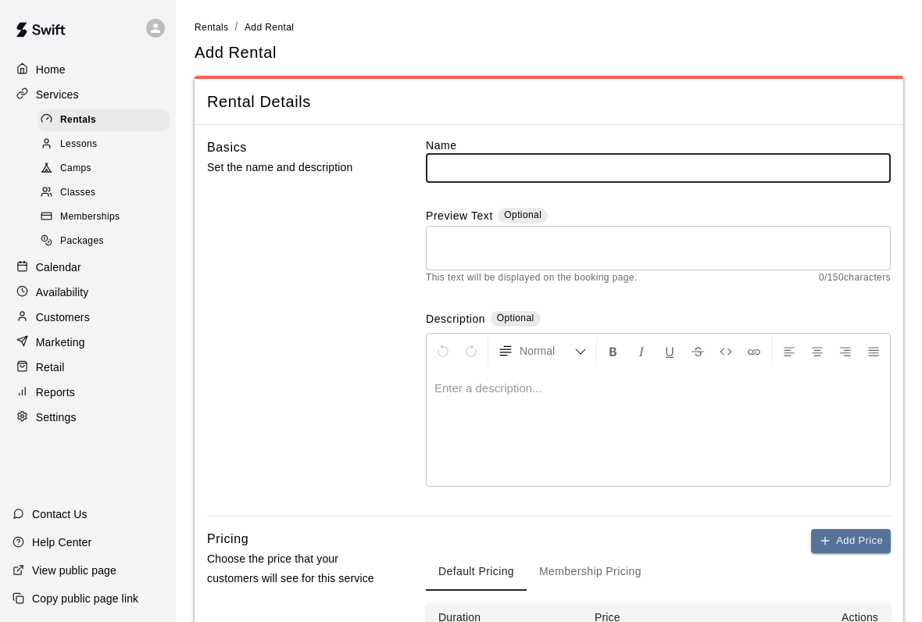
click at [112, 120] on div "Rentals" at bounding box center [103, 120] width 132 height 22
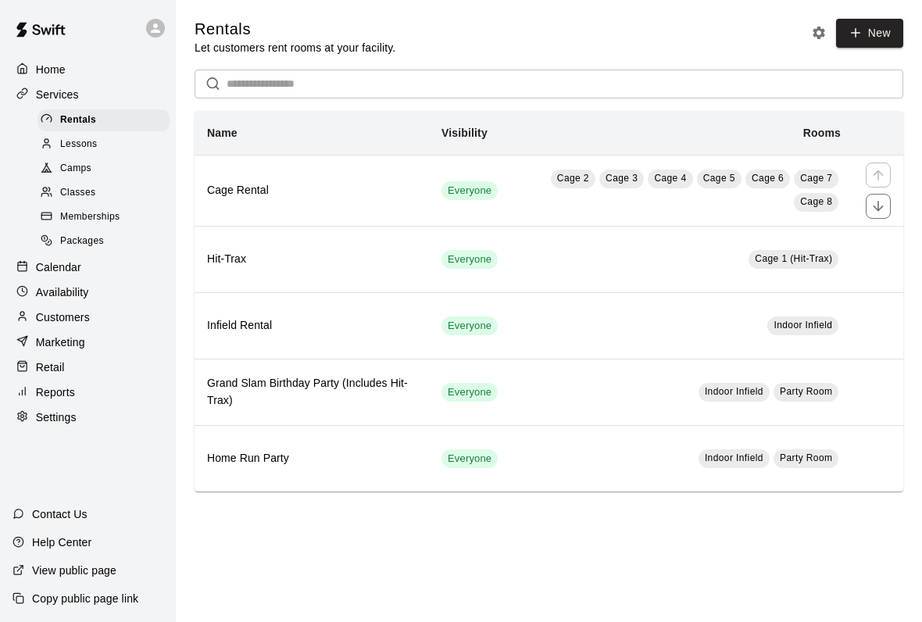
click at [421, 195] on th "Cage Rental" at bounding box center [312, 190] width 234 height 71
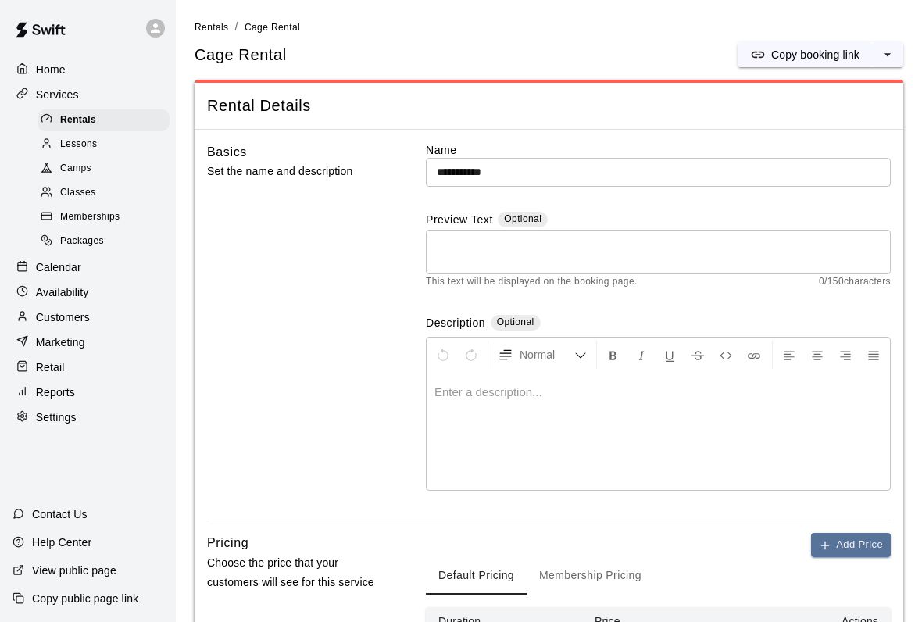
click at [79, 120] on span "Rentals" at bounding box center [78, 120] width 36 height 16
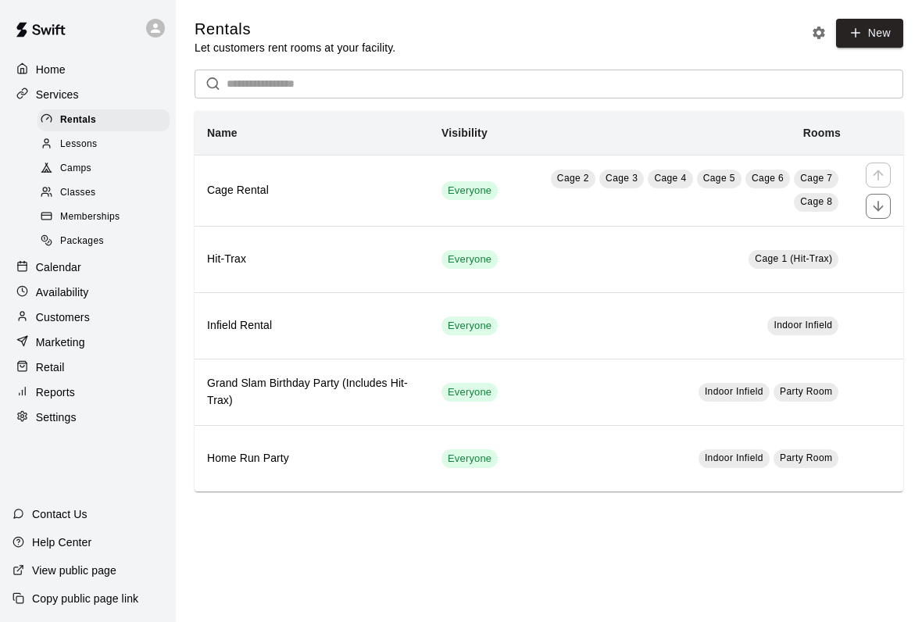
click at [83, 144] on span "Lessons" at bounding box center [78, 145] width 37 height 16
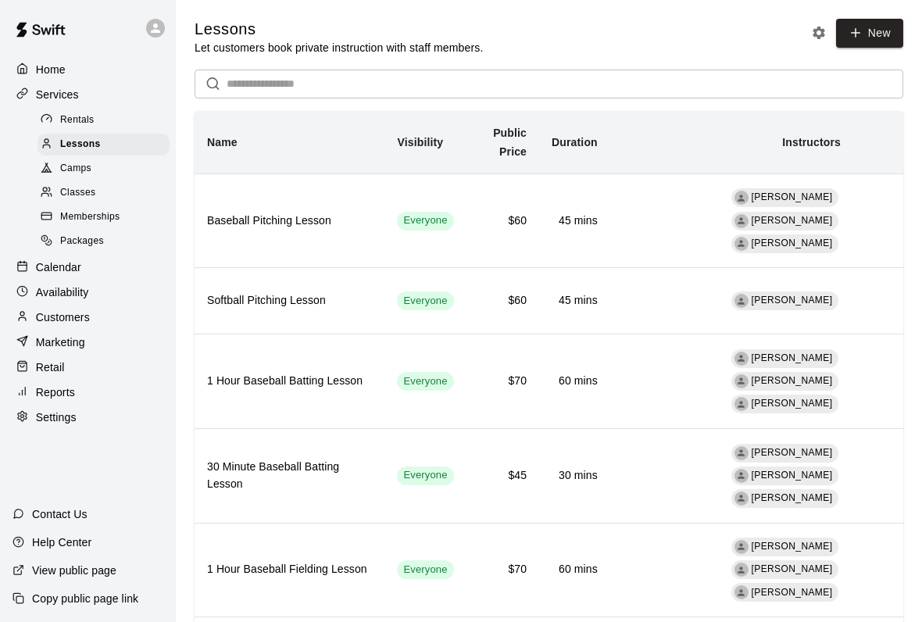
click at [51, 258] on div "Calendar" at bounding box center [87, 266] width 151 height 23
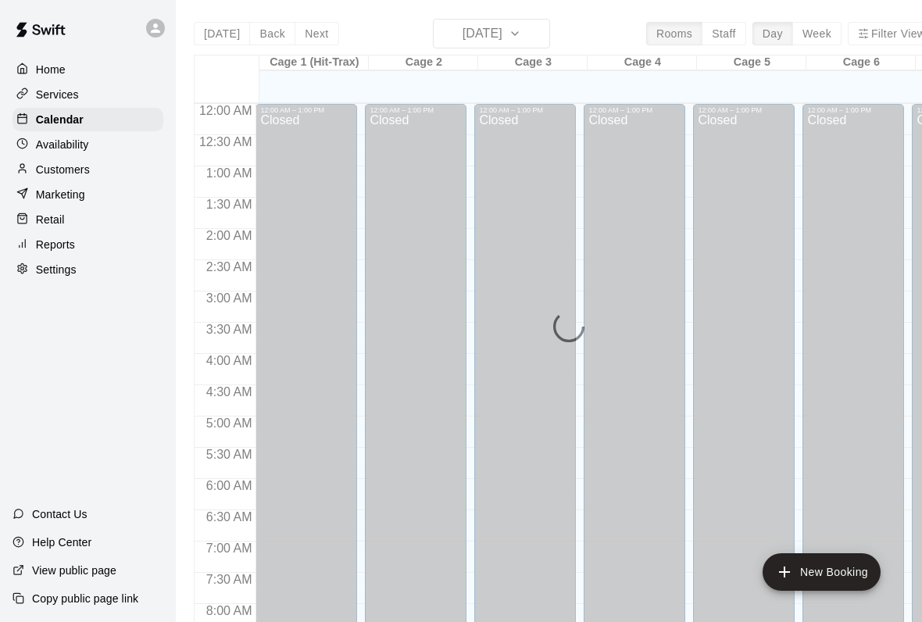
scroll to position [899, 0]
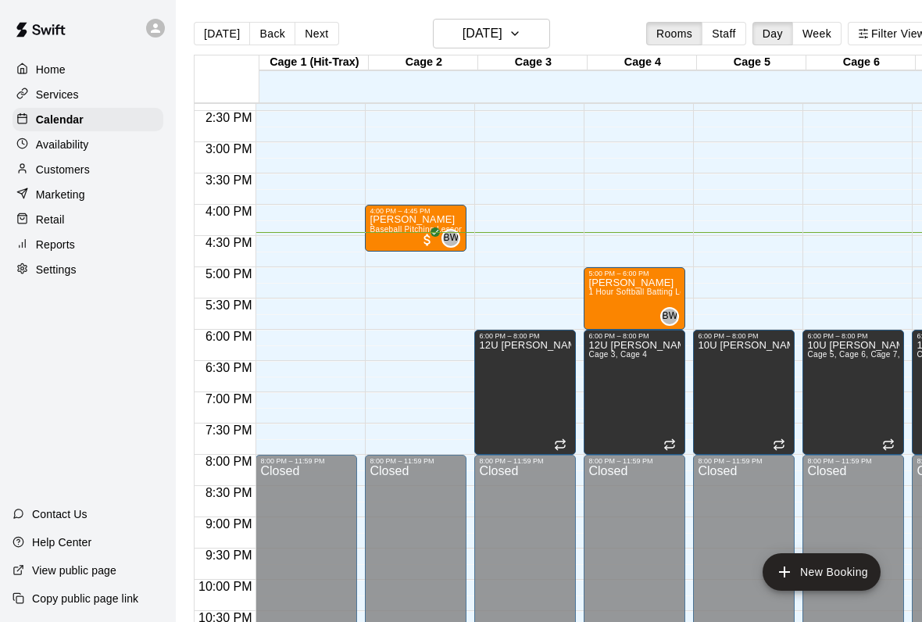
click at [55, 147] on p "Availability" at bounding box center [62, 145] width 53 height 16
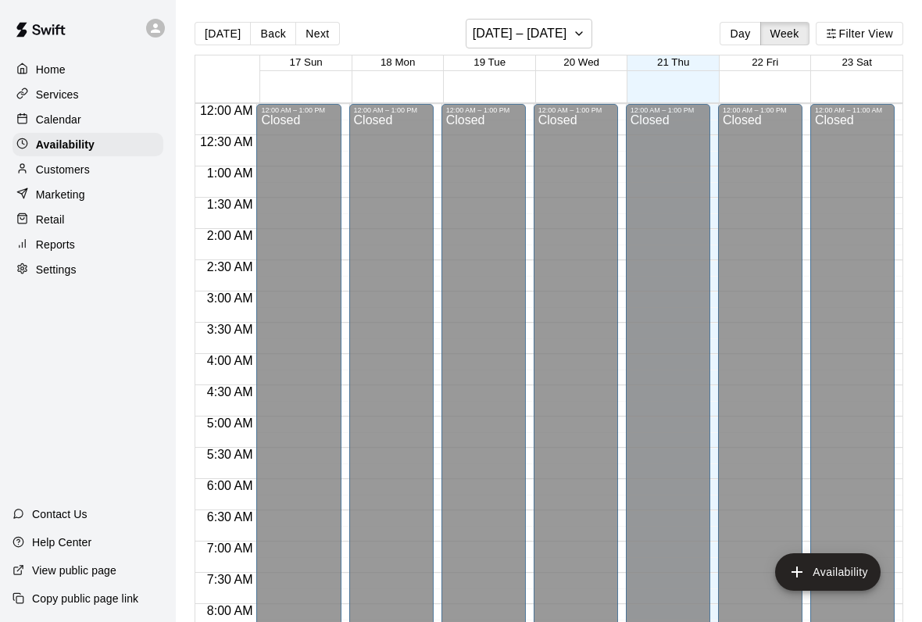
scroll to position [946, 0]
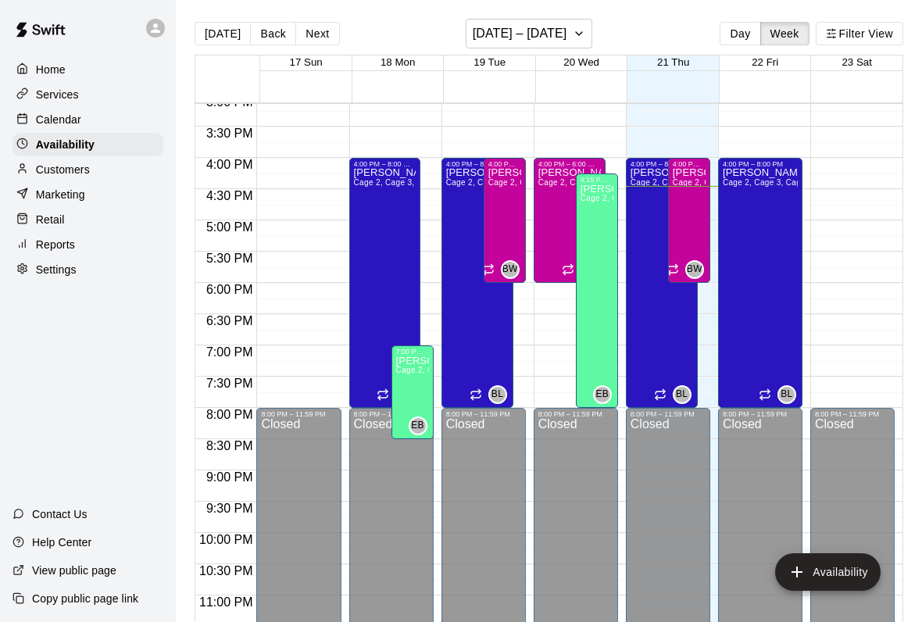
click at [60, 191] on p "Marketing" at bounding box center [60, 195] width 49 height 16
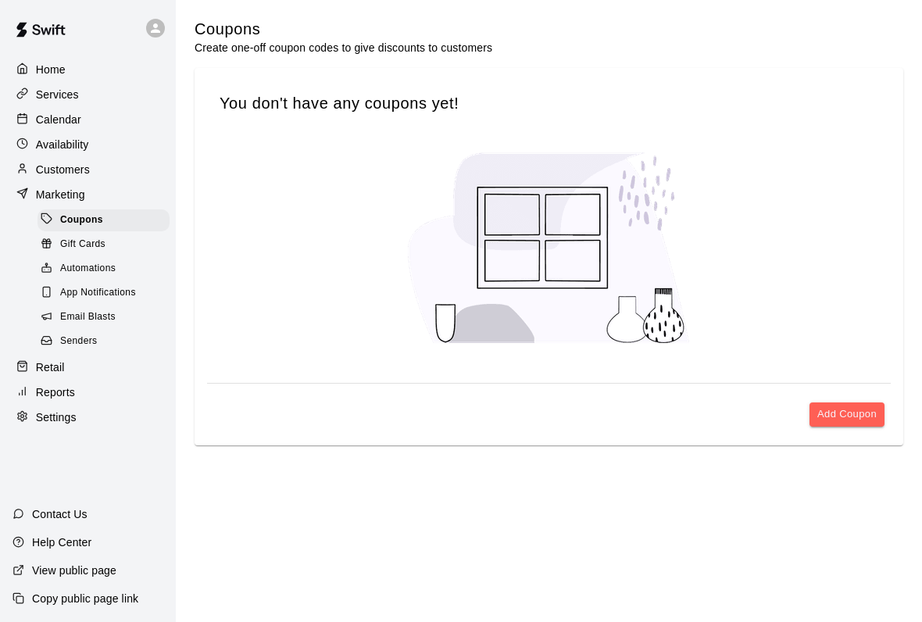
click at [46, 72] on p "Home" at bounding box center [51, 70] width 30 height 16
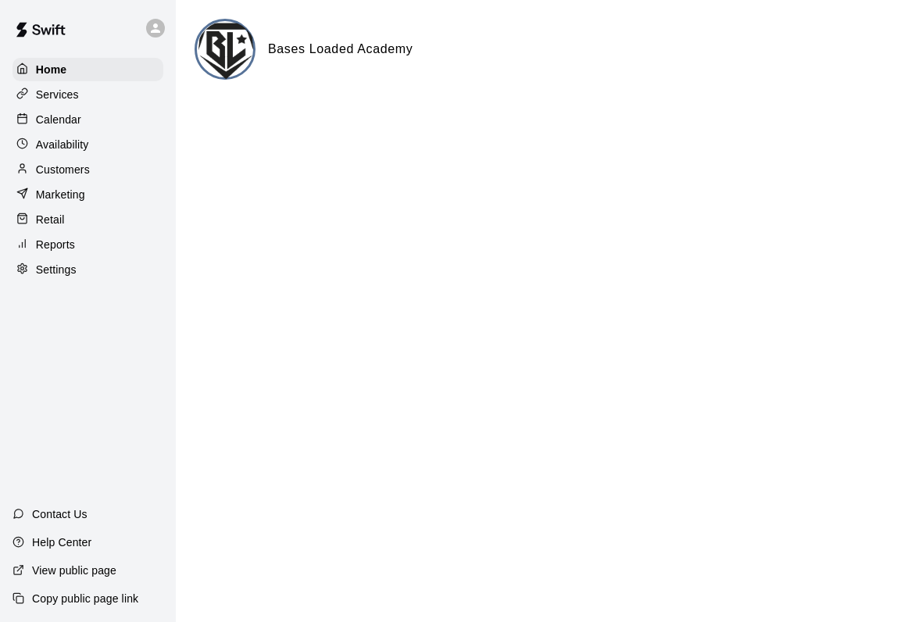
click at [62, 148] on p "Availability" at bounding box center [62, 145] width 53 height 16
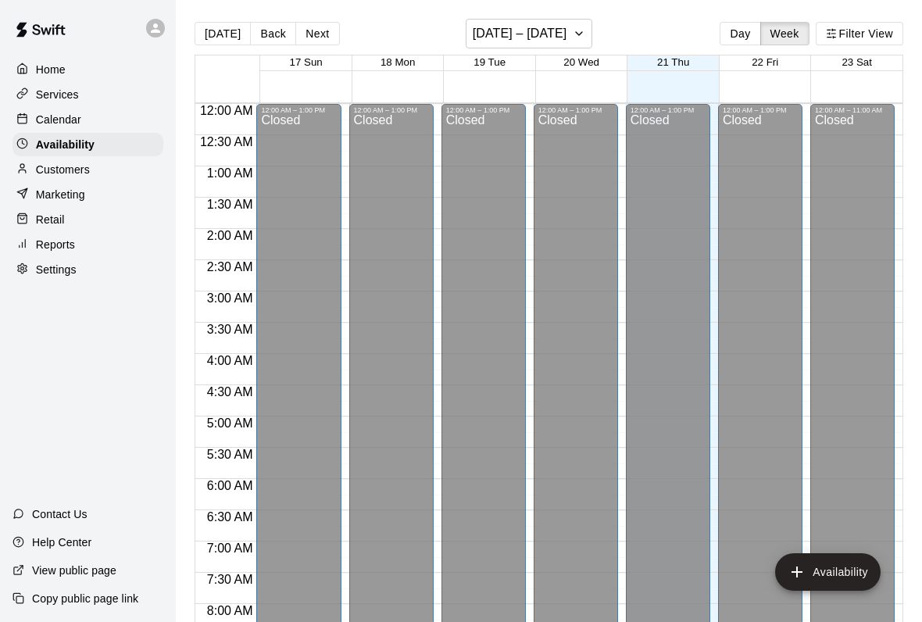
scroll to position [946, 0]
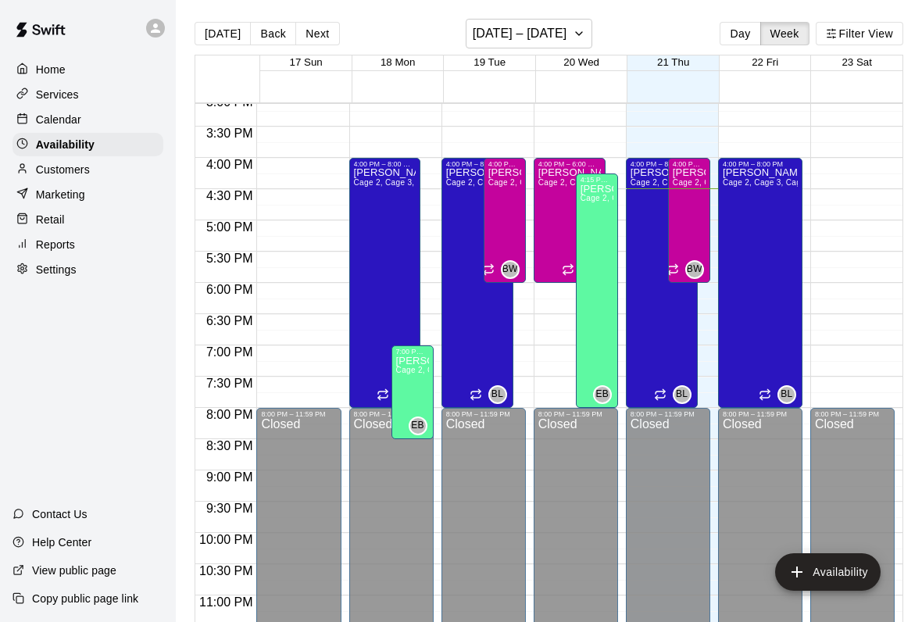
click at [58, 189] on p "Marketing" at bounding box center [60, 195] width 49 height 16
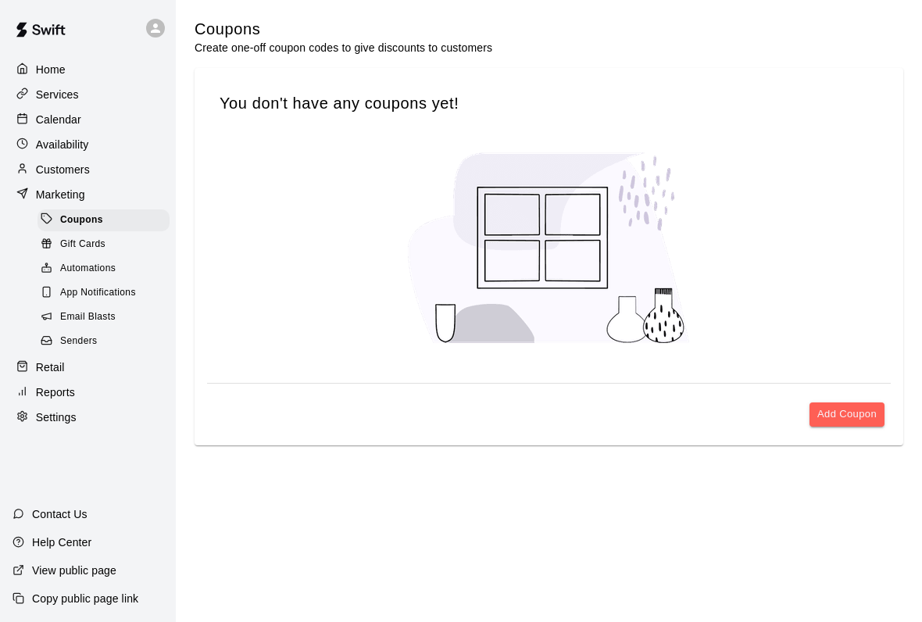
click at [45, 163] on p "Customers" at bounding box center [63, 170] width 54 height 16
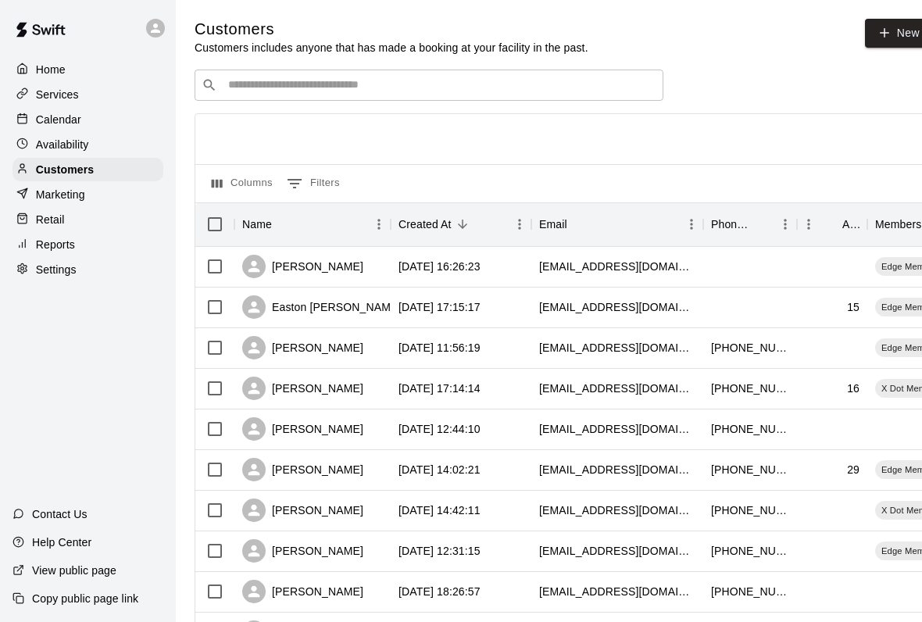
click at [60, 244] on p "Reports" at bounding box center [55, 245] width 39 height 16
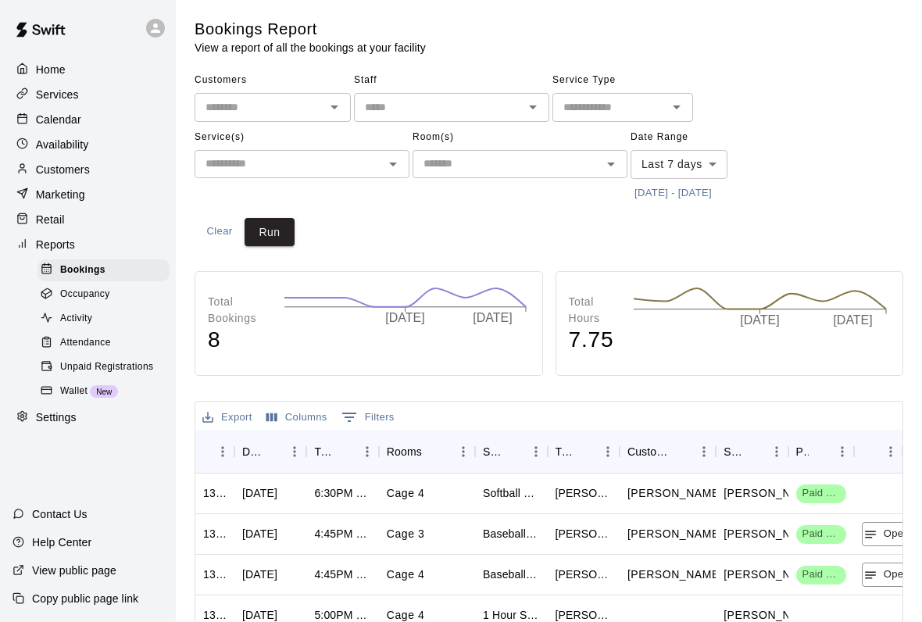
click at [53, 170] on p "Customers" at bounding box center [63, 170] width 54 height 16
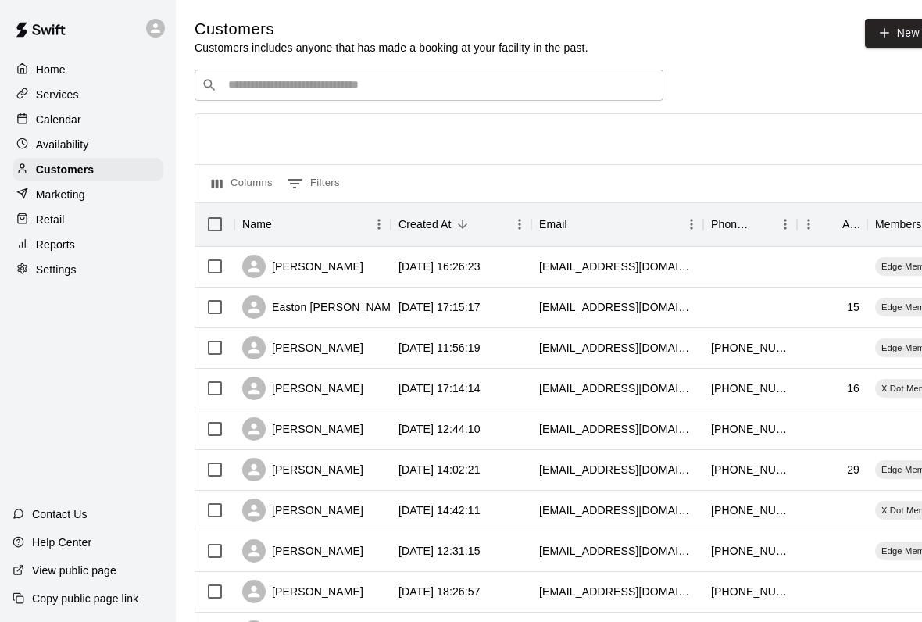
click at [55, 220] on p "Retail" at bounding box center [50, 220] width 29 height 16
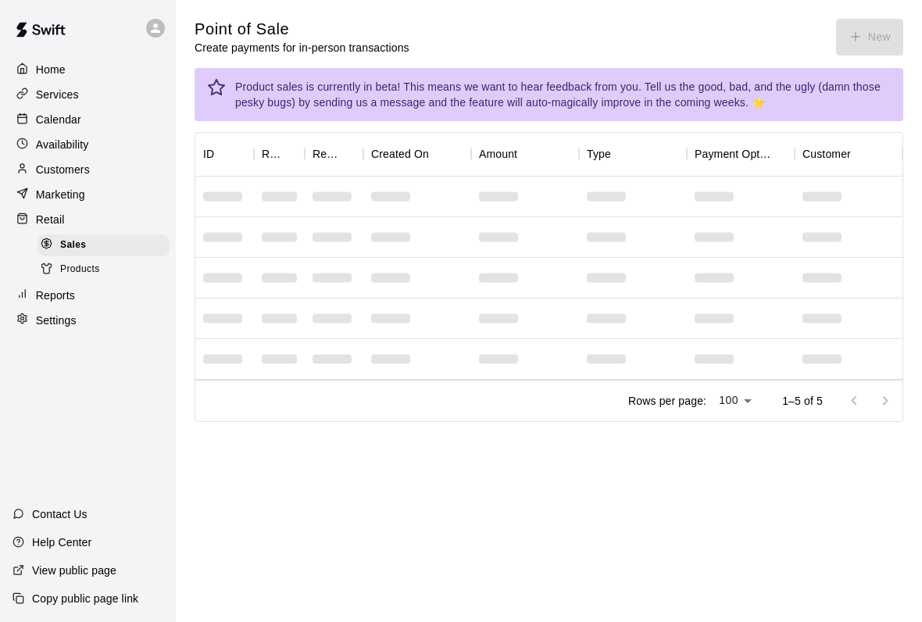
click at [73, 240] on span "Sales" at bounding box center [73, 245] width 26 height 16
click at [856, 27] on button "New" at bounding box center [869, 37] width 67 height 37
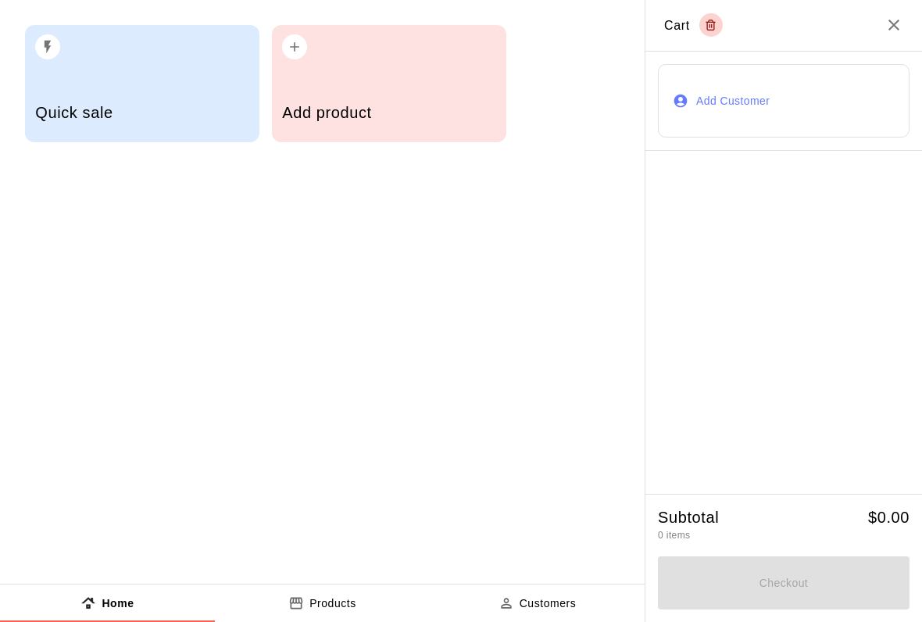
click at [403, 91] on div "Add product" at bounding box center [388, 114] width 213 height 55
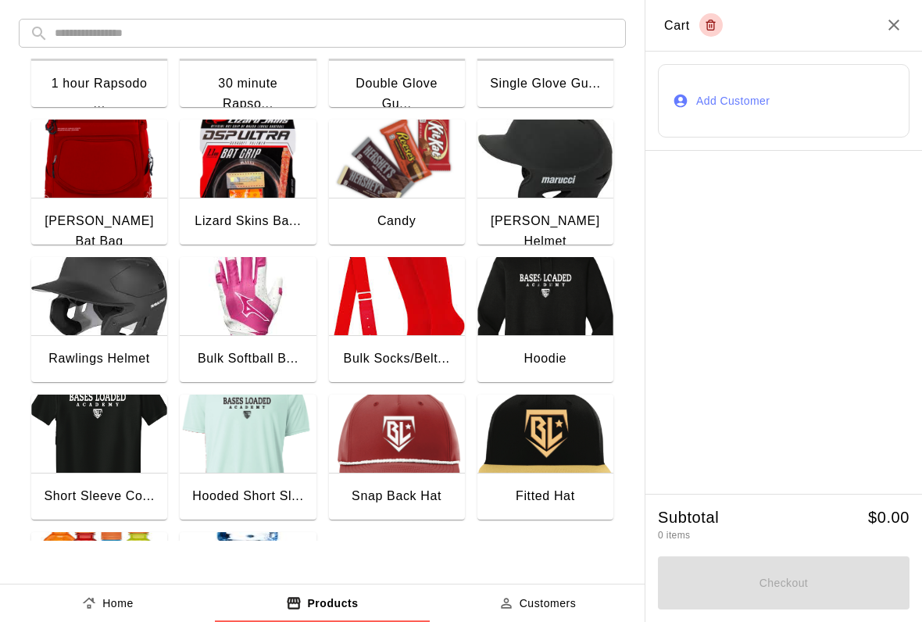
scroll to position [84, 0]
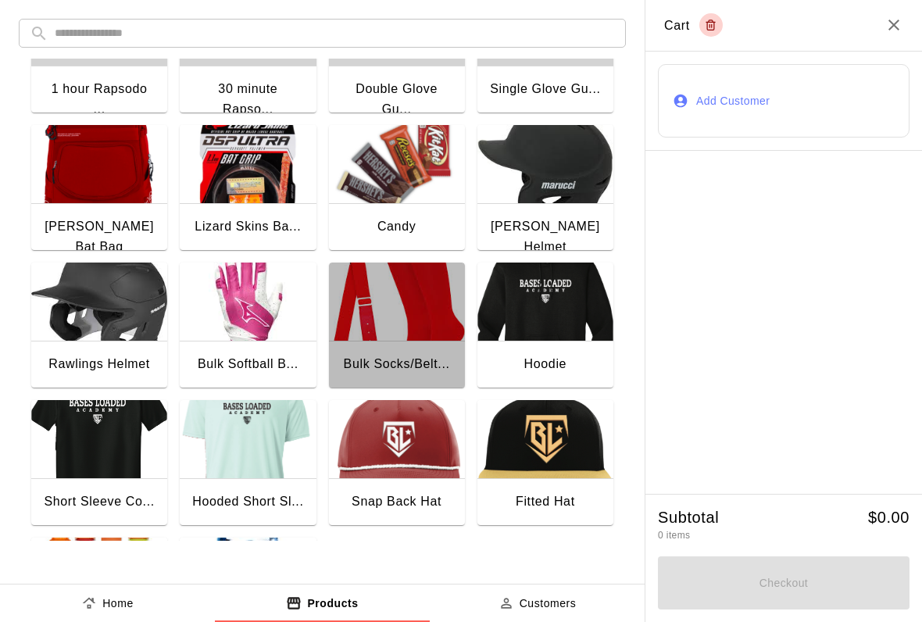
click at [363, 340] on img "button" at bounding box center [397, 301] width 136 height 78
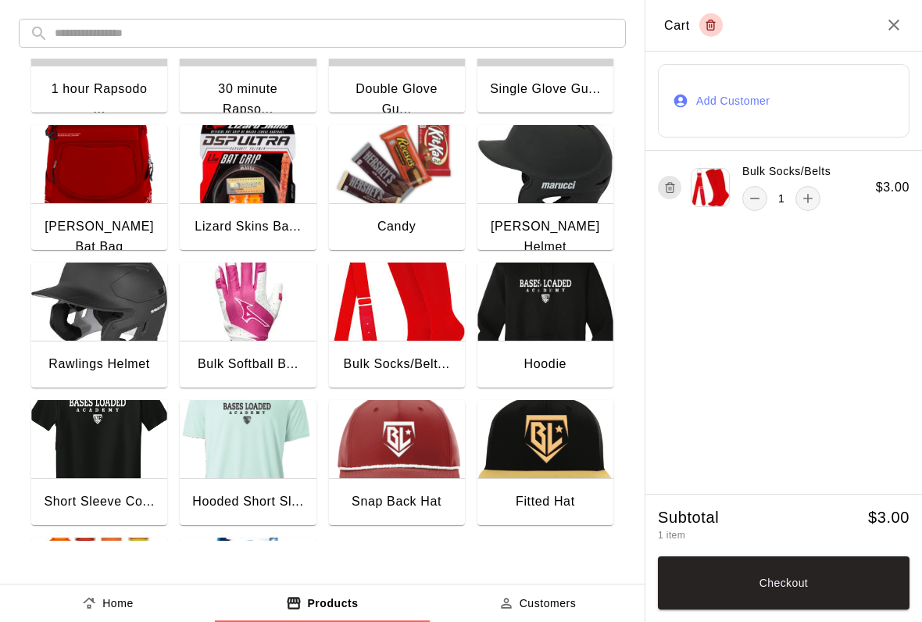
click at [893, 27] on icon "Close" at bounding box center [893, 25] width 11 height 11
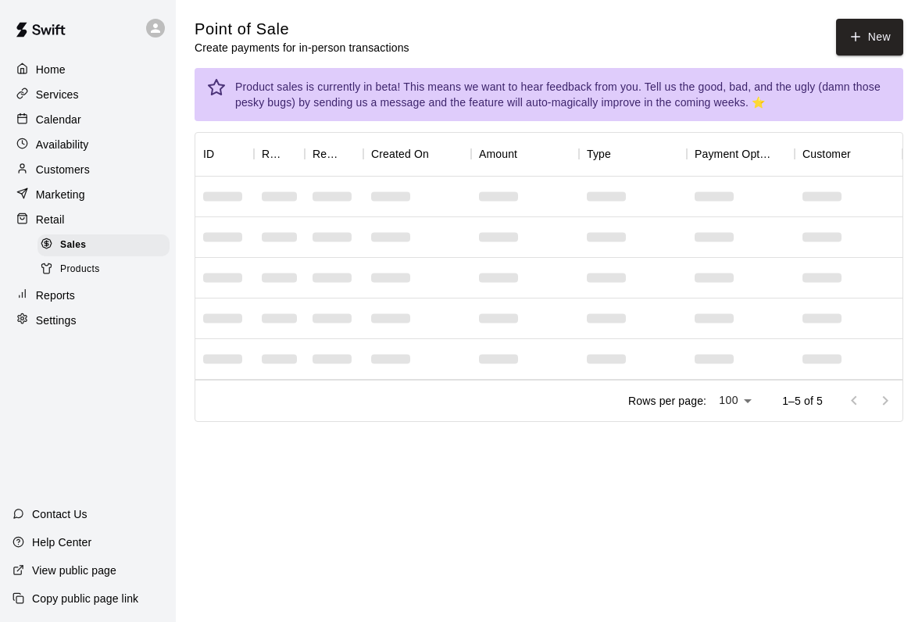
click at [854, 30] on icon "button" at bounding box center [855, 37] width 14 height 14
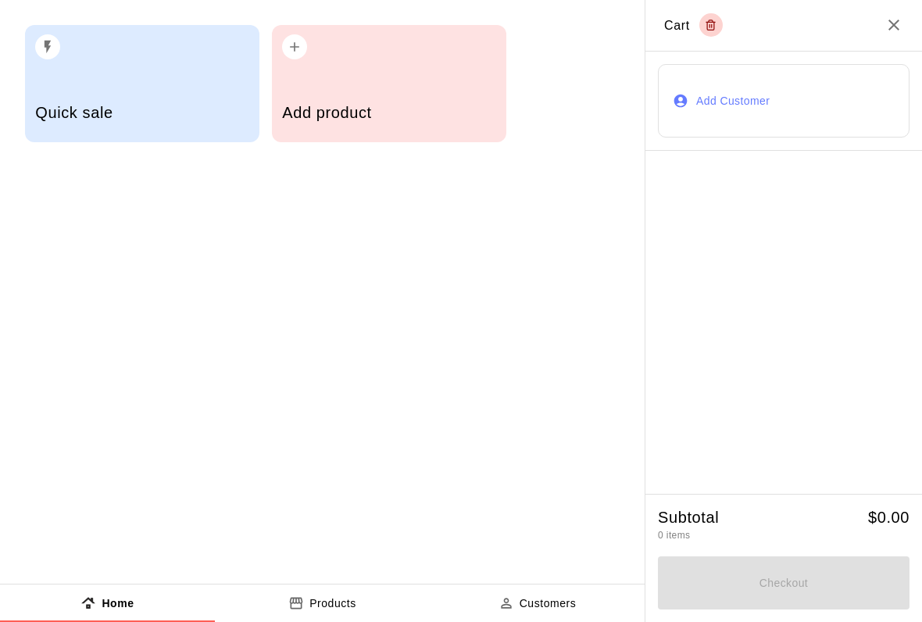
click at [889, 16] on icon "Close" at bounding box center [893, 25] width 19 height 19
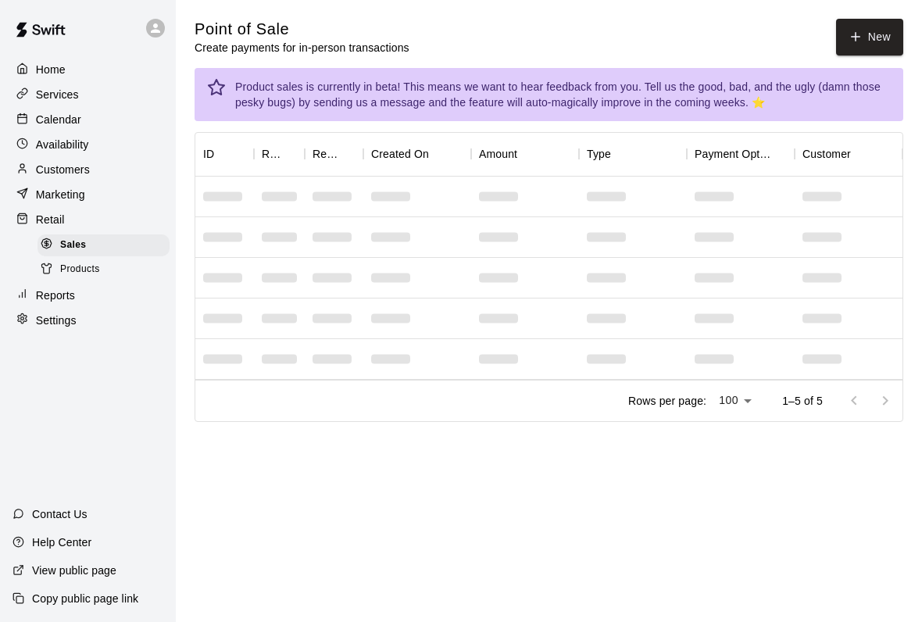
click at [45, 98] on p "Services" at bounding box center [57, 95] width 43 height 16
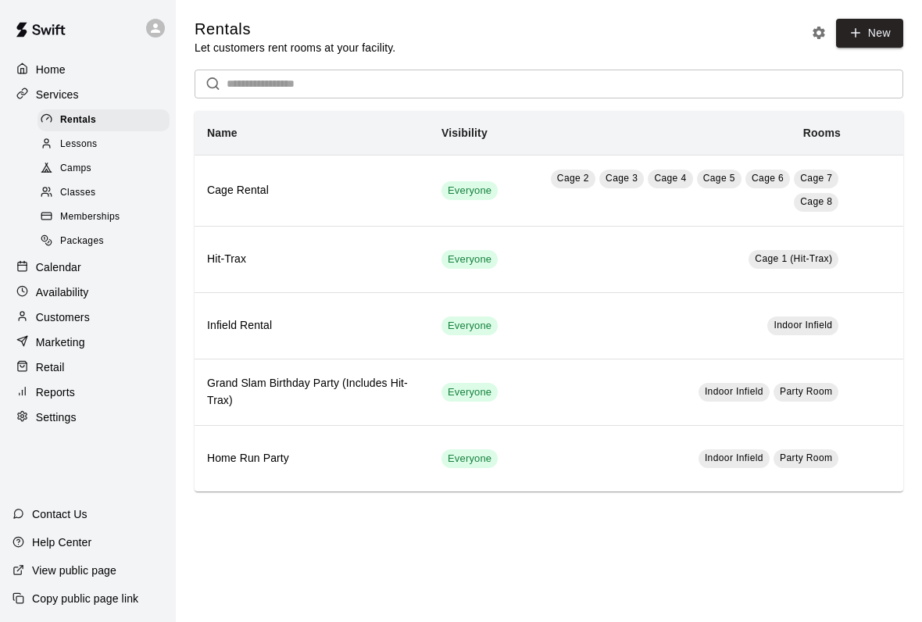
click at [41, 63] on p "Home" at bounding box center [51, 70] width 30 height 16
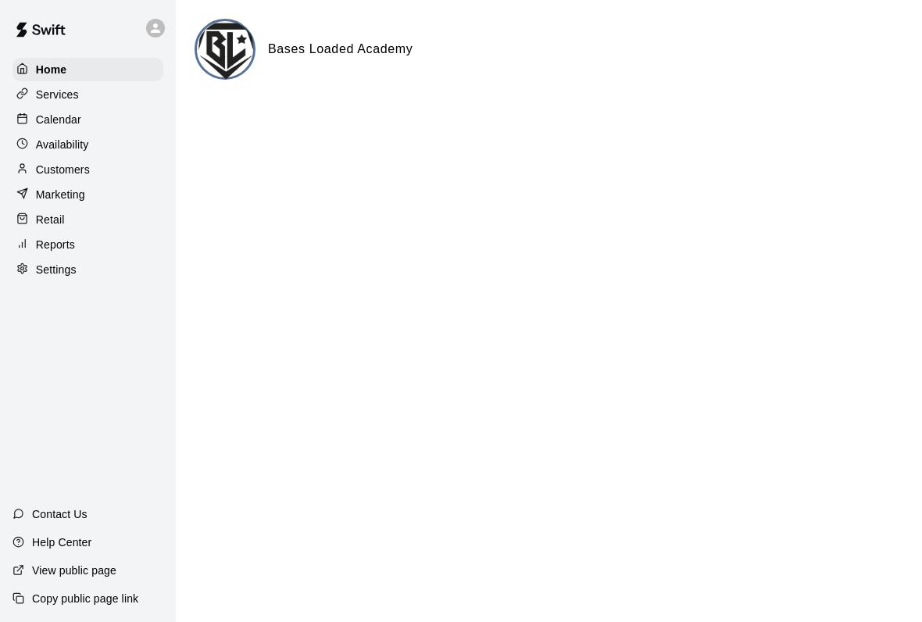
click at [50, 146] on p "Availability" at bounding box center [62, 145] width 53 height 16
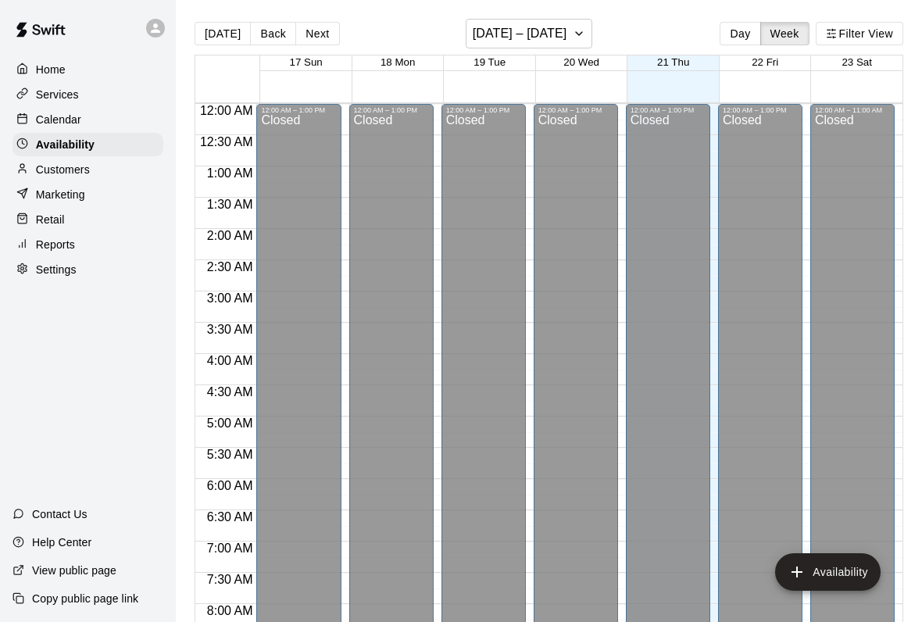
scroll to position [946, 0]
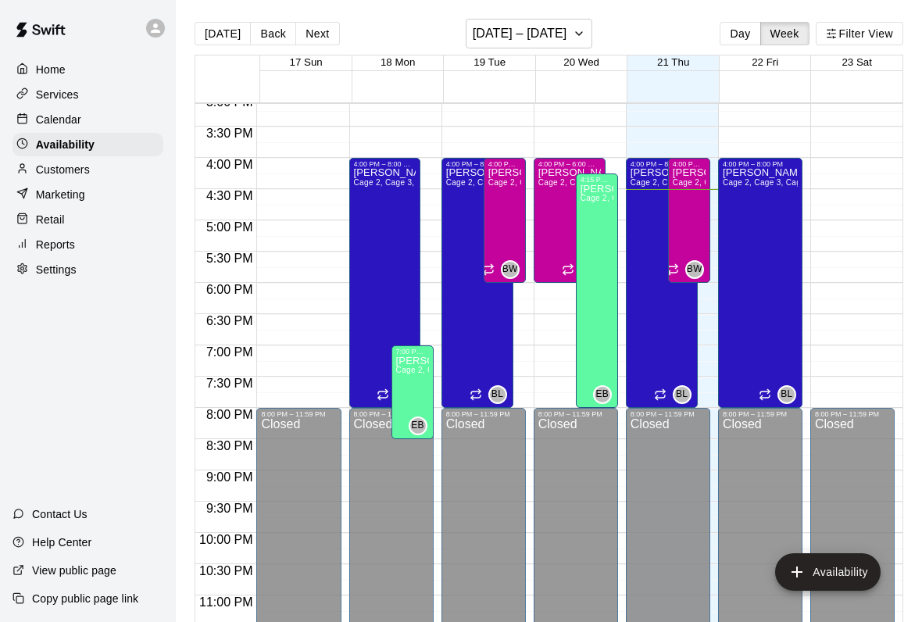
click at [62, 170] on p "Customers" at bounding box center [63, 170] width 54 height 16
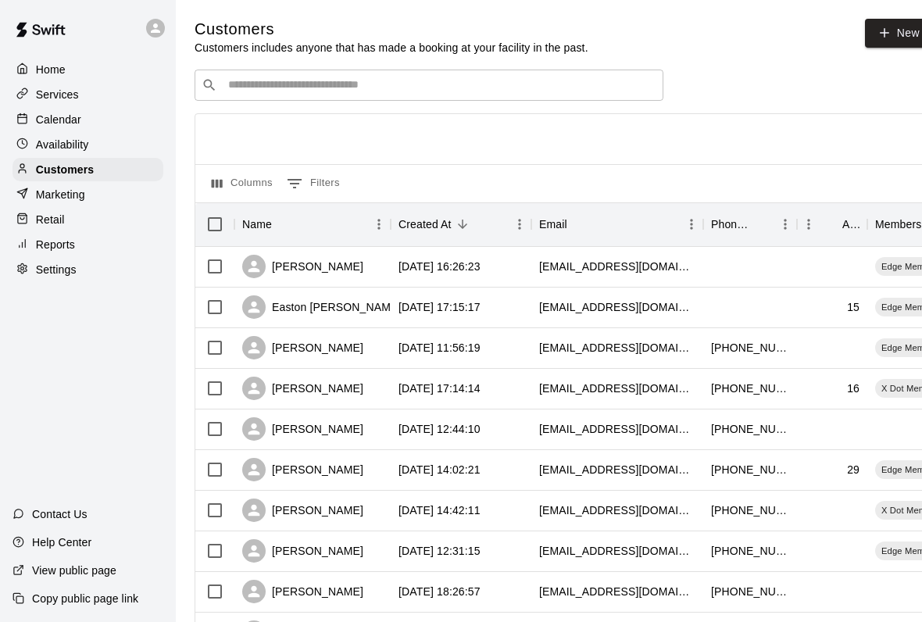
click at [50, 223] on p "Retail" at bounding box center [50, 220] width 29 height 16
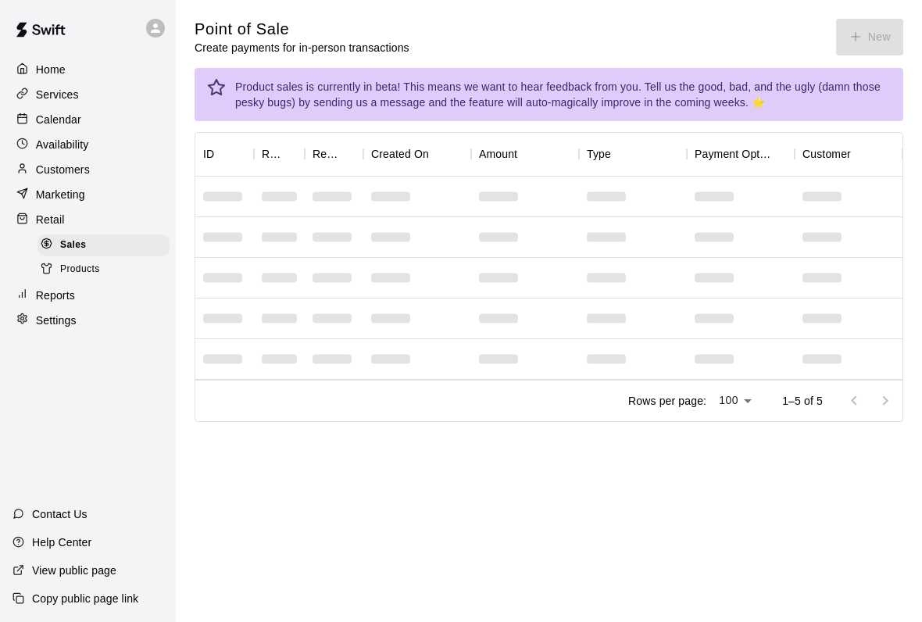
click at [78, 237] on div "Sales" at bounding box center [103, 245] width 132 height 22
click at [66, 224] on div "Retail" at bounding box center [87, 219] width 151 height 23
click at [72, 95] on p "Services" at bounding box center [57, 95] width 43 height 16
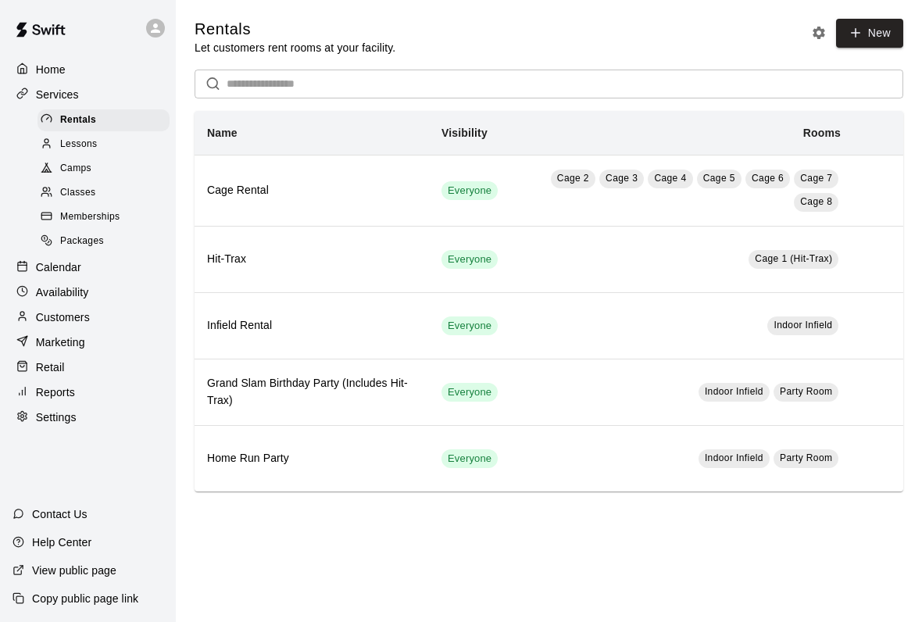
click at [99, 123] on div "Rentals" at bounding box center [103, 120] width 132 height 22
click at [105, 218] on span "Memberships" at bounding box center [89, 217] width 59 height 16
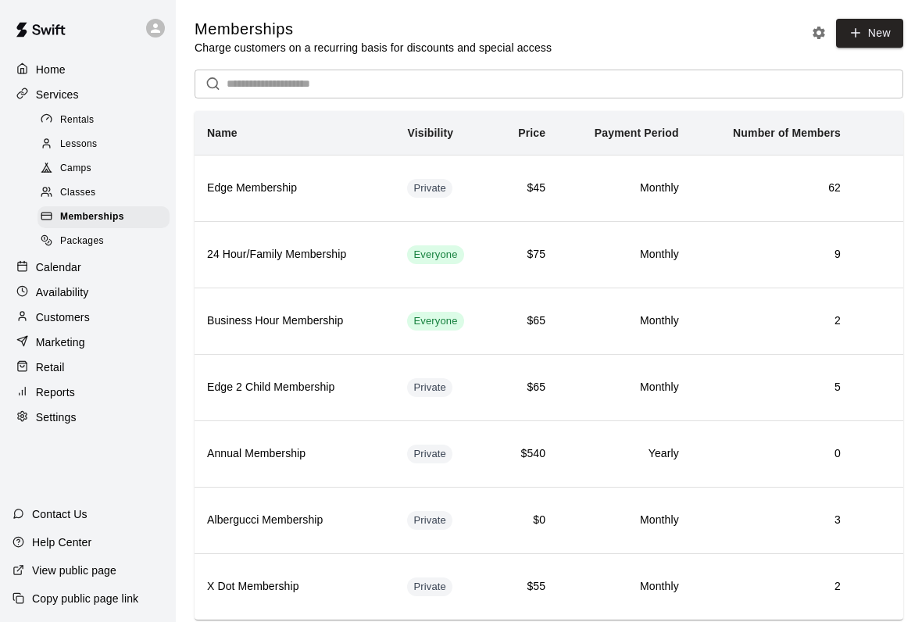
click at [96, 166] on div "Camps" at bounding box center [103, 169] width 132 height 22
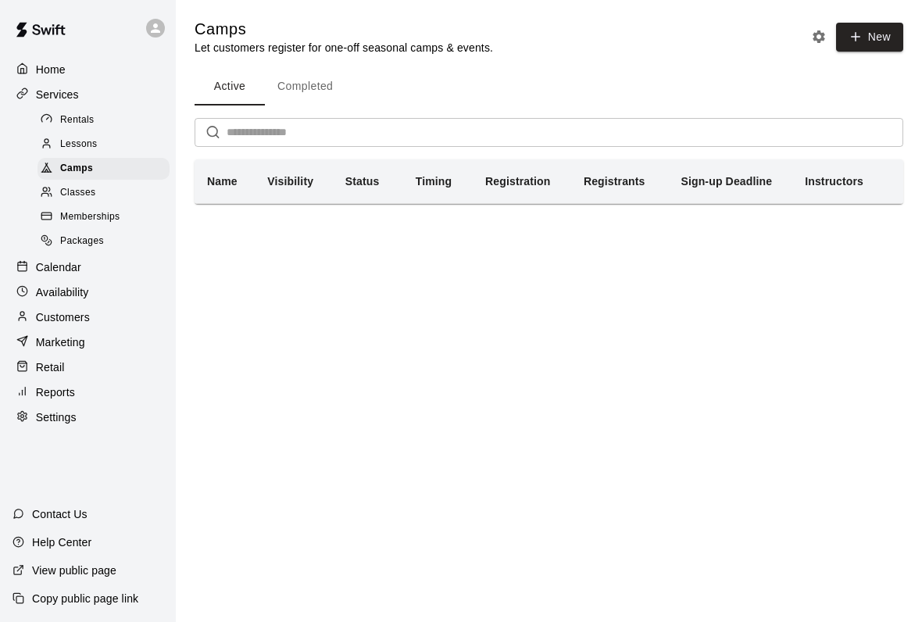
click at [96, 201] on div "Classes" at bounding box center [103, 193] width 132 height 22
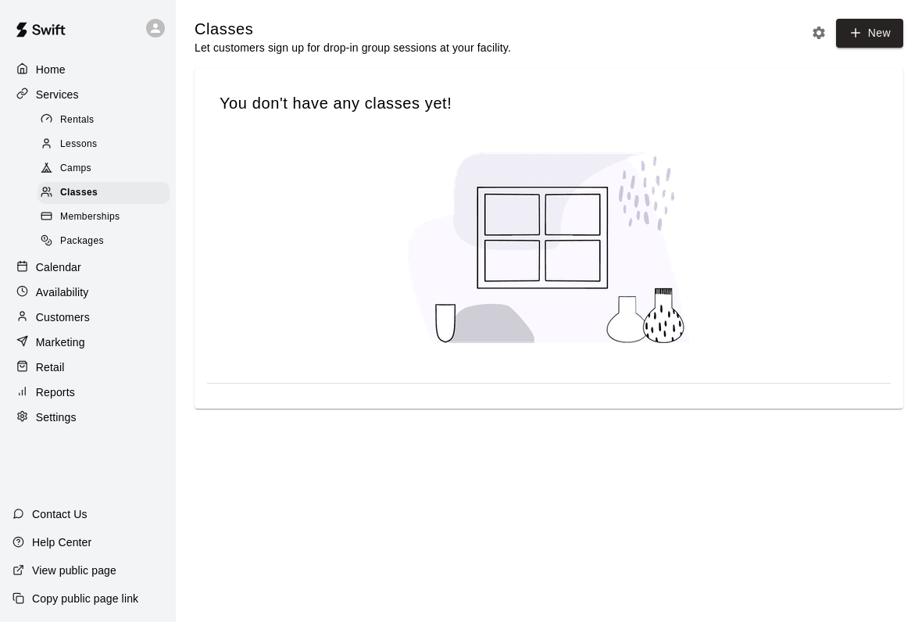
click at [82, 126] on span "Rentals" at bounding box center [77, 120] width 34 height 16
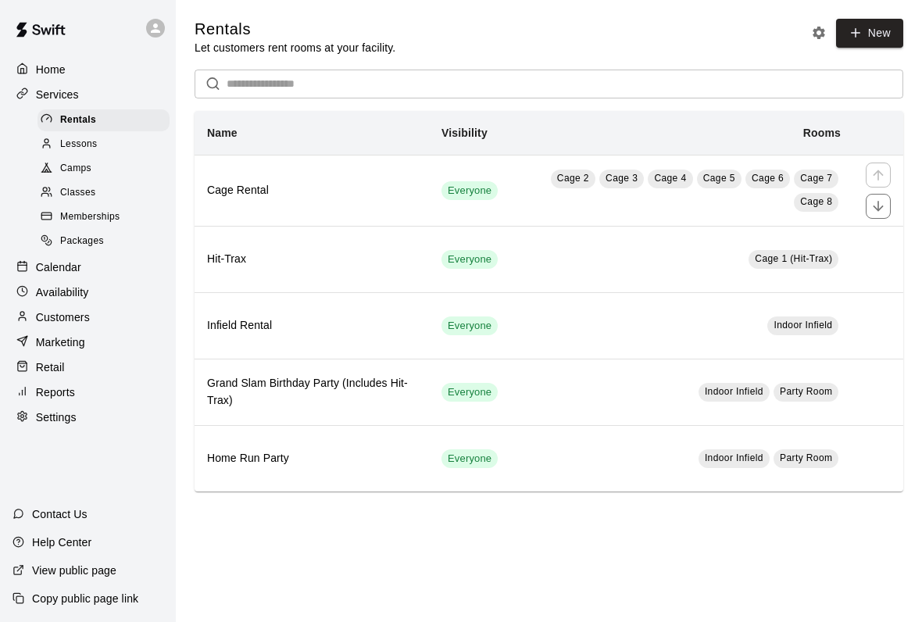
click at [866, 175] on div "simple table" at bounding box center [878, 174] width 25 height 25
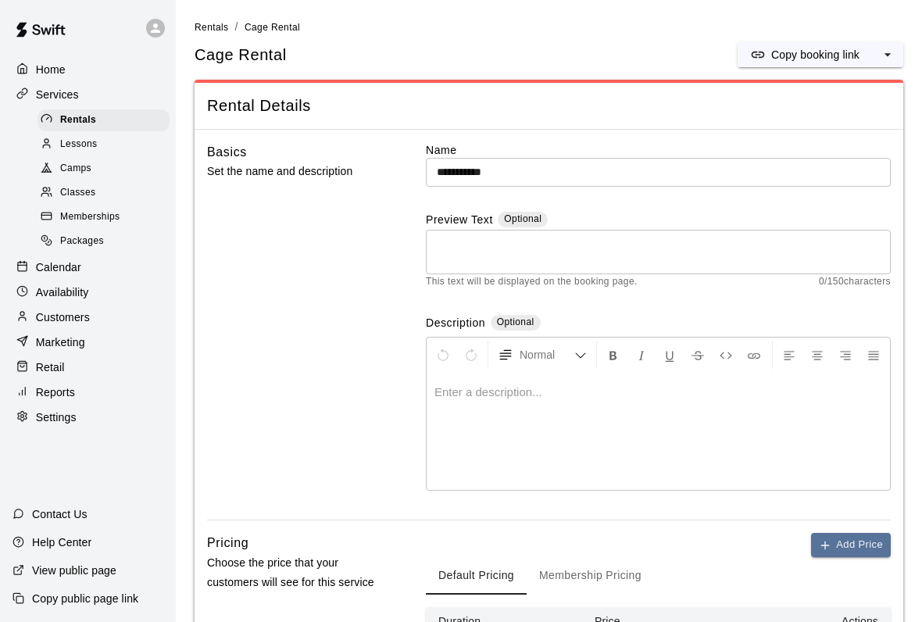
click at [619, 181] on input "**********" at bounding box center [658, 172] width 465 height 29
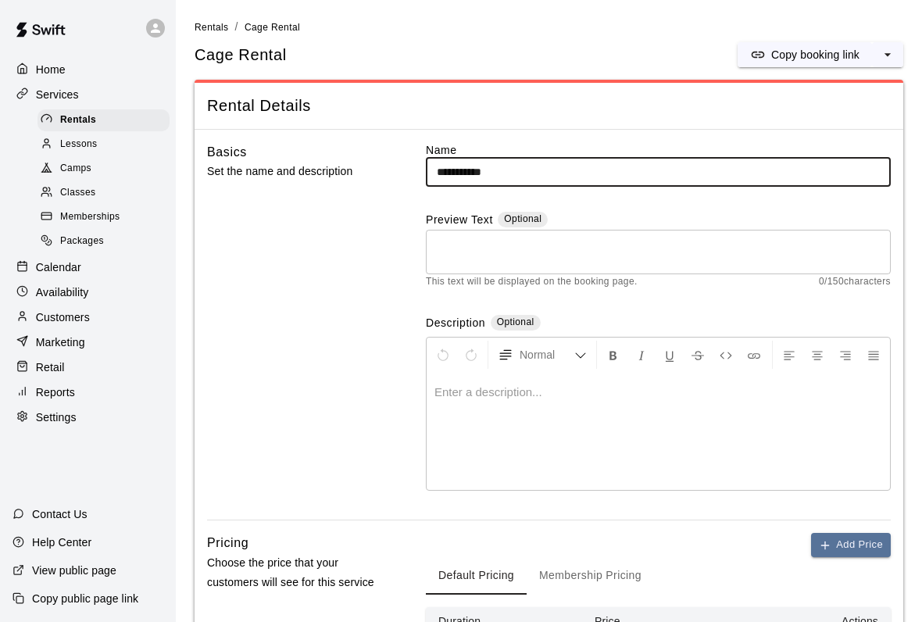
click at [719, 212] on div "Preview Text Optional" at bounding box center [658, 221] width 465 height 18
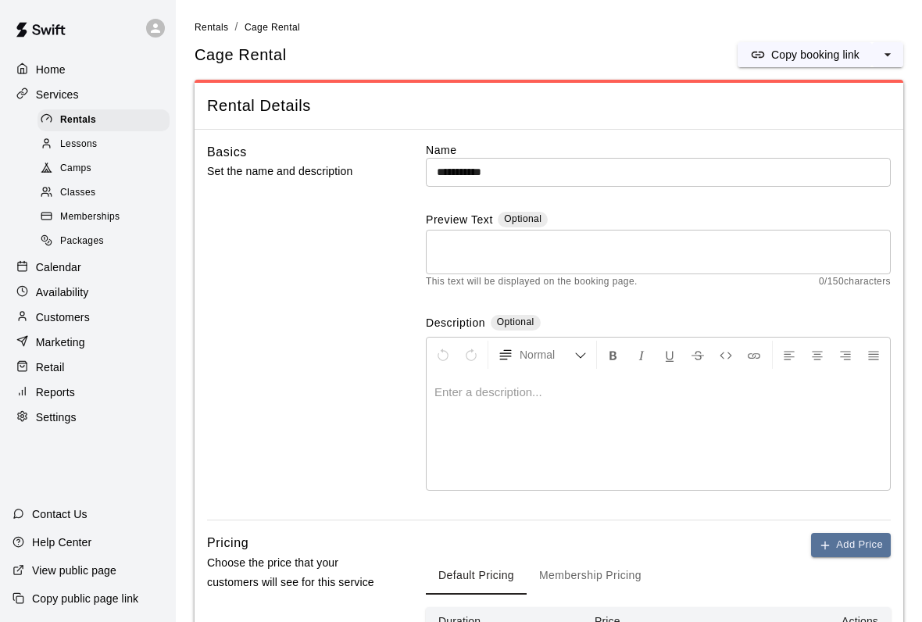
click at [83, 69] on div "Home" at bounding box center [87, 69] width 151 height 23
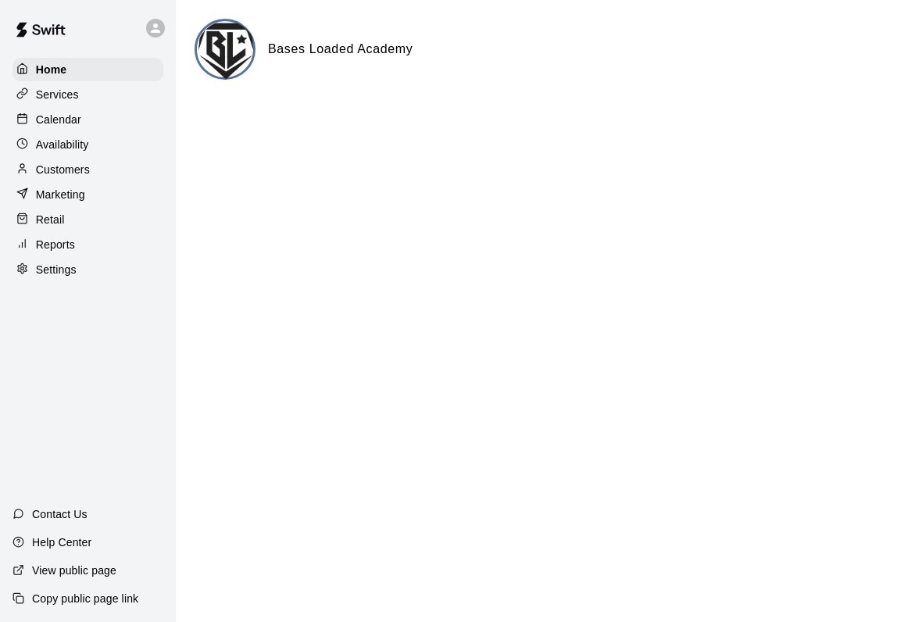
click at [229, 48] on img at bounding box center [226, 50] width 59 height 59
click at [90, 98] on div "Services" at bounding box center [87, 94] width 151 height 23
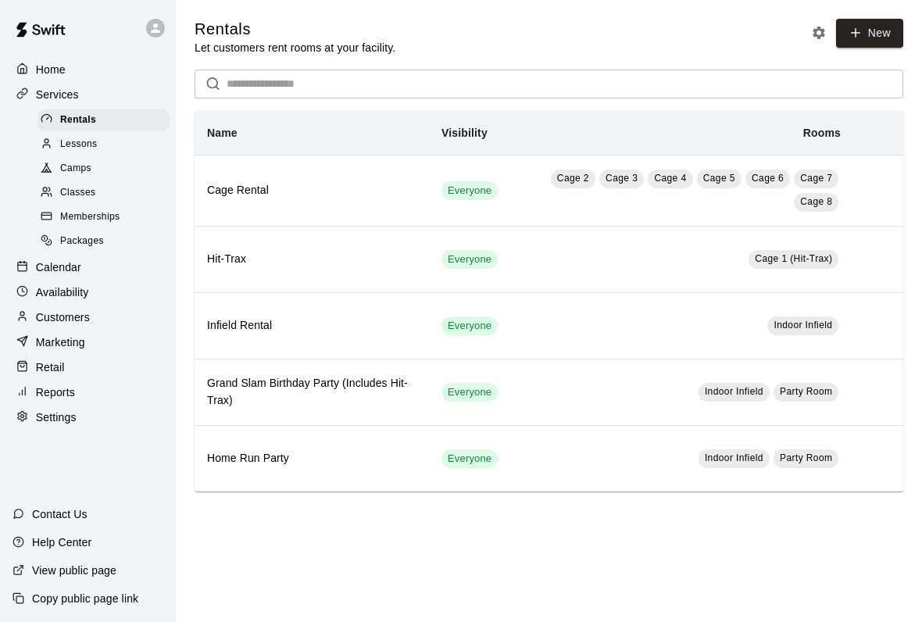
click at [55, 279] on div "Calendar" at bounding box center [87, 266] width 151 height 23
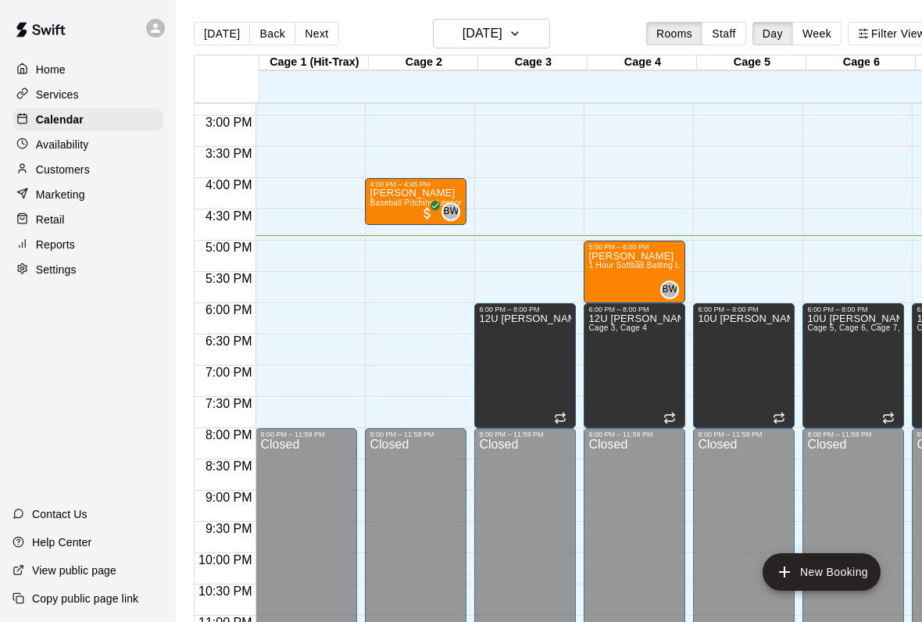
scroll to position [925, 0]
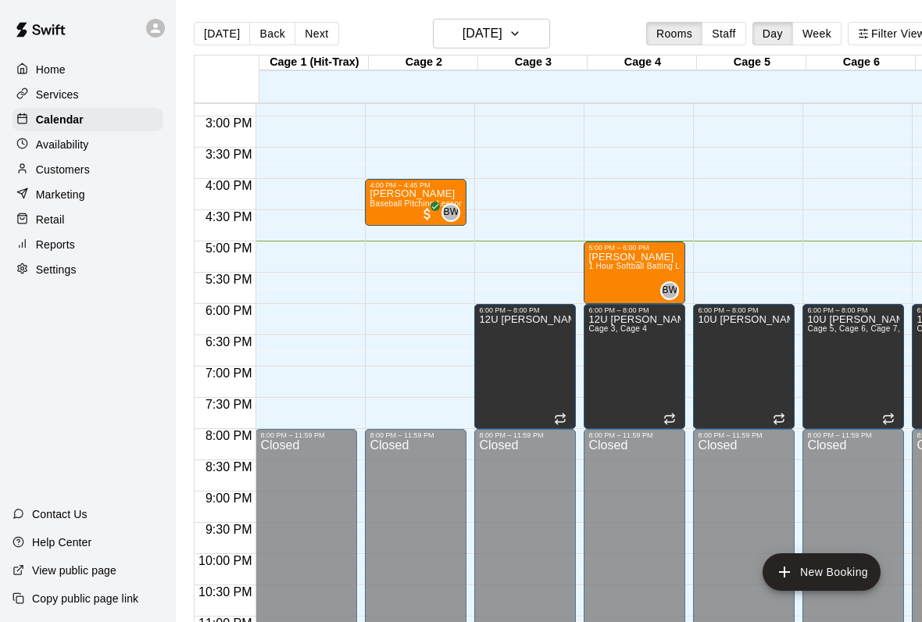
click at [73, 218] on div "Retail" at bounding box center [87, 219] width 151 height 23
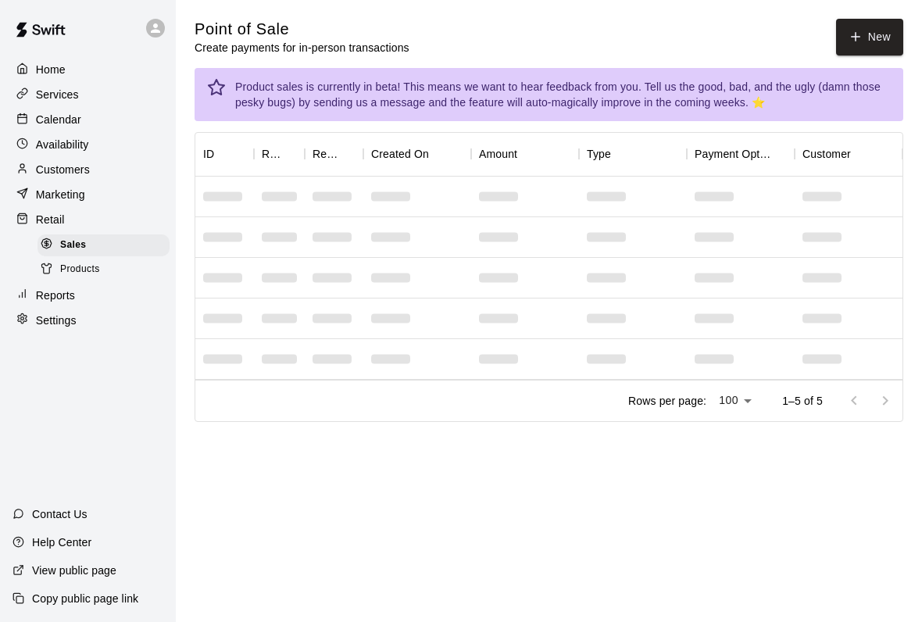
click at [46, 216] on p "Retail" at bounding box center [50, 220] width 29 height 16
click at [879, 42] on button "New" at bounding box center [869, 37] width 67 height 37
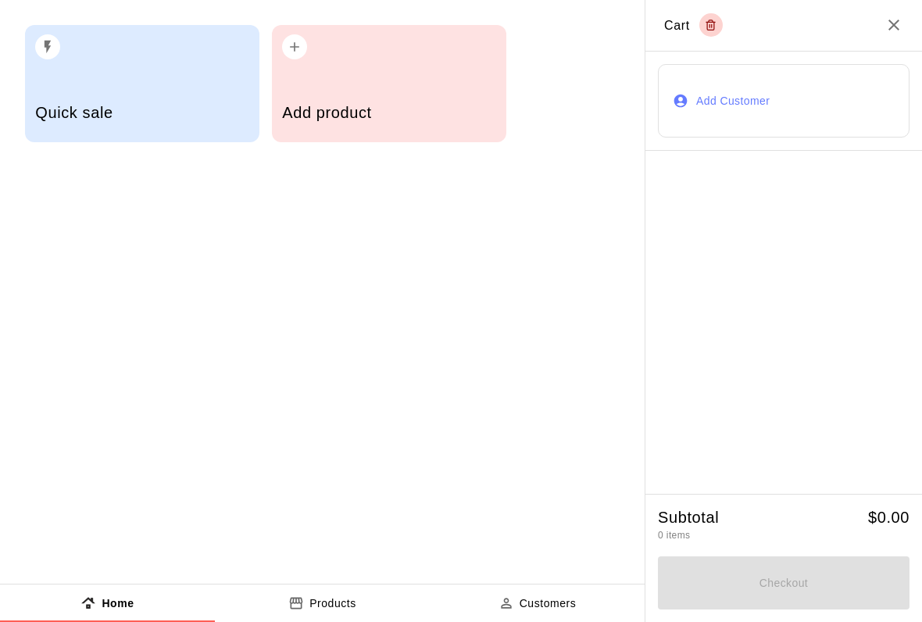
click at [416, 117] on h5 "Add product" at bounding box center [388, 112] width 213 height 21
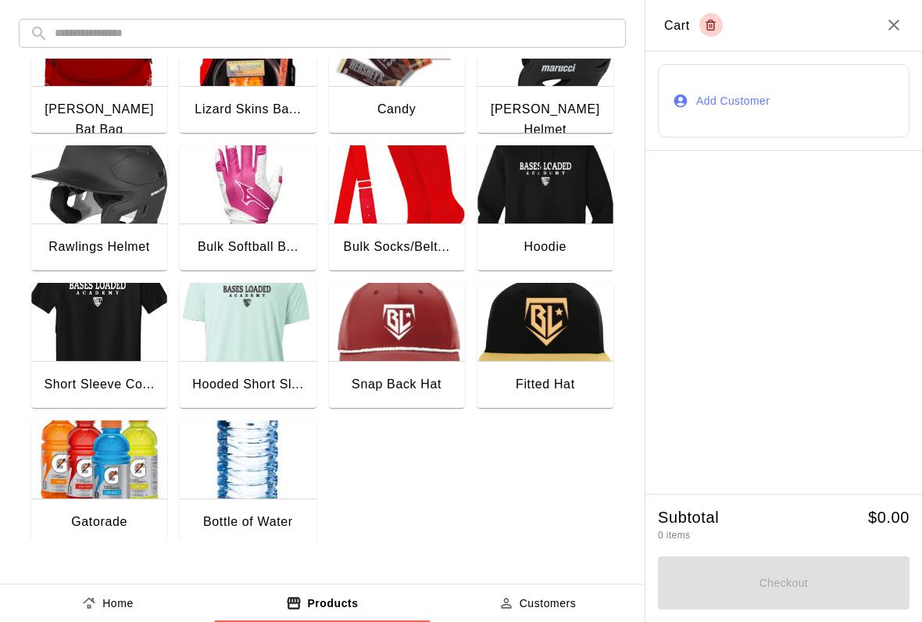
scroll to position [201, 0]
click at [264, 480] on img "button" at bounding box center [248, 459] width 136 height 78
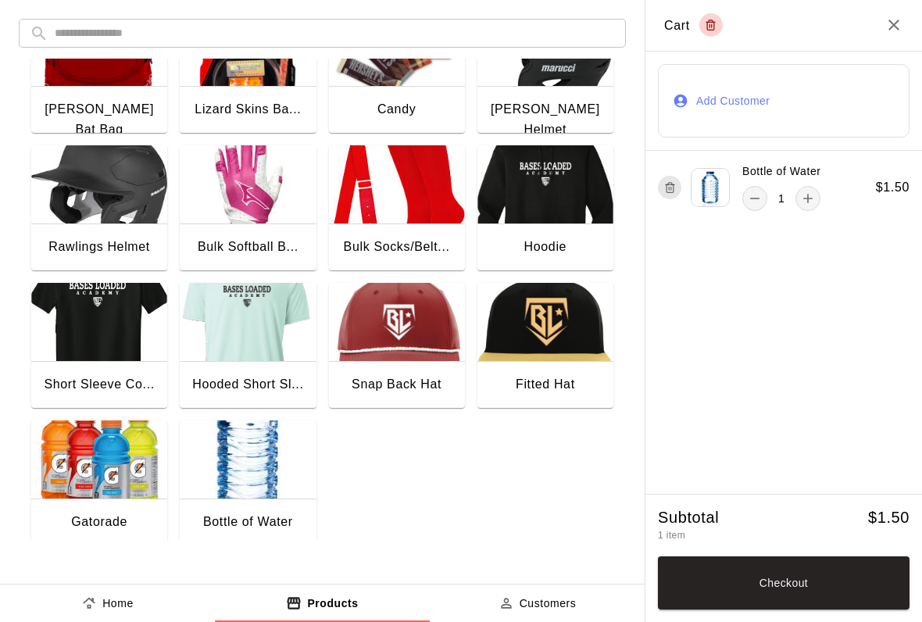
click at [891, 28] on icon "Close" at bounding box center [893, 25] width 11 height 11
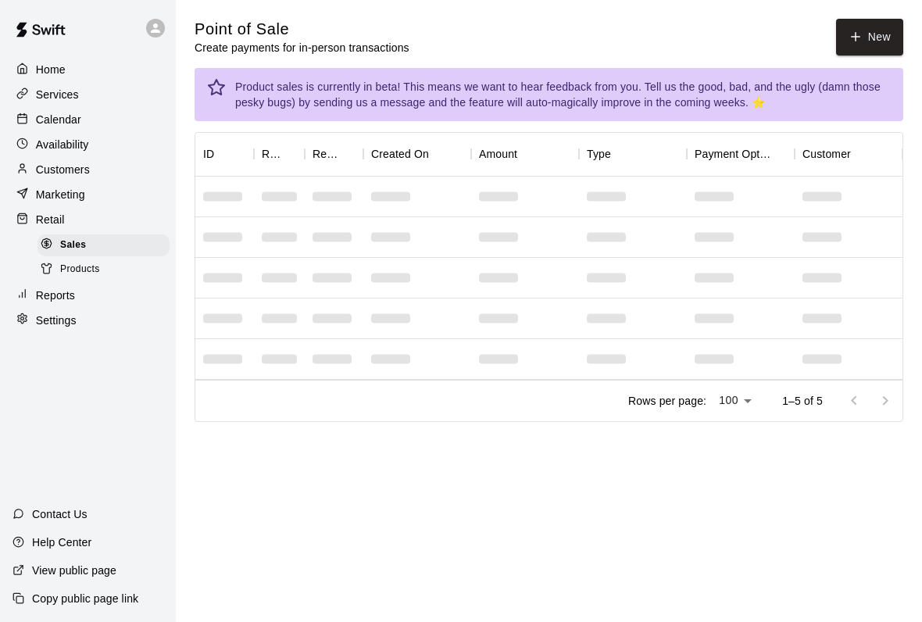
click at [93, 217] on div "Retail" at bounding box center [87, 219] width 151 height 23
click at [869, 33] on button "New" at bounding box center [869, 37] width 67 height 37
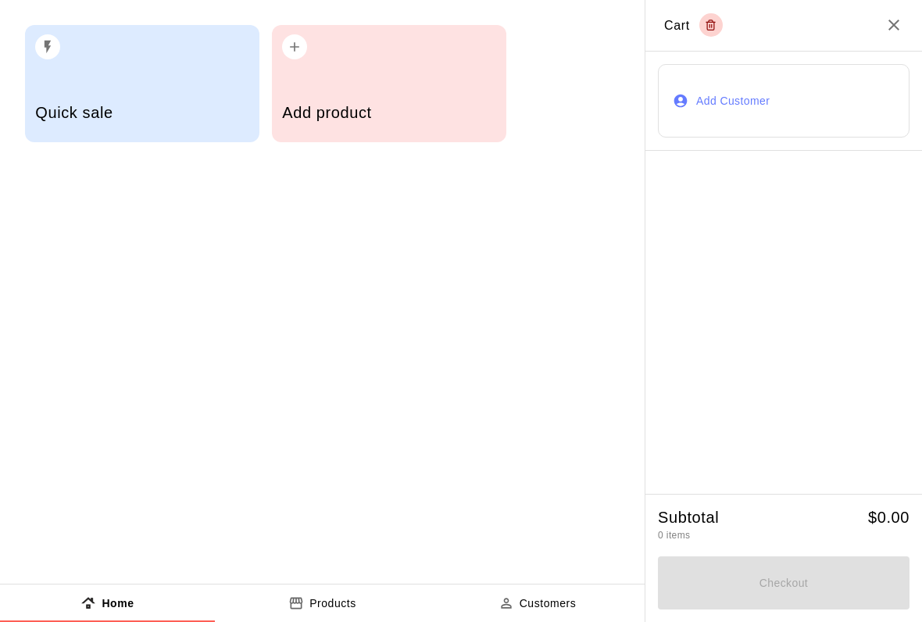
click at [417, 87] on div "Add product" at bounding box center [389, 83] width 234 height 117
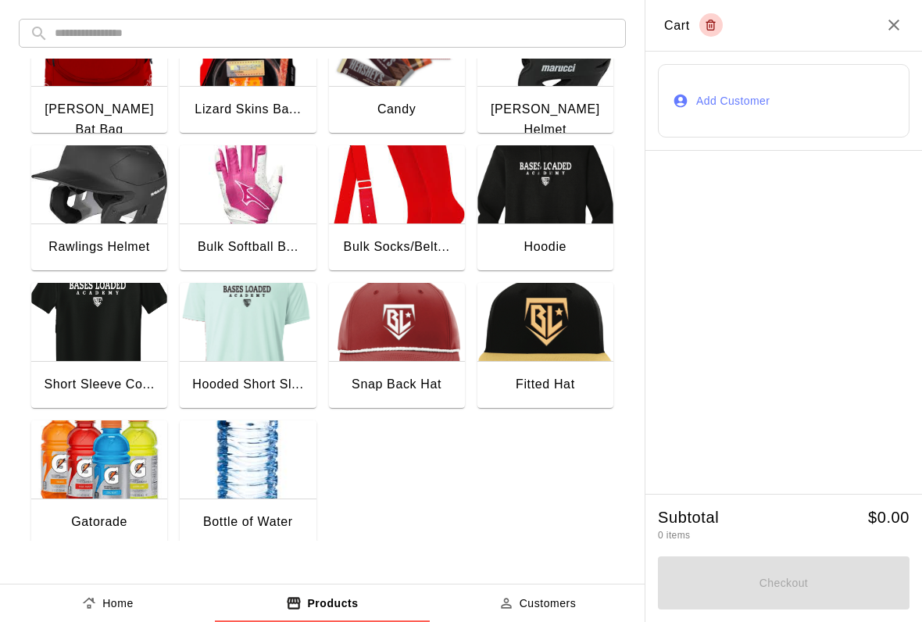
click at [98, 526] on div "Gatorade" at bounding box center [99, 522] width 56 height 20
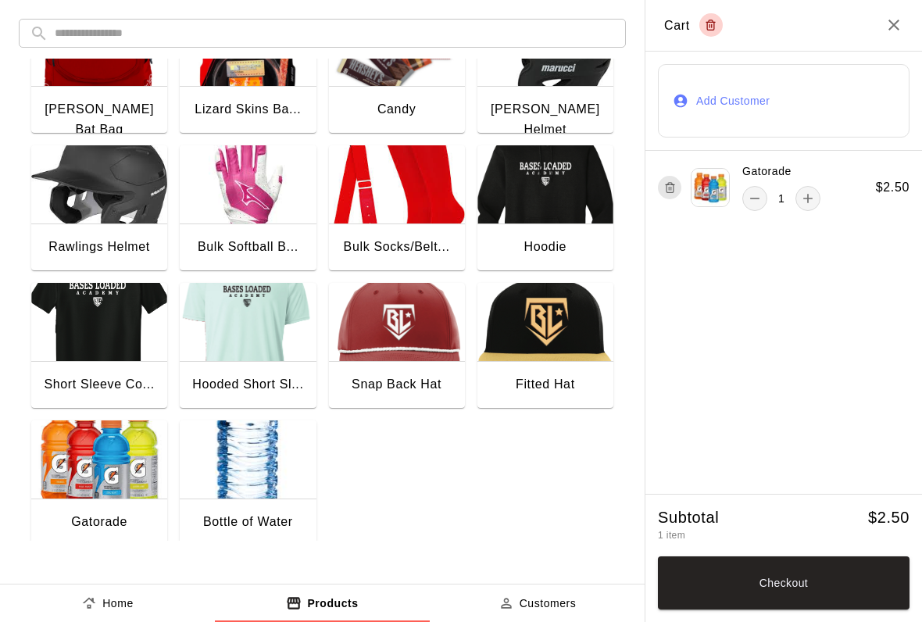
click at [112, 496] on img "button" at bounding box center [99, 459] width 136 height 78
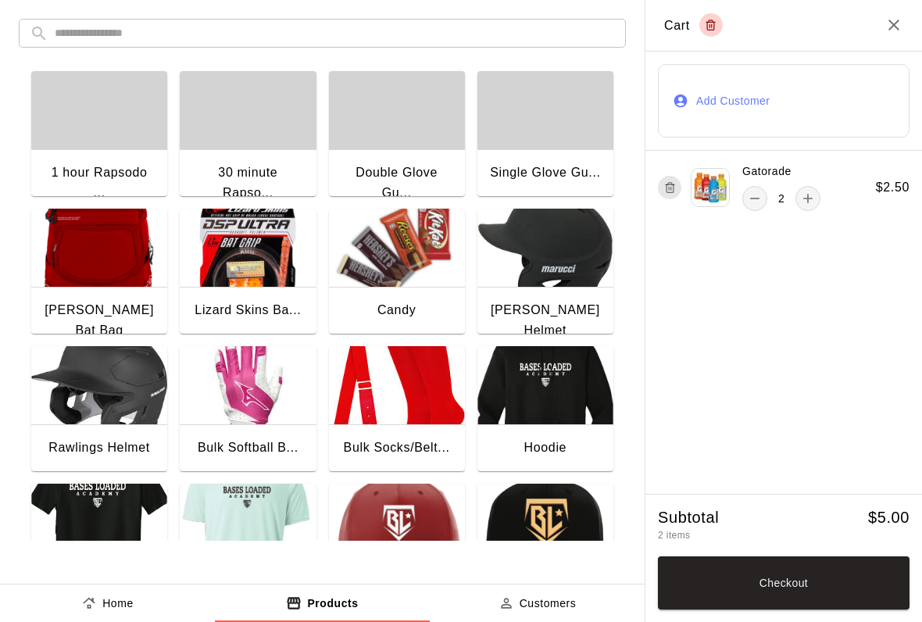
scroll to position [0, 0]
click at [416, 266] on img "button" at bounding box center [397, 248] width 136 height 78
click at [813, 584] on button "Checkout" at bounding box center [784, 582] width 252 height 53
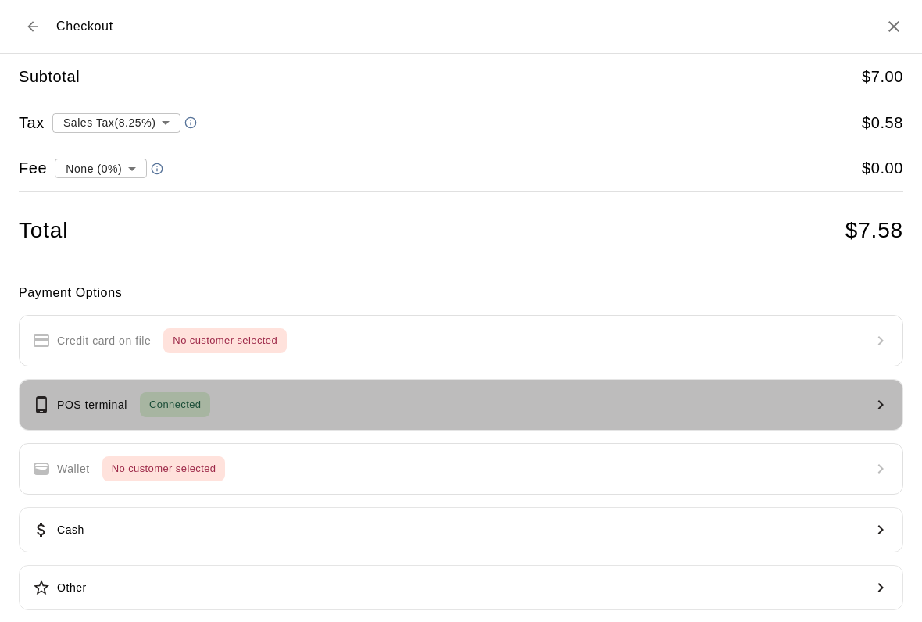
click at [362, 389] on button "POS terminal Connected" at bounding box center [461, 405] width 884 height 52
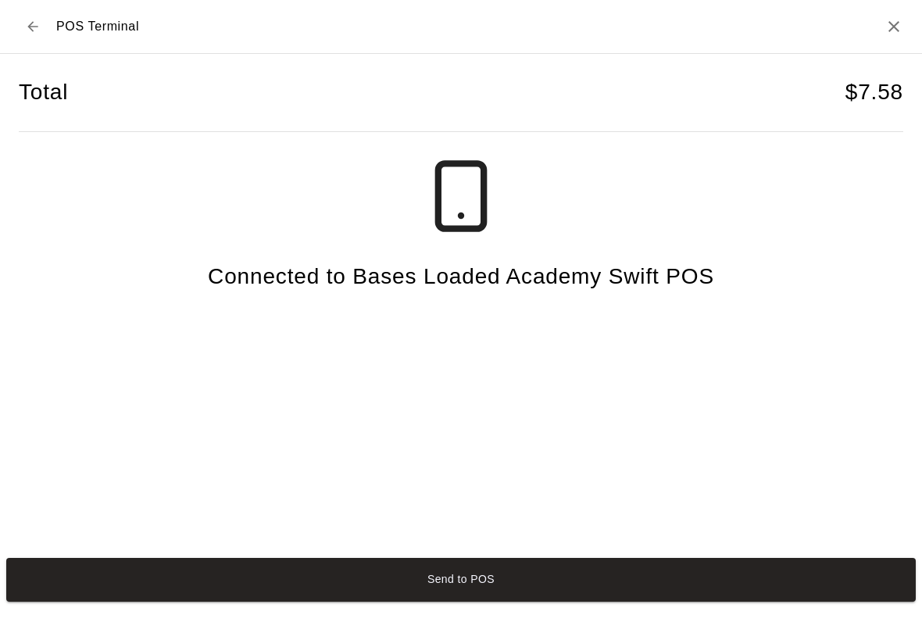
click at [726, 587] on button "Send to POS" at bounding box center [460, 580] width 909 height 44
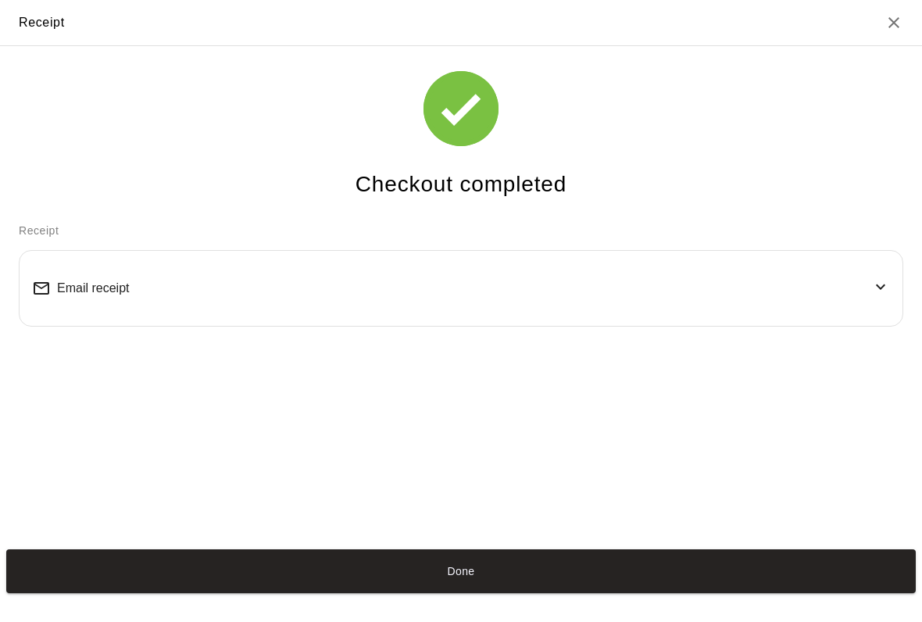
click at [609, 587] on button "Done" at bounding box center [460, 571] width 909 height 44
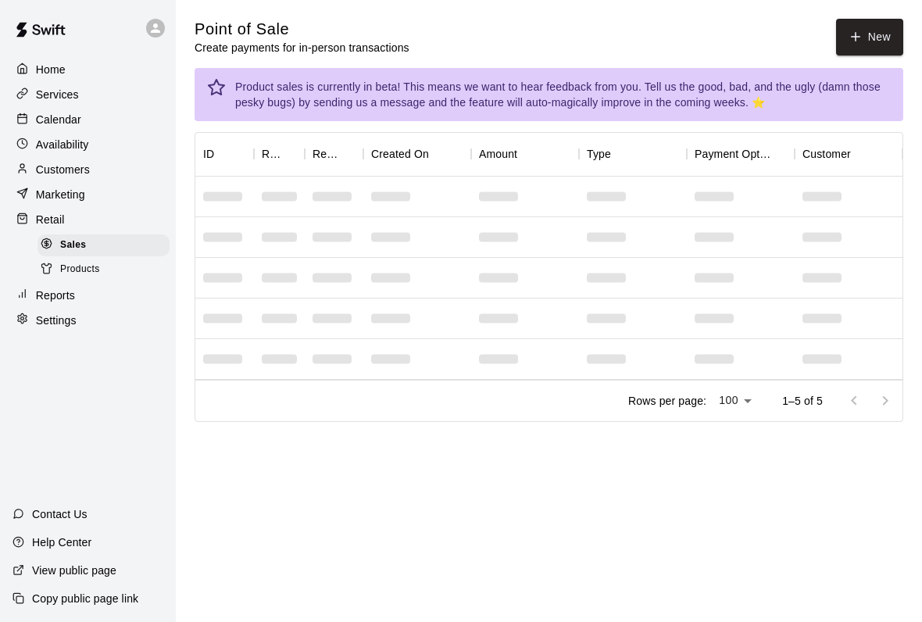
click at [40, 142] on p "Availability" at bounding box center [62, 145] width 53 height 16
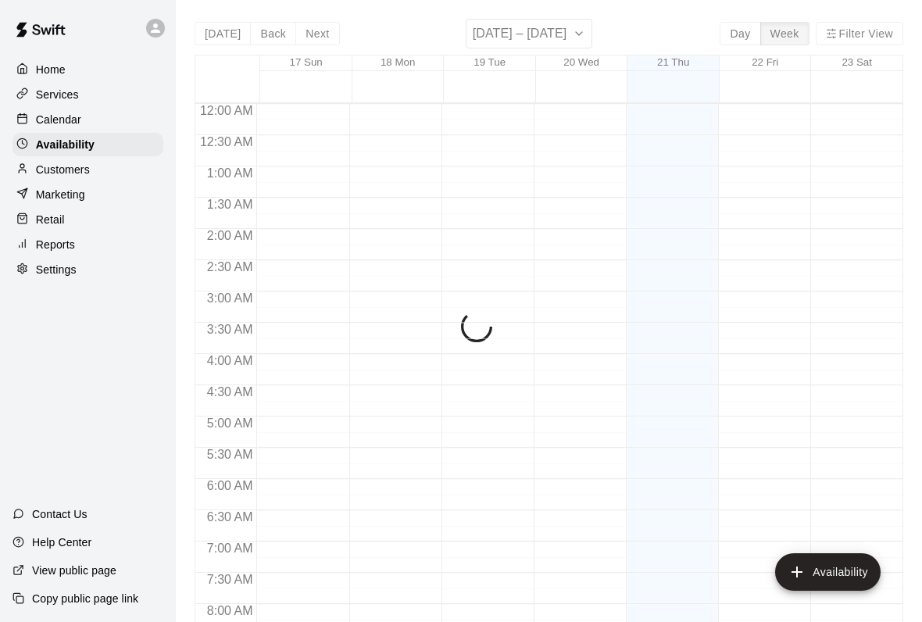
scroll to position [946, 0]
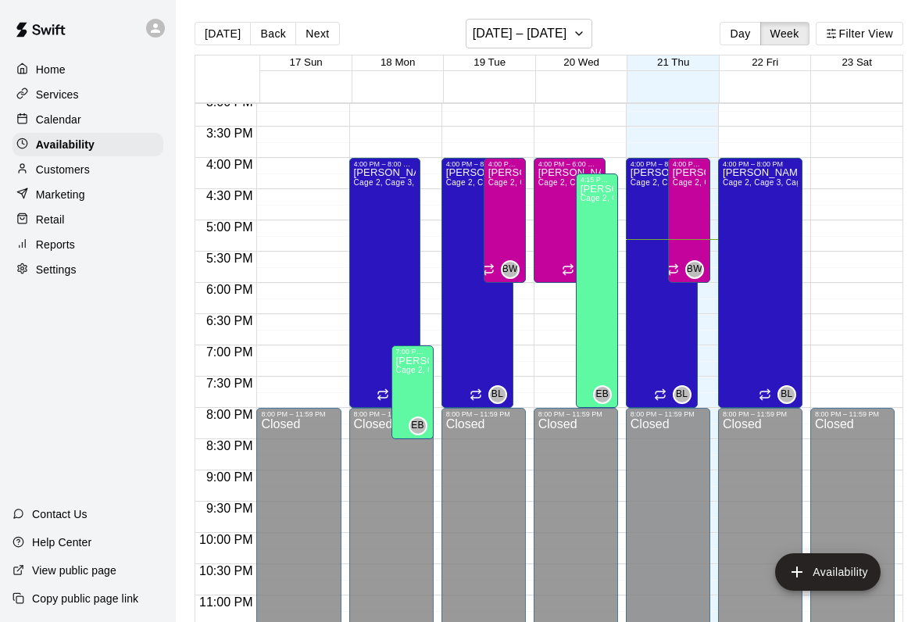
click at [52, 191] on p "Marketing" at bounding box center [60, 195] width 49 height 16
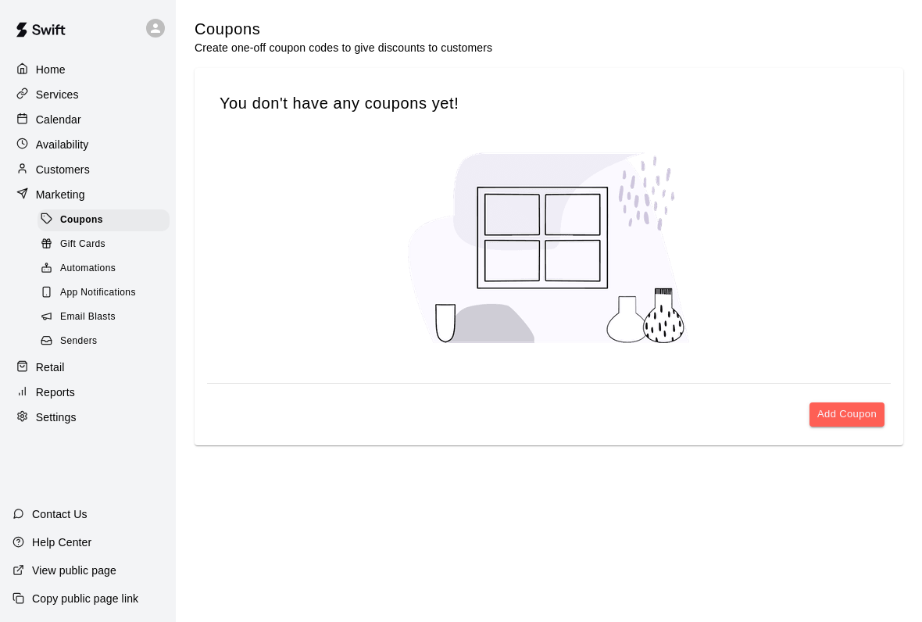
click at [48, 178] on div "Customers" at bounding box center [87, 169] width 151 height 23
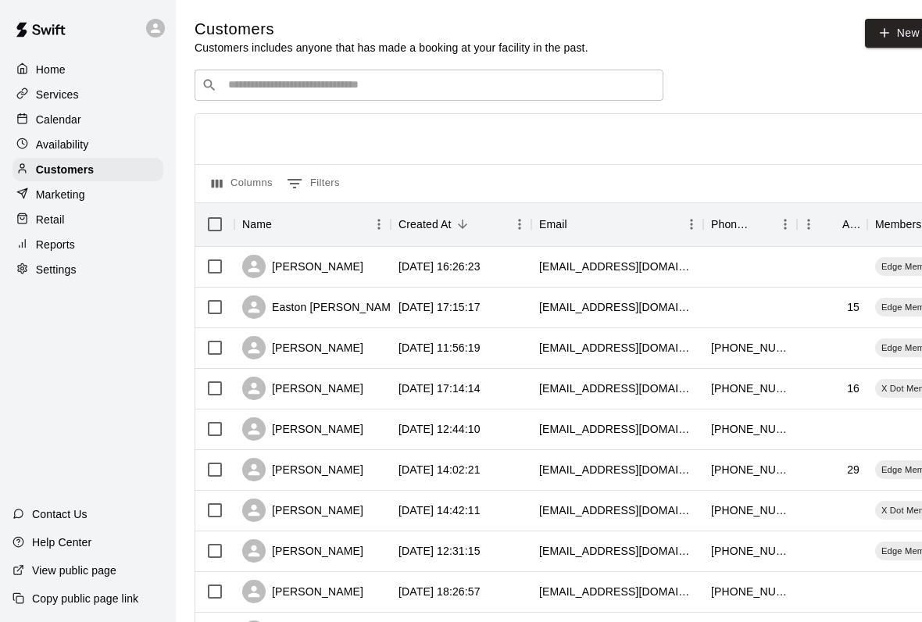
click at [54, 198] on p "Marketing" at bounding box center [60, 195] width 49 height 16
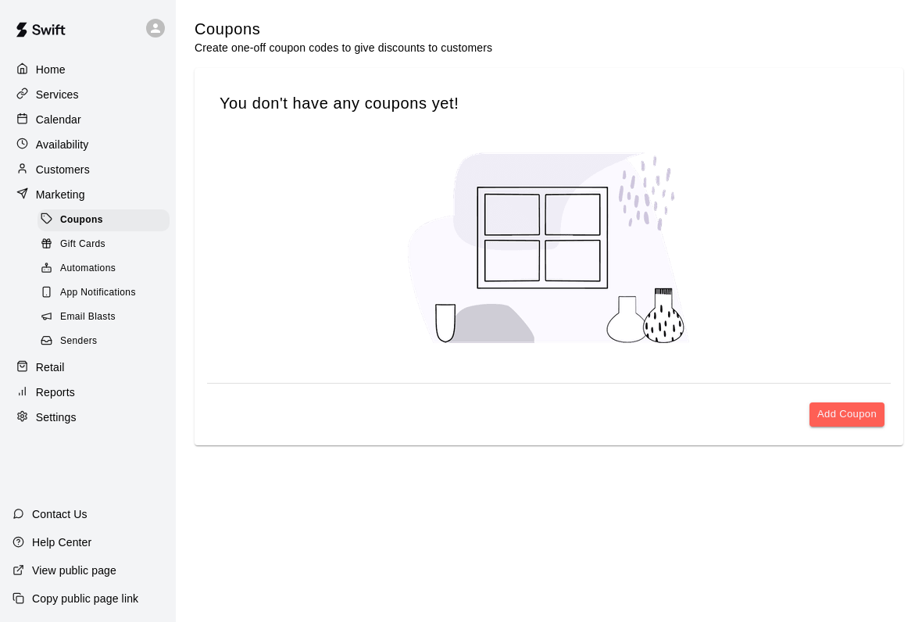
click at [50, 120] on p "Calendar" at bounding box center [58, 120] width 45 height 16
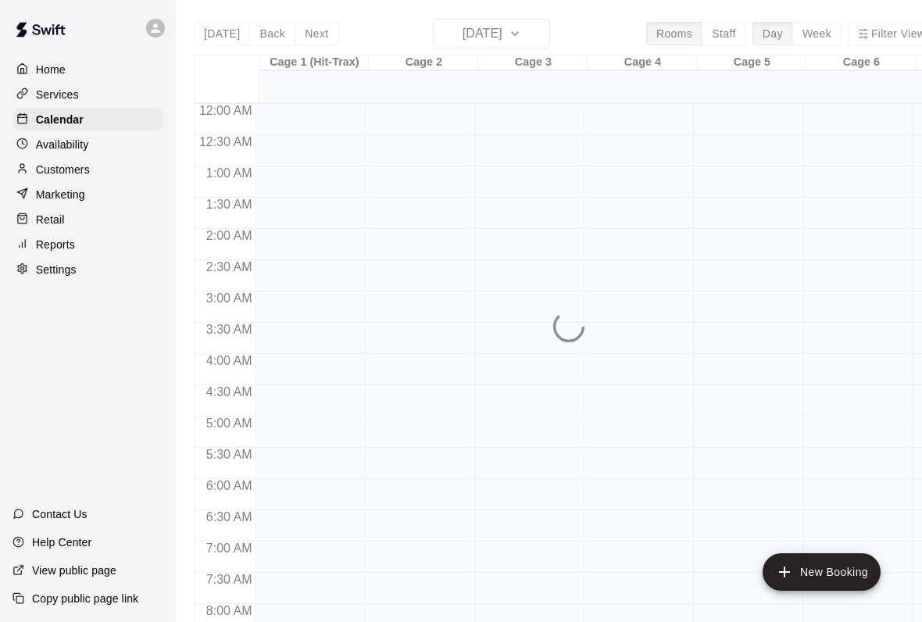
scroll to position [899, 0]
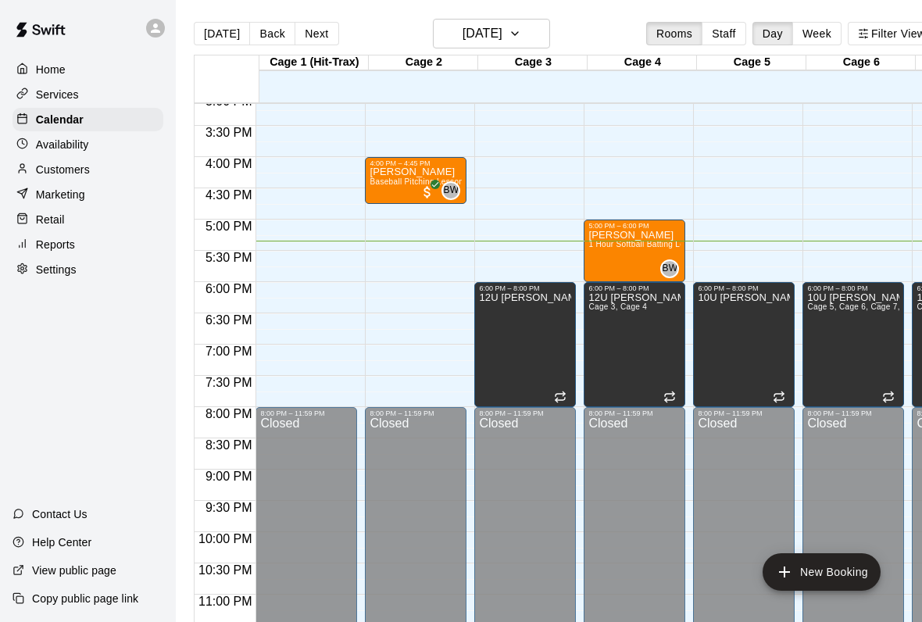
scroll to position [946, 0]
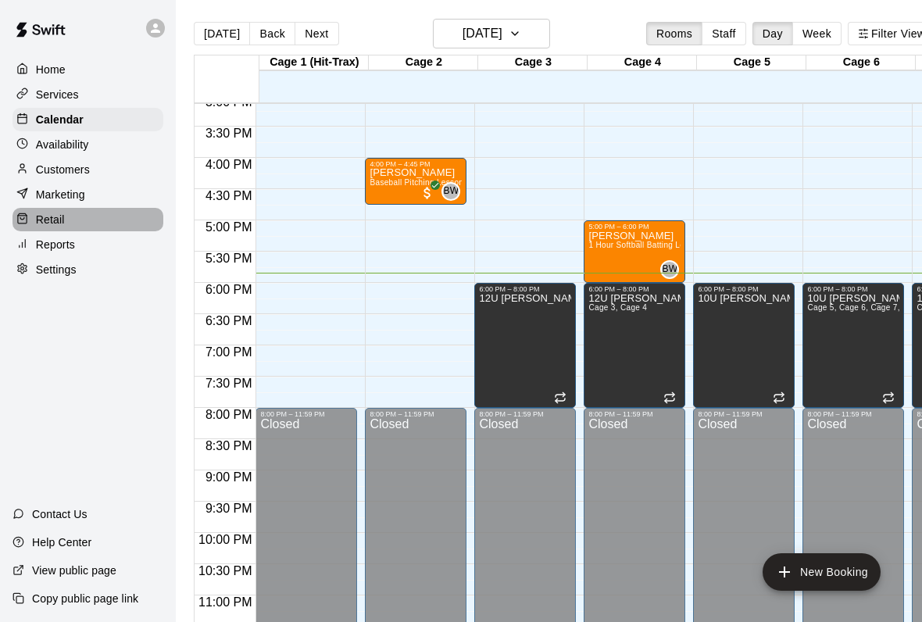
click at [56, 216] on p "Retail" at bounding box center [50, 220] width 29 height 16
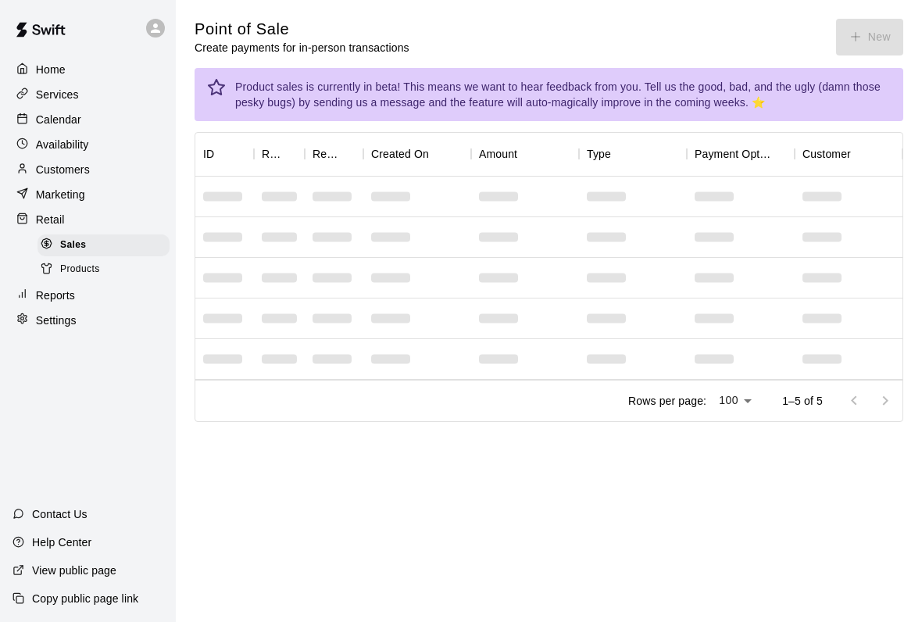
click at [115, 245] on div "Sales" at bounding box center [103, 245] width 132 height 22
click at [880, 27] on button "New" at bounding box center [869, 37] width 67 height 37
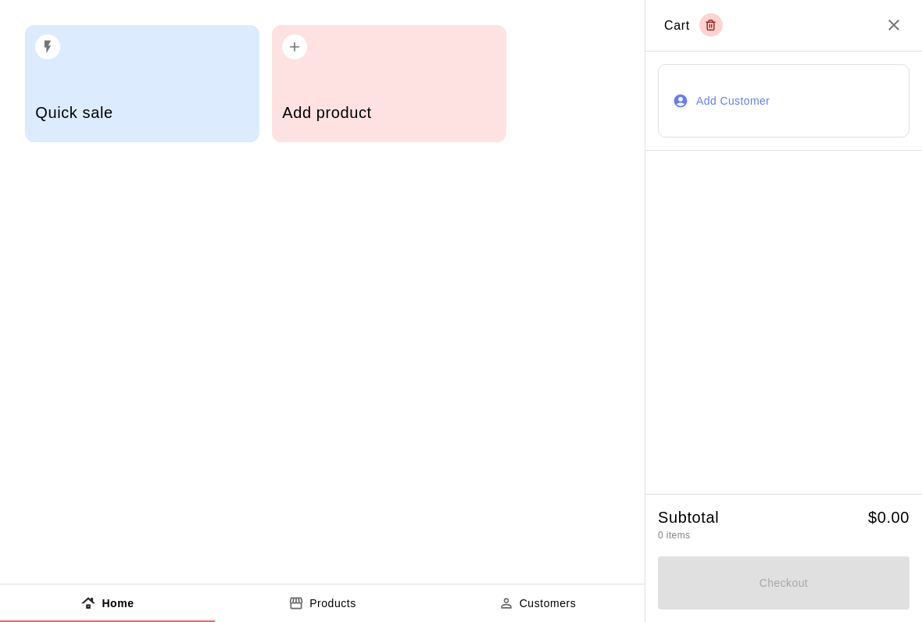
click at [452, 84] on div "Add product" at bounding box center [389, 83] width 234 height 117
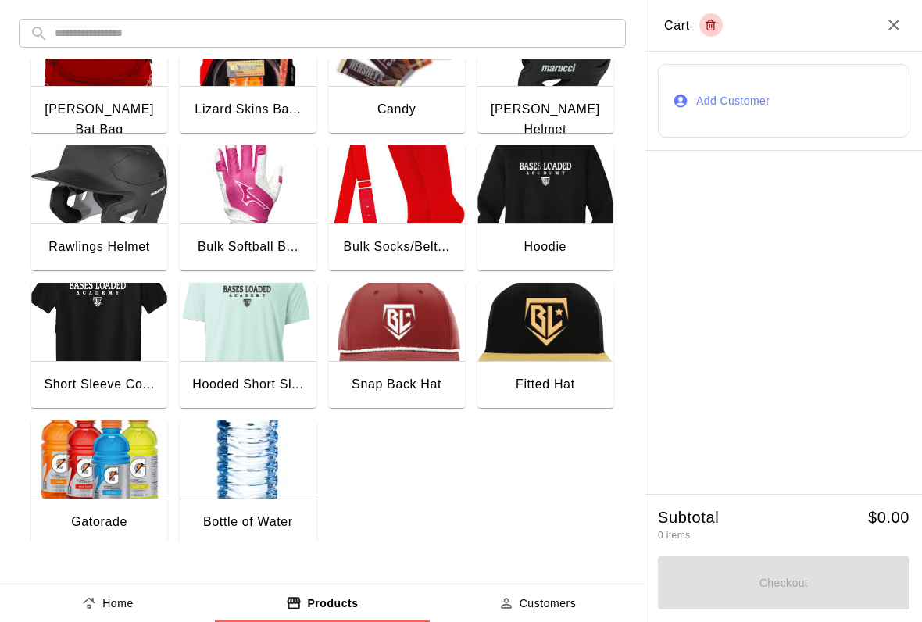
scroll to position [201, 0]
click at [283, 470] on img "button" at bounding box center [248, 459] width 136 height 78
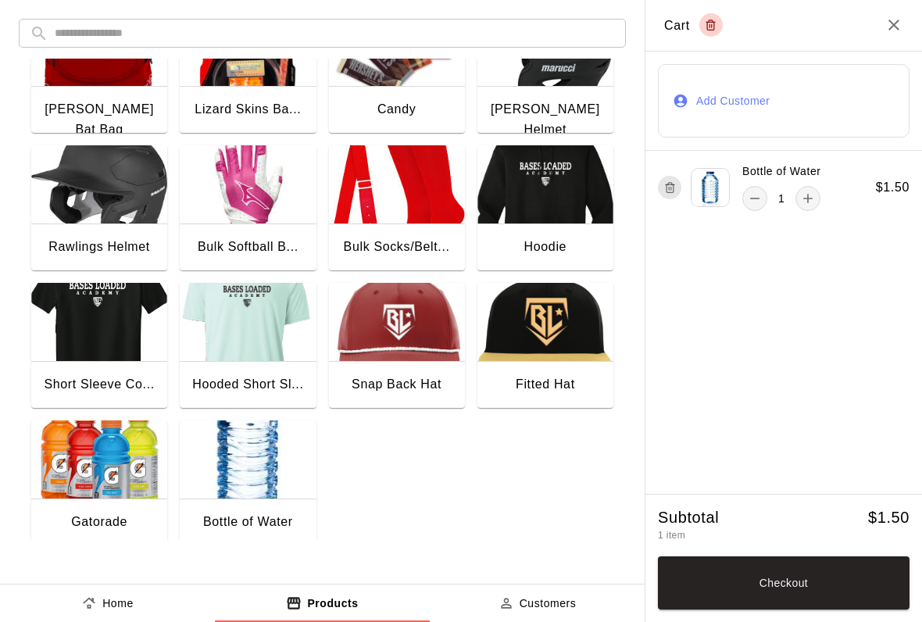
click at [828, 585] on button "Checkout" at bounding box center [784, 582] width 252 height 53
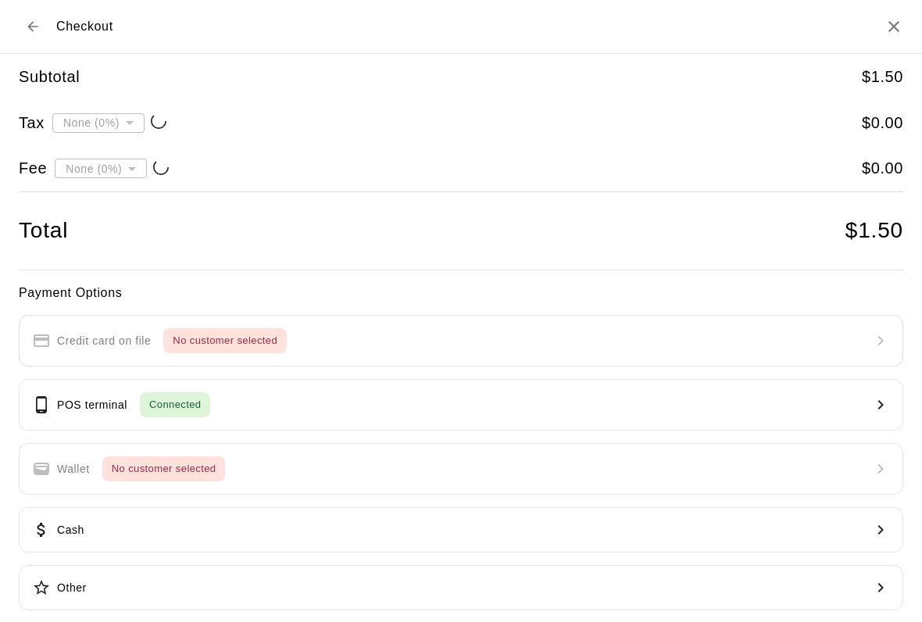
type input "**********"
click at [265, 409] on button "POS terminal Connected" at bounding box center [461, 405] width 884 height 52
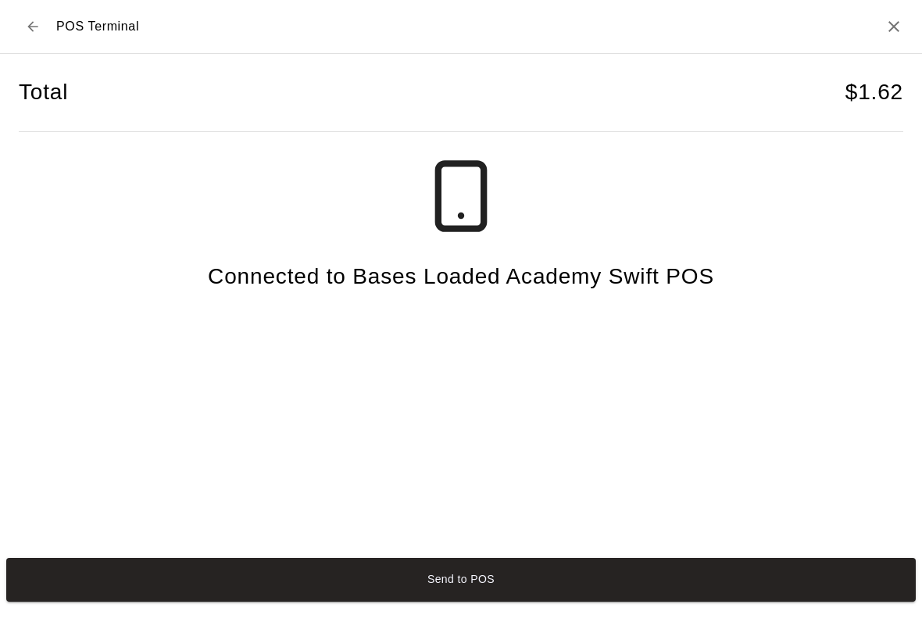
click at [634, 602] on button "Send to POS" at bounding box center [460, 580] width 909 height 44
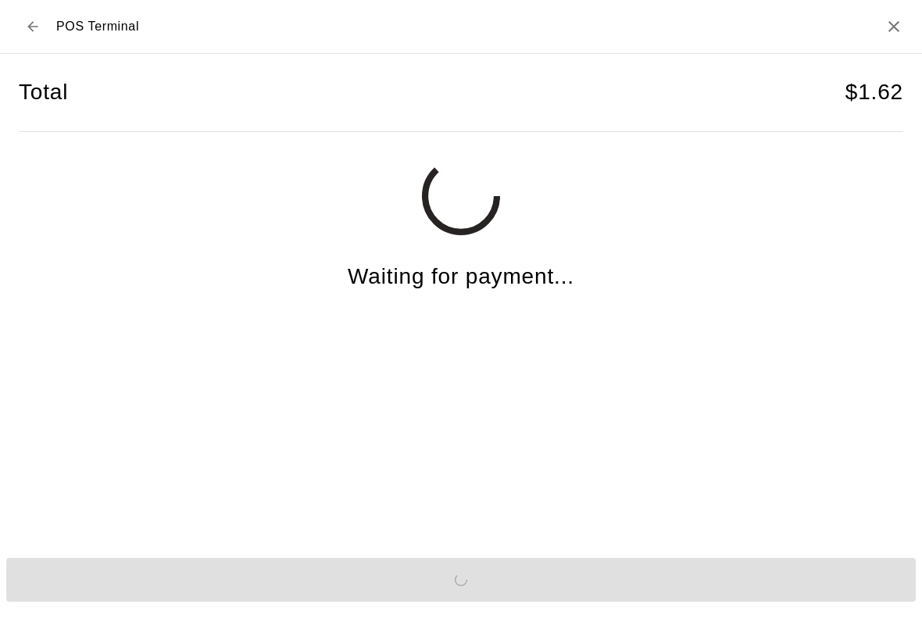
click at [897, 25] on icon "Close" at bounding box center [893, 26] width 19 height 19
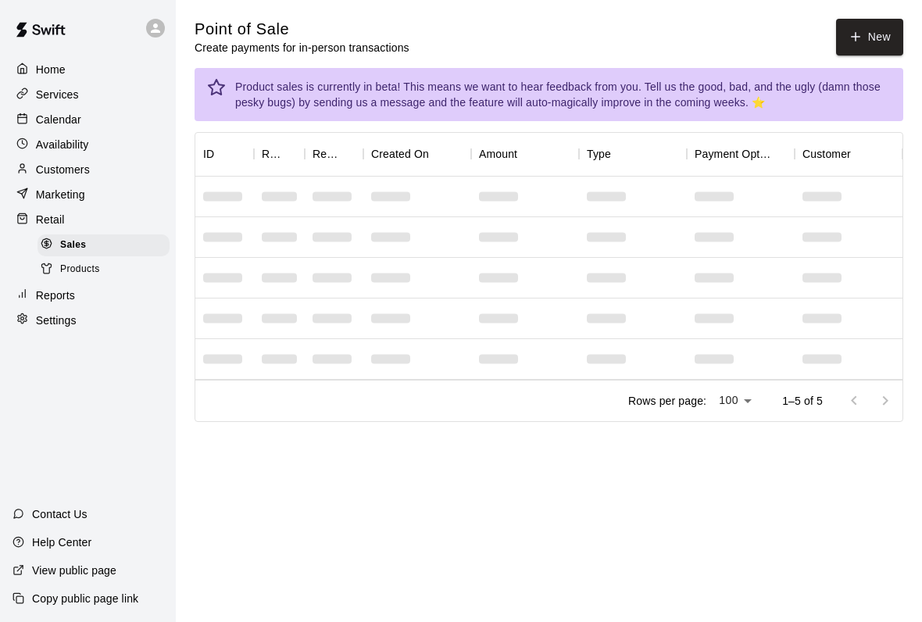
click at [44, 192] on p "Marketing" at bounding box center [60, 195] width 49 height 16
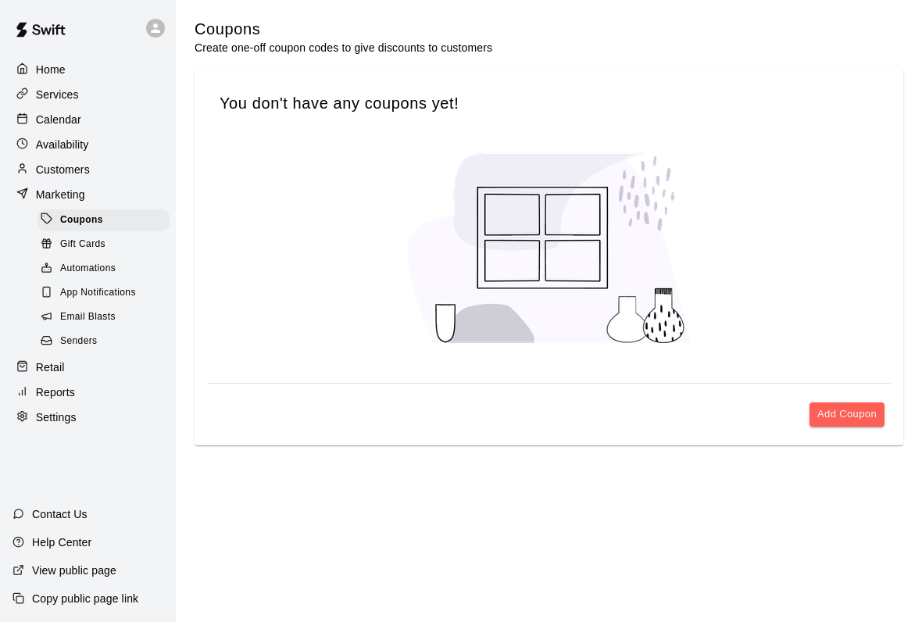
click at [34, 162] on div at bounding box center [26, 169] width 20 height 15
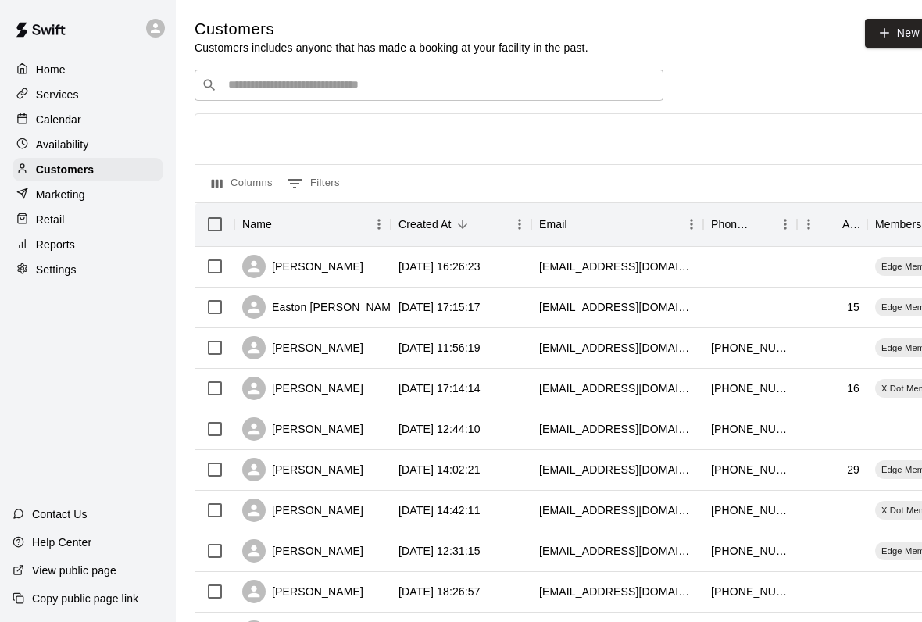
click at [44, 243] on p "Reports" at bounding box center [55, 245] width 39 height 16
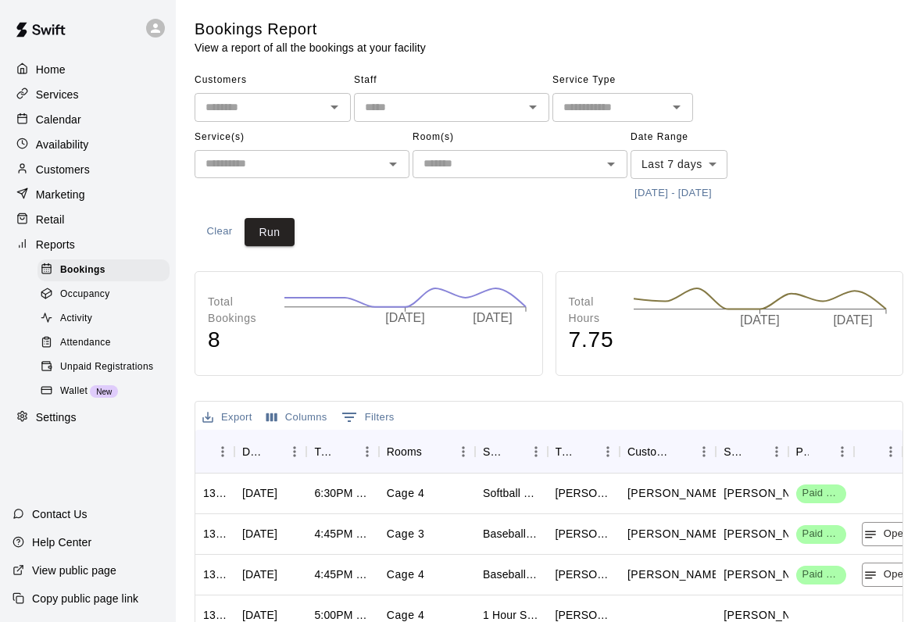
click at [49, 195] on p "Marketing" at bounding box center [60, 195] width 49 height 16
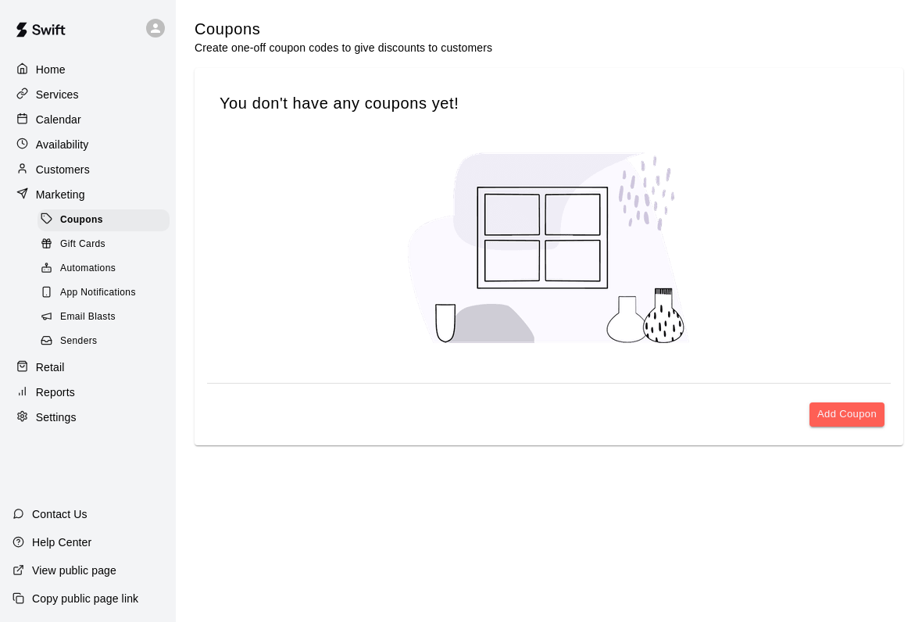
click at [49, 363] on p "Retail" at bounding box center [50, 367] width 29 height 16
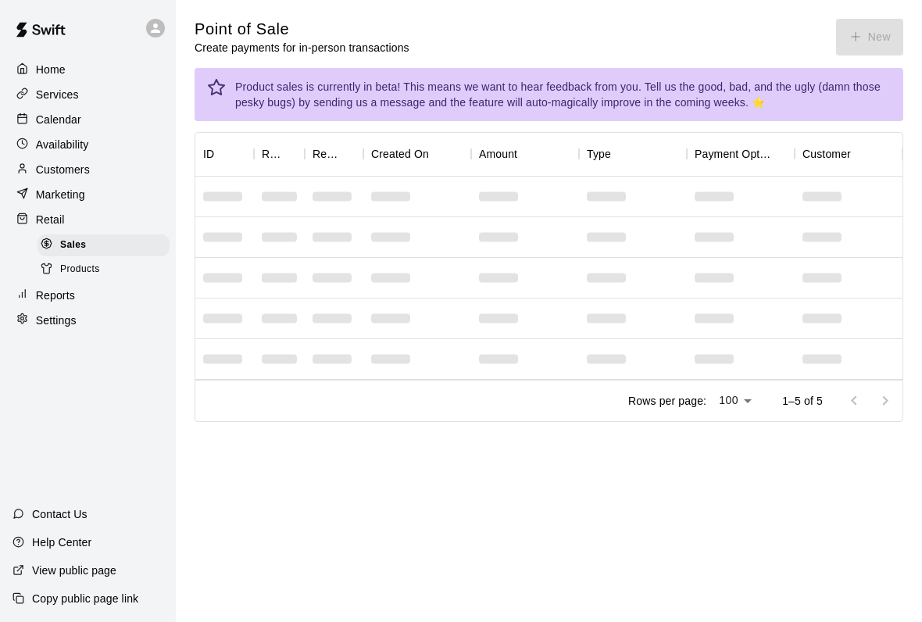
click at [875, 30] on div "Point of Sale Create payments for in-person transactions New" at bounding box center [549, 37] width 709 height 37
click at [866, 33] on div "Point of Sale Create payments for in-person transactions New" at bounding box center [549, 37] width 709 height 37
click at [851, 33] on div "Point of Sale Create payments for in-person transactions New" at bounding box center [549, 37] width 709 height 37
click at [855, 34] on div "Point of Sale Create payments for in-person transactions New" at bounding box center [549, 37] width 709 height 37
click at [854, 23] on button "New" at bounding box center [869, 37] width 67 height 37
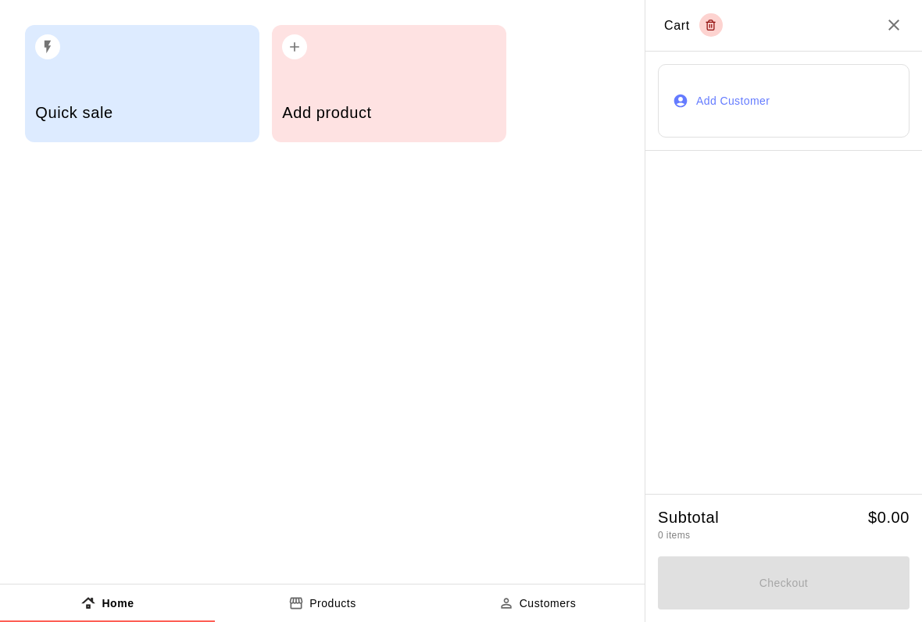
click at [843, 30] on h2 "Cart" at bounding box center [783, 26] width 277 height 52
click at [379, 114] on h5 "Add product" at bounding box center [388, 112] width 213 height 21
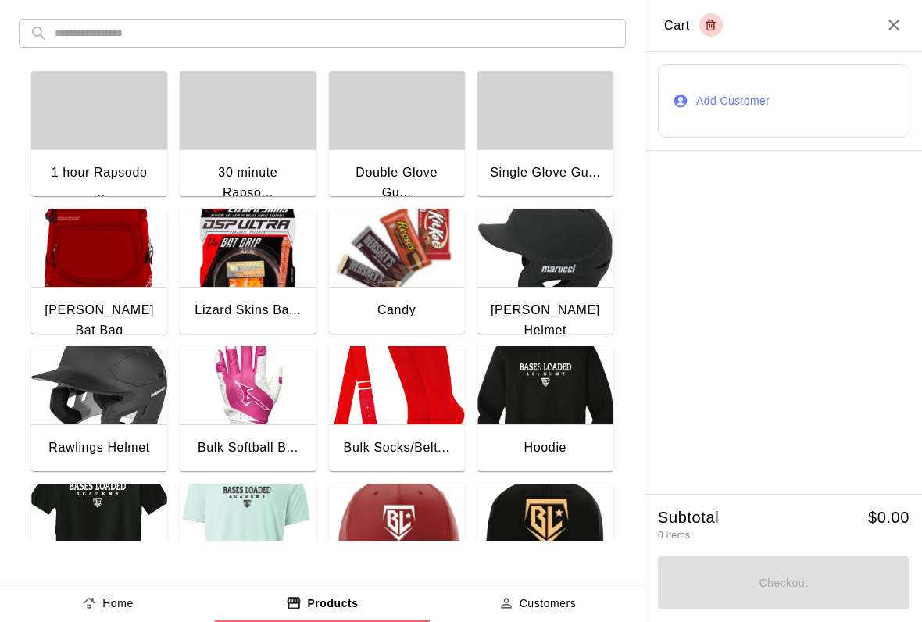
click at [398, 234] on img "button" at bounding box center [397, 248] width 136 height 78
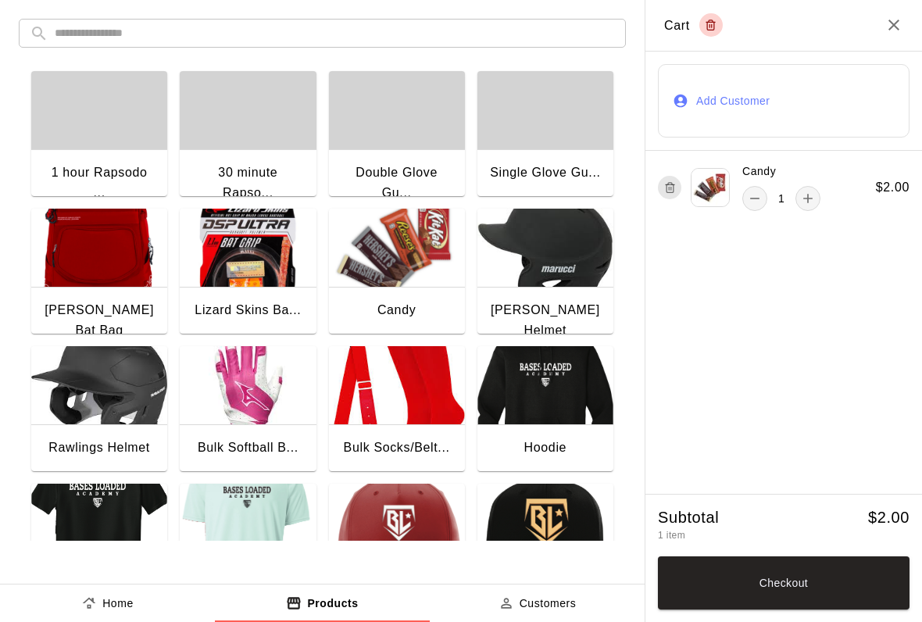
click at [852, 573] on button "Checkout" at bounding box center [784, 582] width 252 height 53
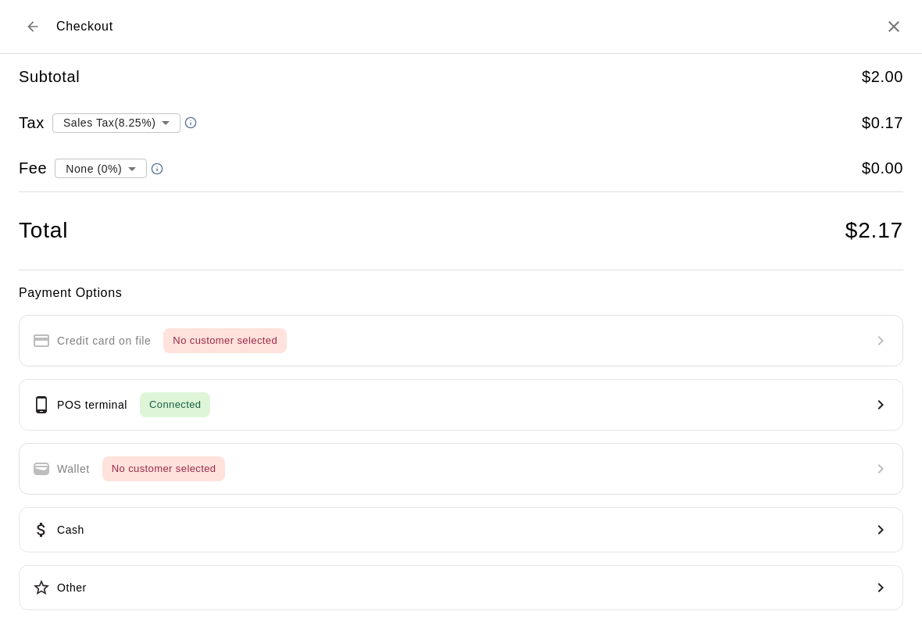
click at [912, 11] on h2 "Checkout" at bounding box center [461, 27] width 922 height 54
click at [885, 23] on icon "Close" at bounding box center [893, 26] width 19 height 19
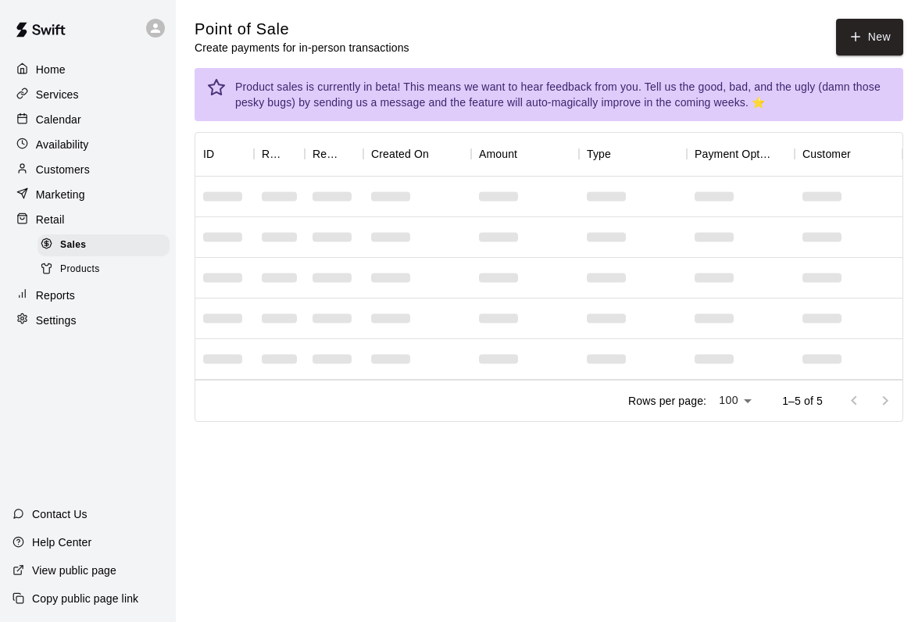
click at [871, 23] on button "New" at bounding box center [869, 37] width 67 height 37
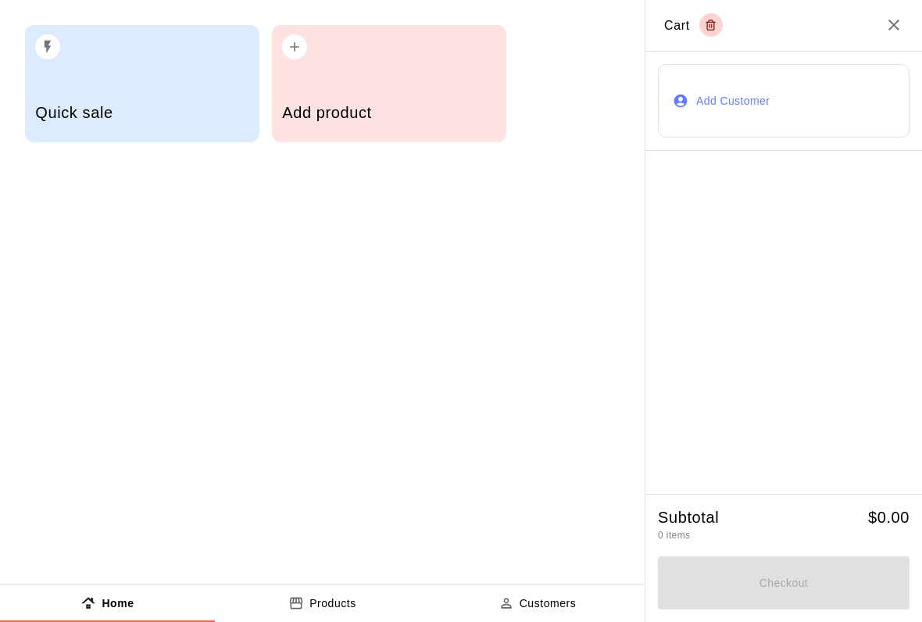
click at [379, 35] on div "button" at bounding box center [388, 42] width 213 height 34
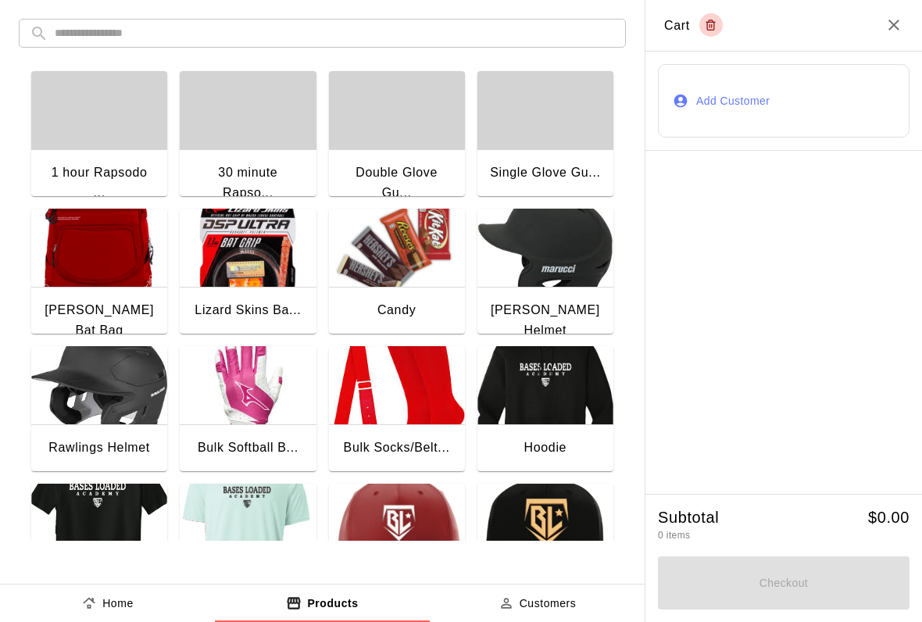
click at [396, 252] on img "button" at bounding box center [397, 248] width 136 height 78
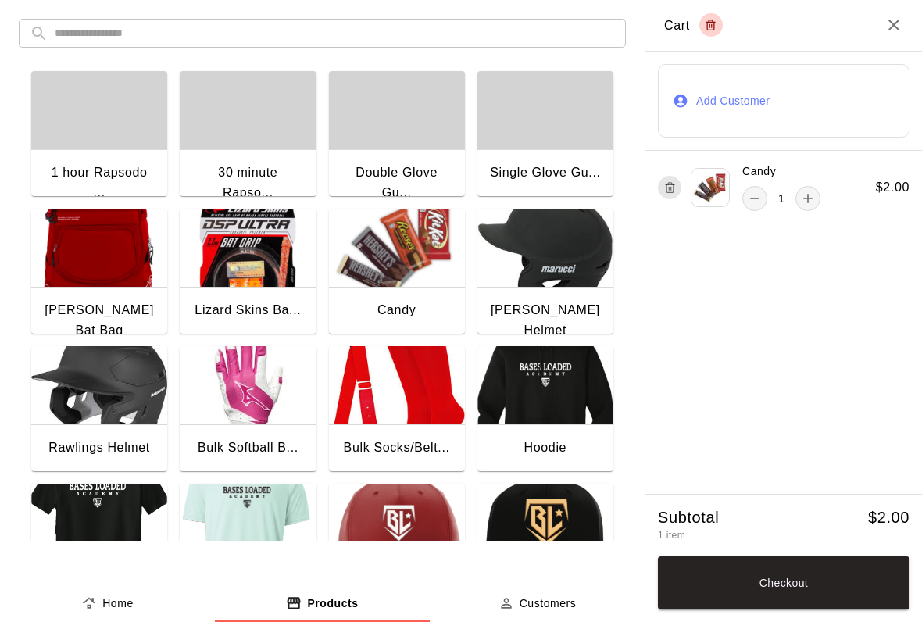
click at [736, 561] on button "Checkout" at bounding box center [784, 582] width 252 height 53
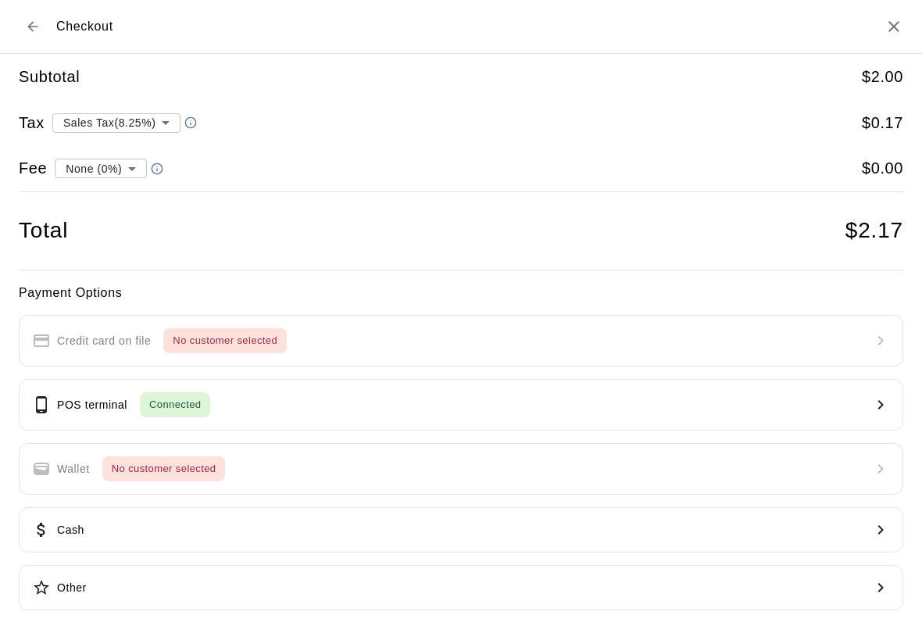
click at [187, 527] on button "Cash" at bounding box center [461, 529] width 884 height 45
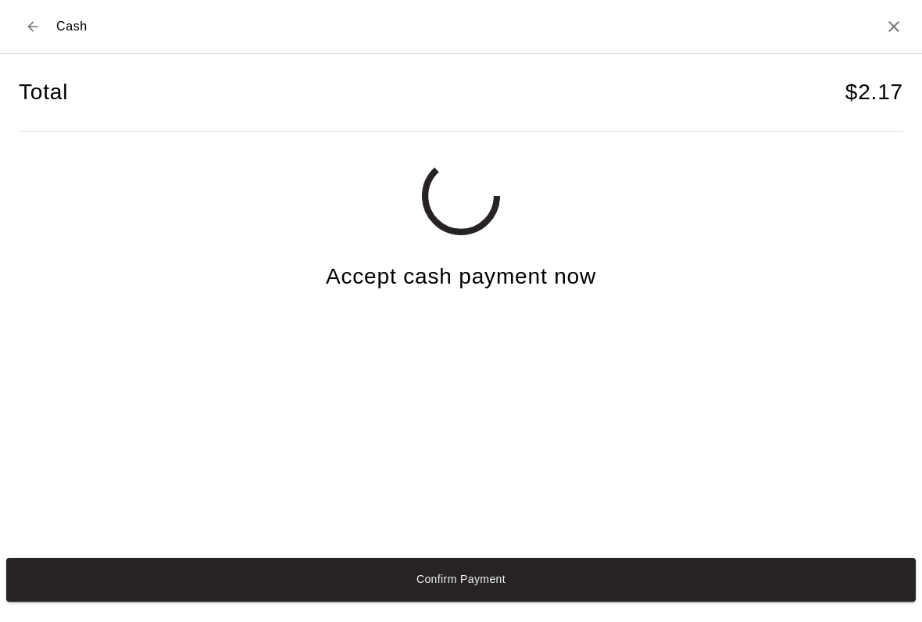
click at [598, 596] on button "Confirm Payment" at bounding box center [460, 580] width 909 height 44
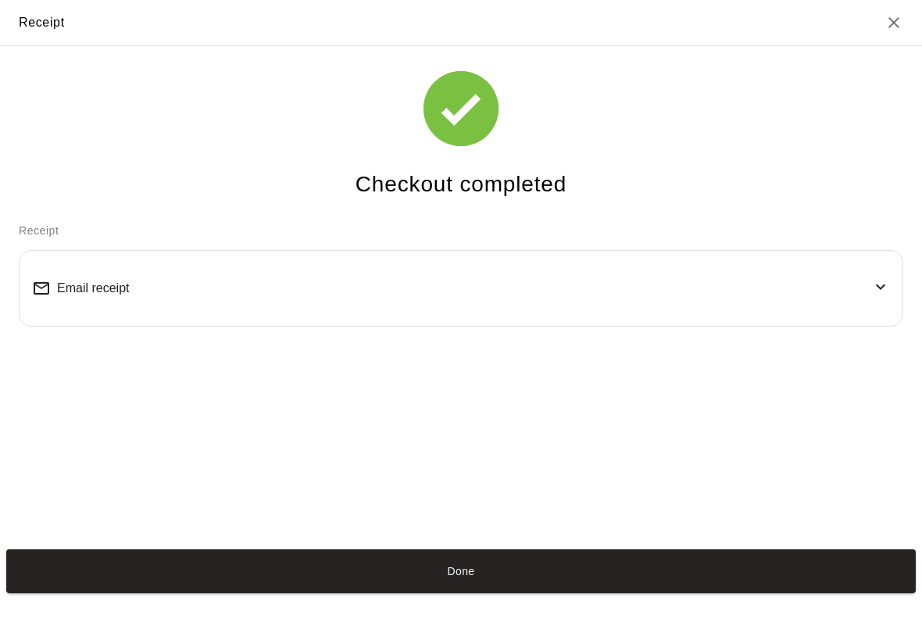
click at [428, 580] on button "Done" at bounding box center [460, 571] width 909 height 44
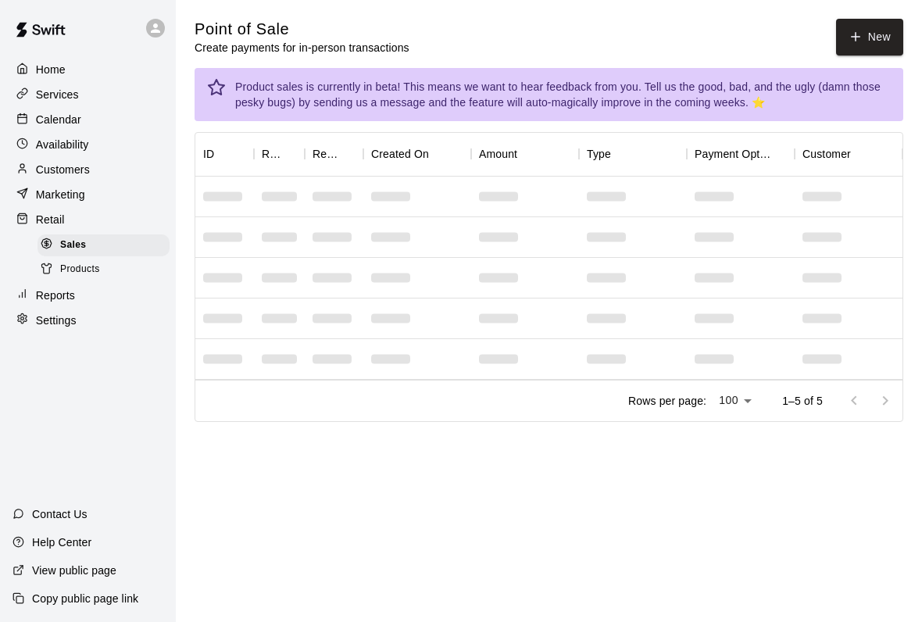
click at [865, 48] on button "New" at bounding box center [869, 37] width 67 height 37
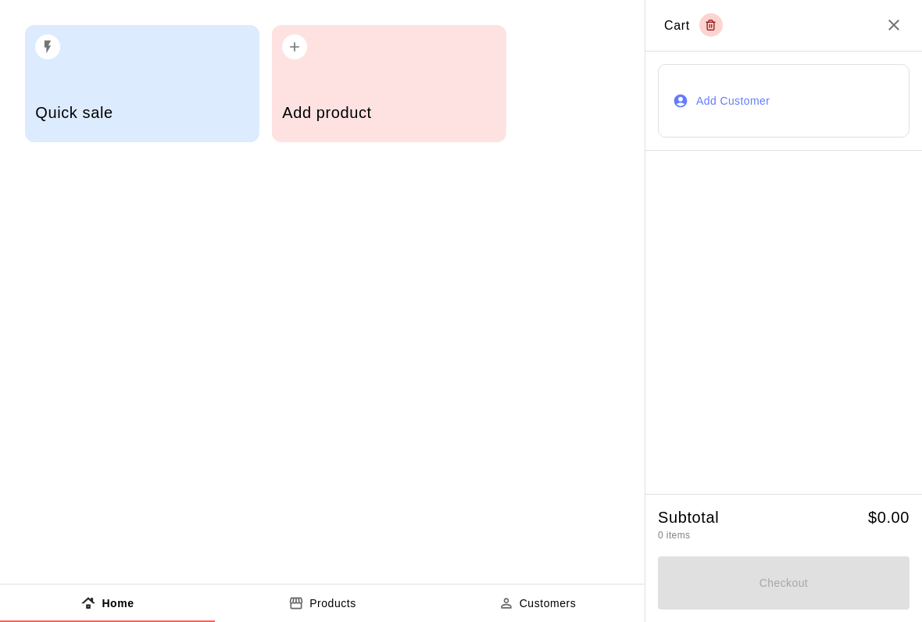
click at [416, 102] on div "Add product" at bounding box center [388, 114] width 213 height 55
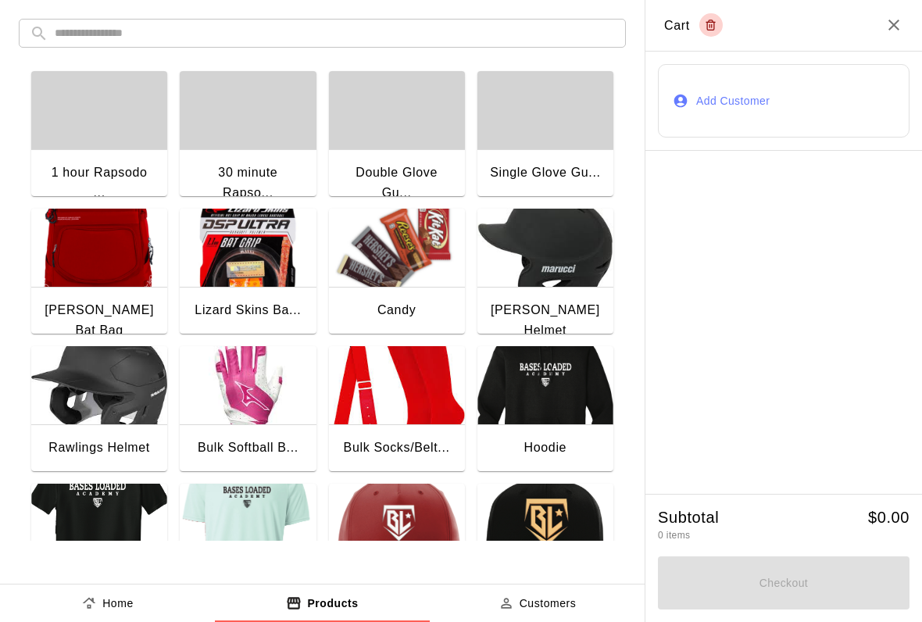
click at [404, 287] on img "button" at bounding box center [397, 248] width 136 height 78
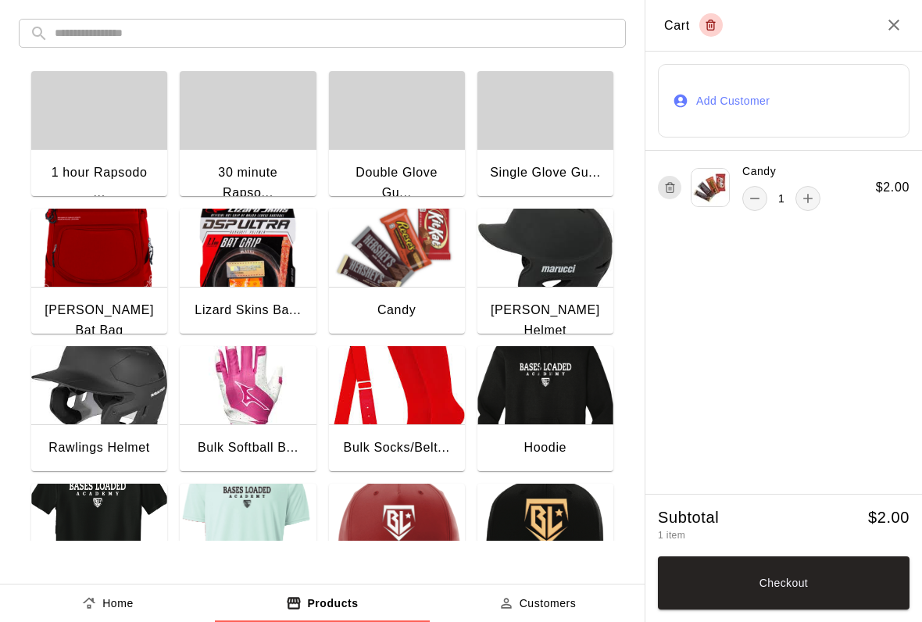
click at [808, 587] on button "Checkout" at bounding box center [784, 582] width 252 height 53
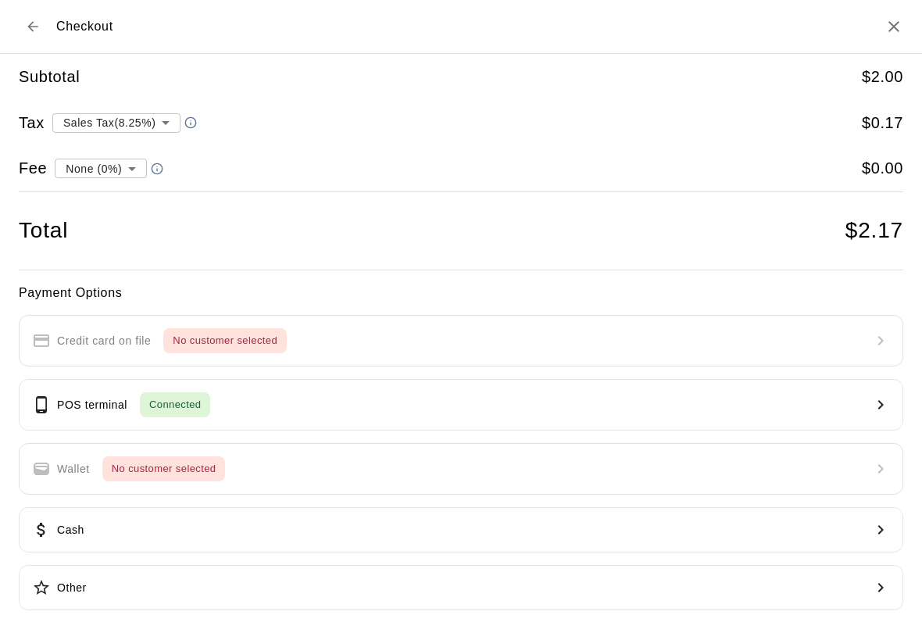
click at [220, 531] on button "Cash" at bounding box center [461, 529] width 884 height 45
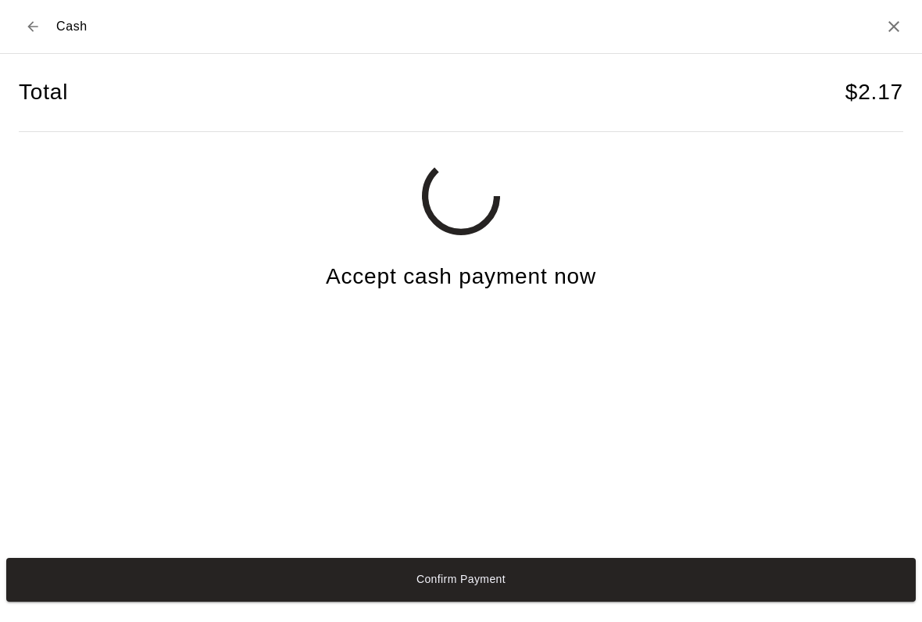
click at [484, 583] on button "Confirm Payment" at bounding box center [460, 580] width 909 height 44
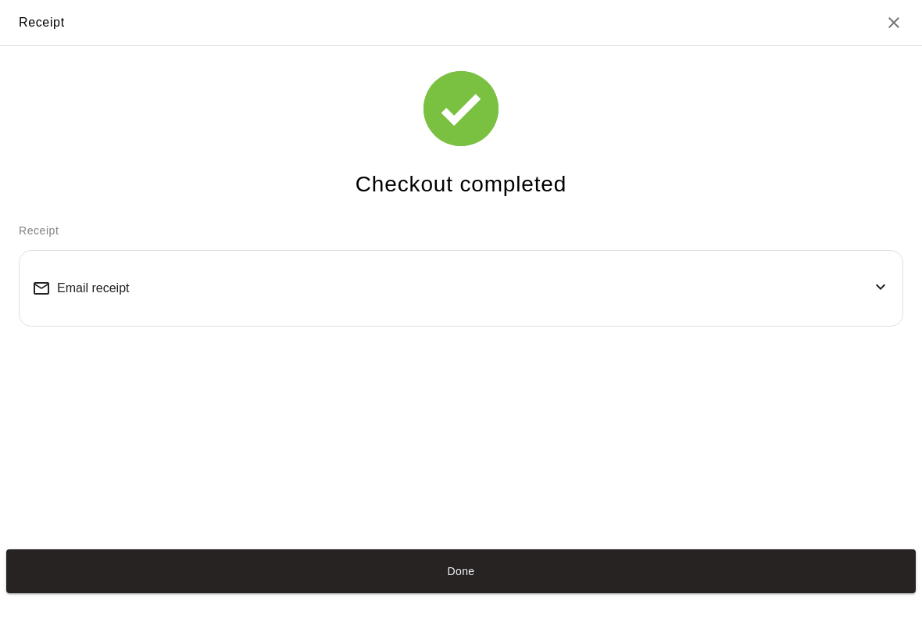
click at [517, 586] on button "Done" at bounding box center [460, 571] width 909 height 44
